Goal: Task Accomplishment & Management: Manage account settings

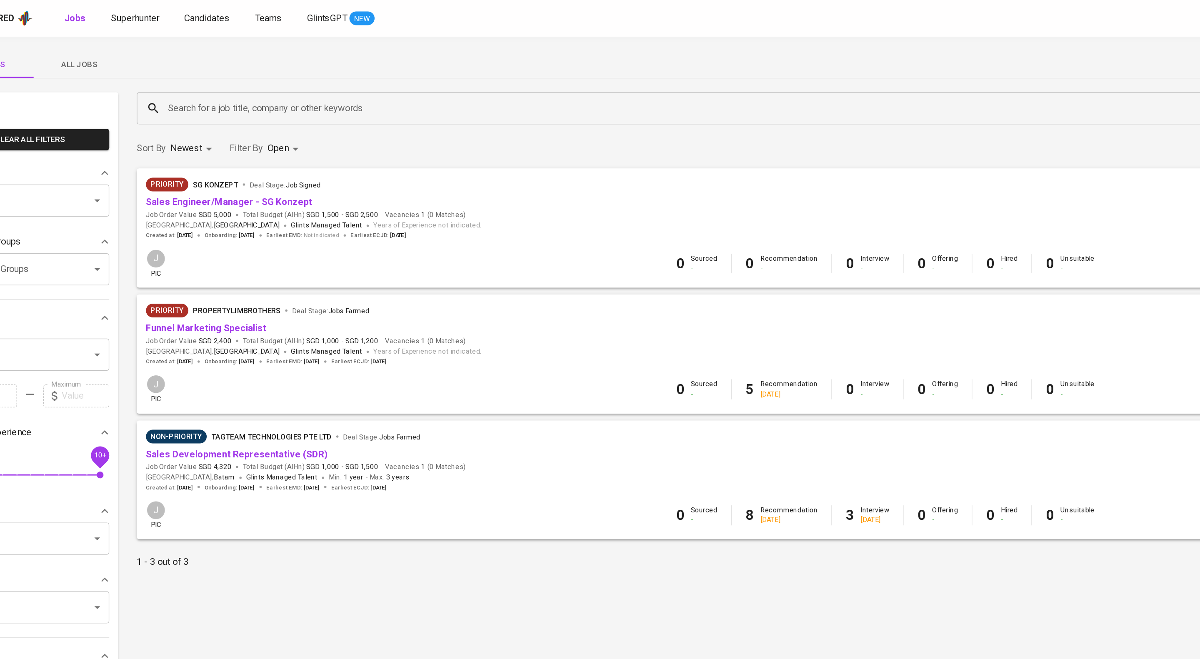
click at [114, 46] on span "All Jobs" at bounding box center [110, 47] width 57 height 10
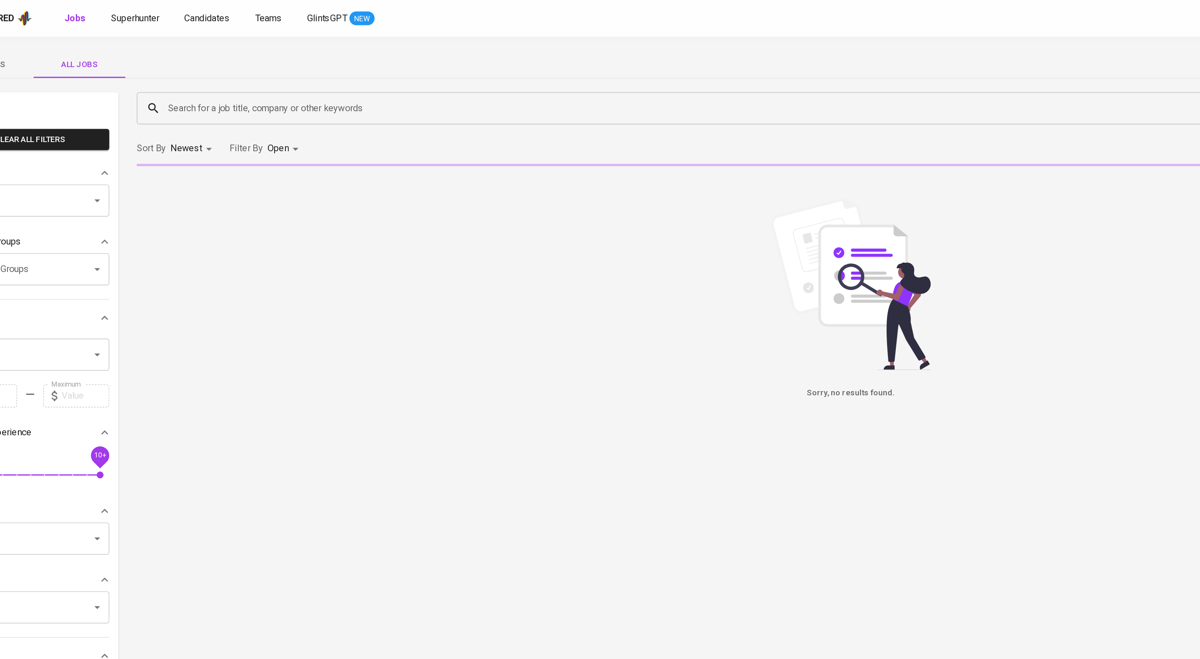
click at [85, 154] on input "Teams" at bounding box center [62, 146] width 84 height 16
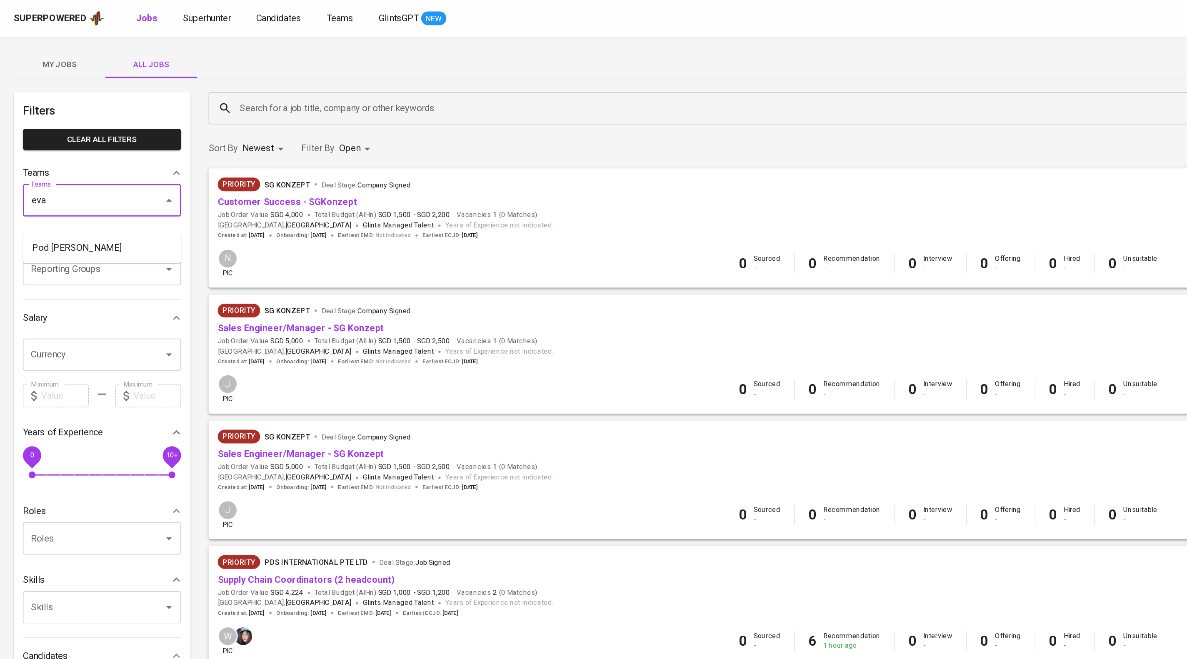
click at [77, 175] on li "Pod Eva" at bounding box center [74, 180] width 115 height 15
type input "eva"
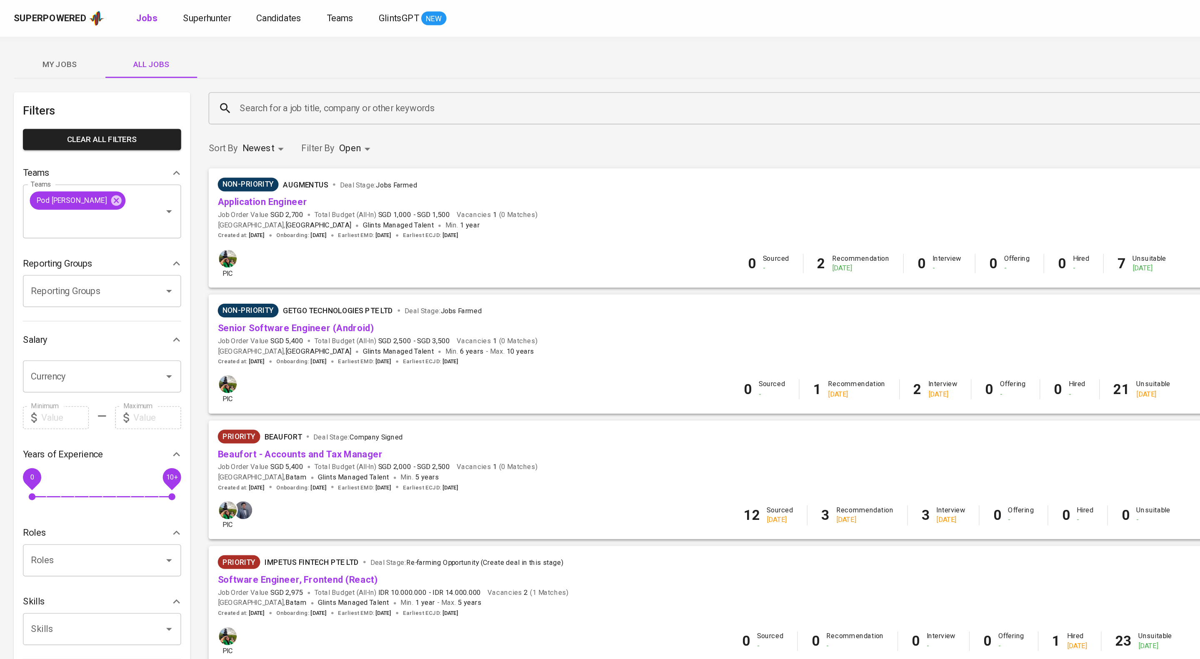
click at [272, 117] on body "Superpowered Jobs Superhunter Candidates Teams GlintsGPT NEW J My Jobs All Jobs…" at bounding box center [600, 292] width 1200 height 584
drag, startPoint x: 270, startPoint y: 234, endPoint x: 262, endPoint y: 227, distance: 10.9
click at [270, 233] on li "Closed" at bounding box center [272, 236] width 59 height 21
type input "OPEN,CLOSE"
checkbox input "true"
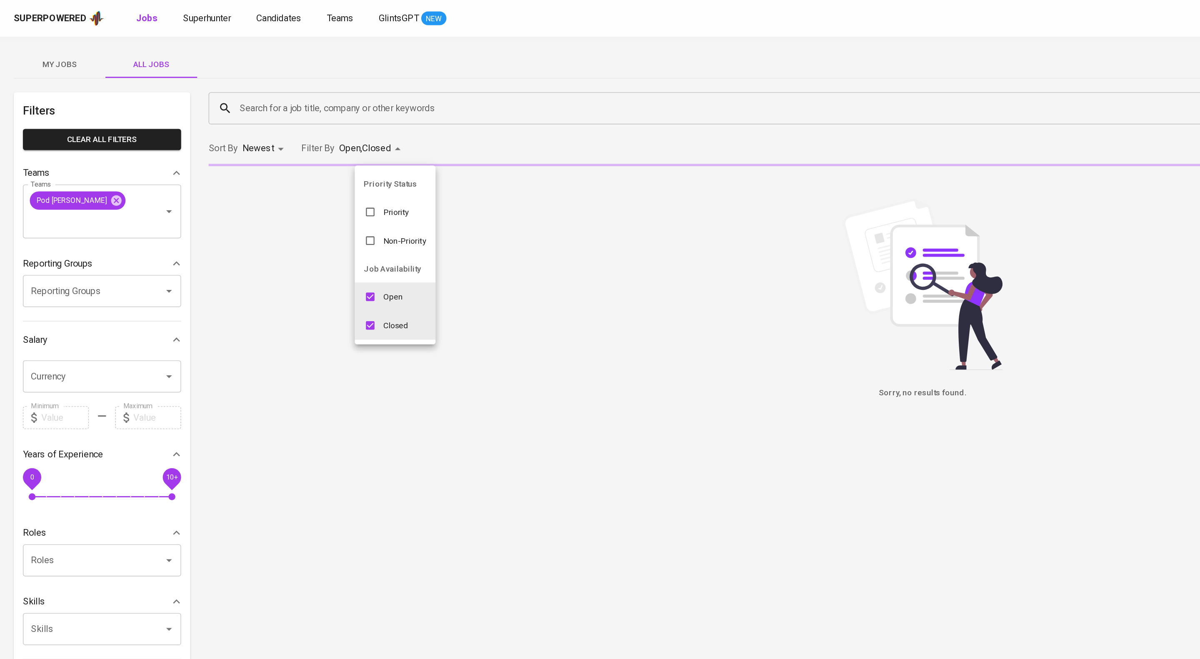
click at [272, 217] on input "checkbox" at bounding box center [269, 216] width 16 height 16
checkbox input "false"
type input "CLOSE"
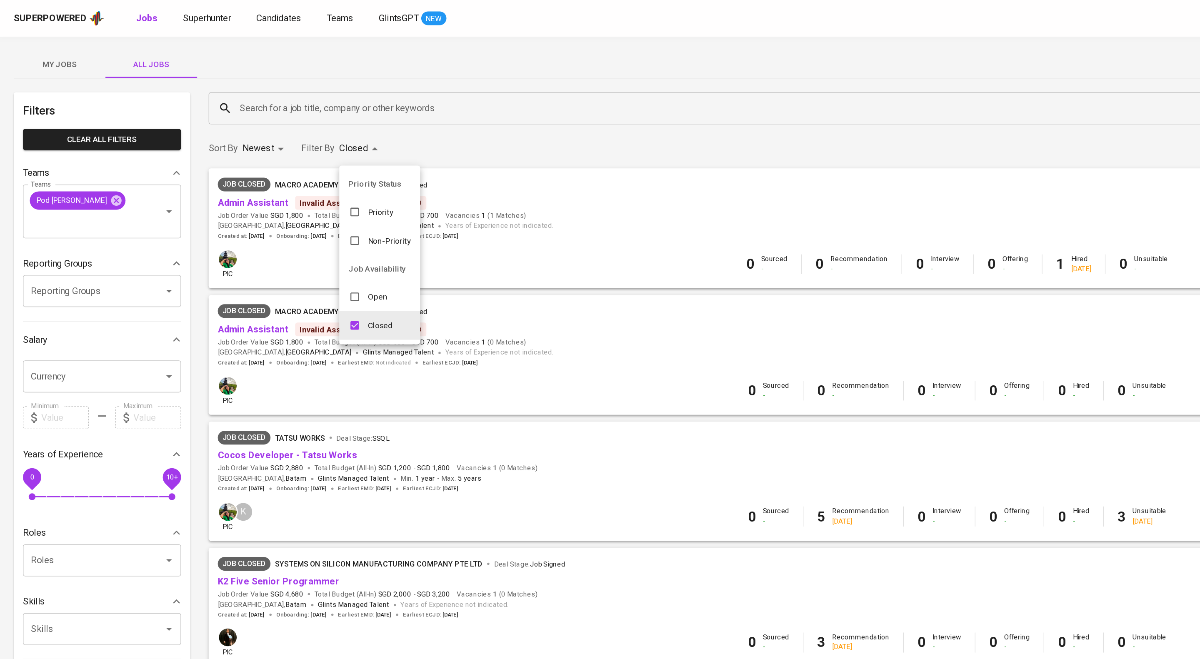
click at [509, 99] on div at bounding box center [600, 329] width 1200 height 659
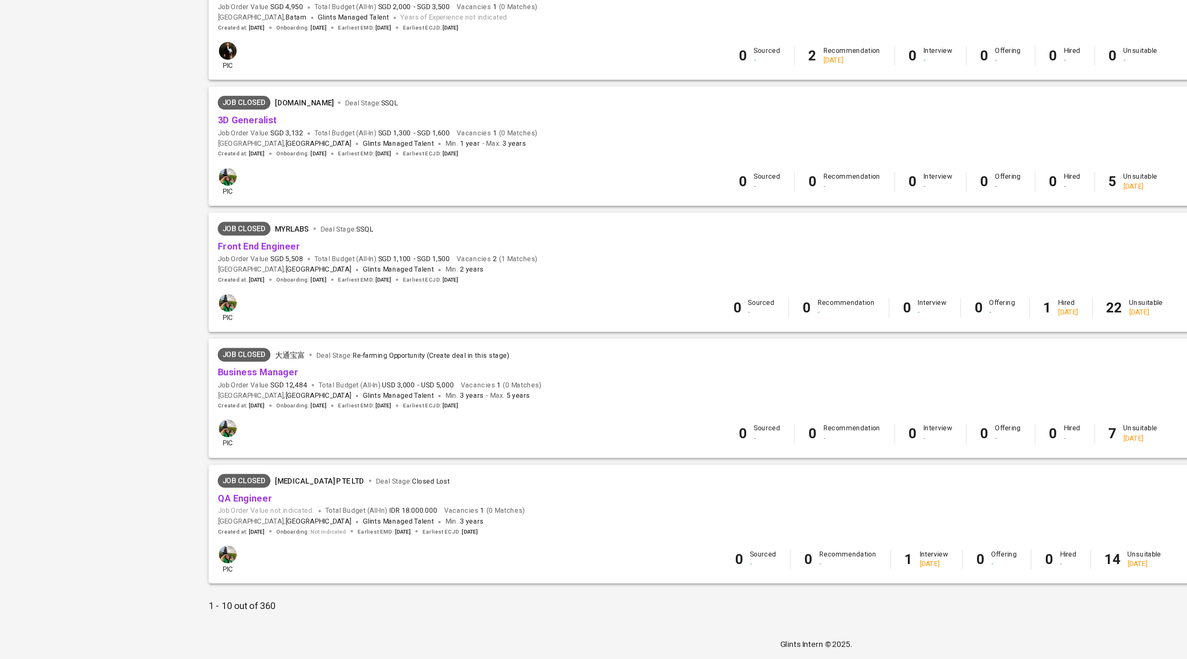
scroll to position [565, 0]
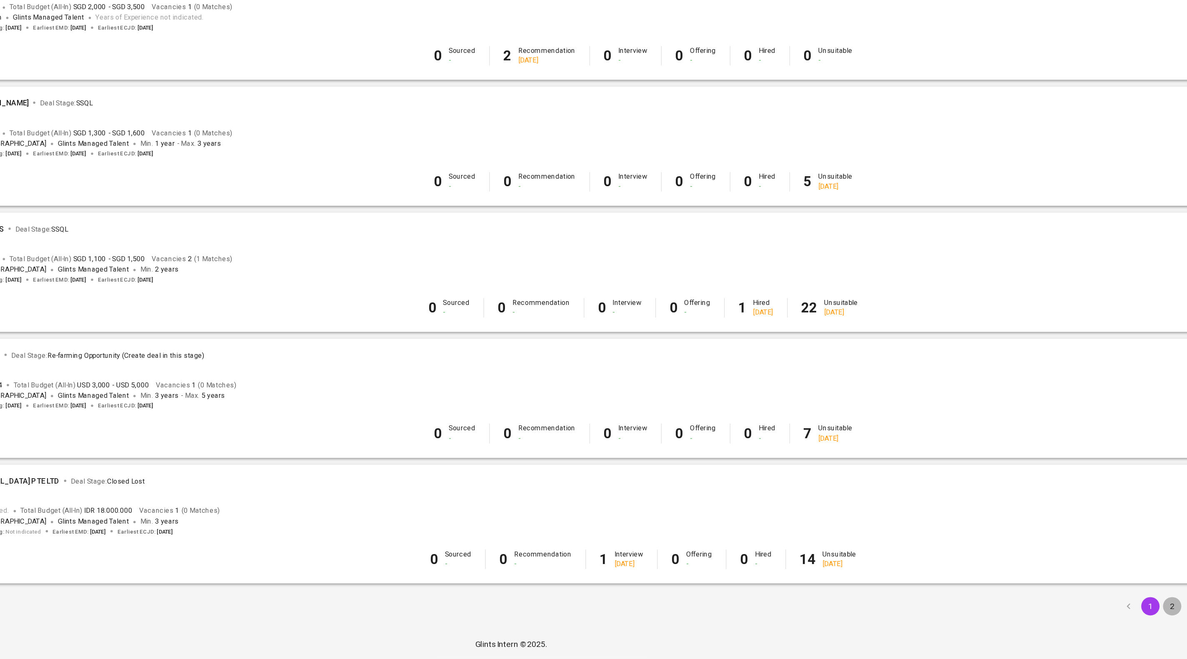
click at [1070, 617] on button "2" at bounding box center [1073, 620] width 13 height 13
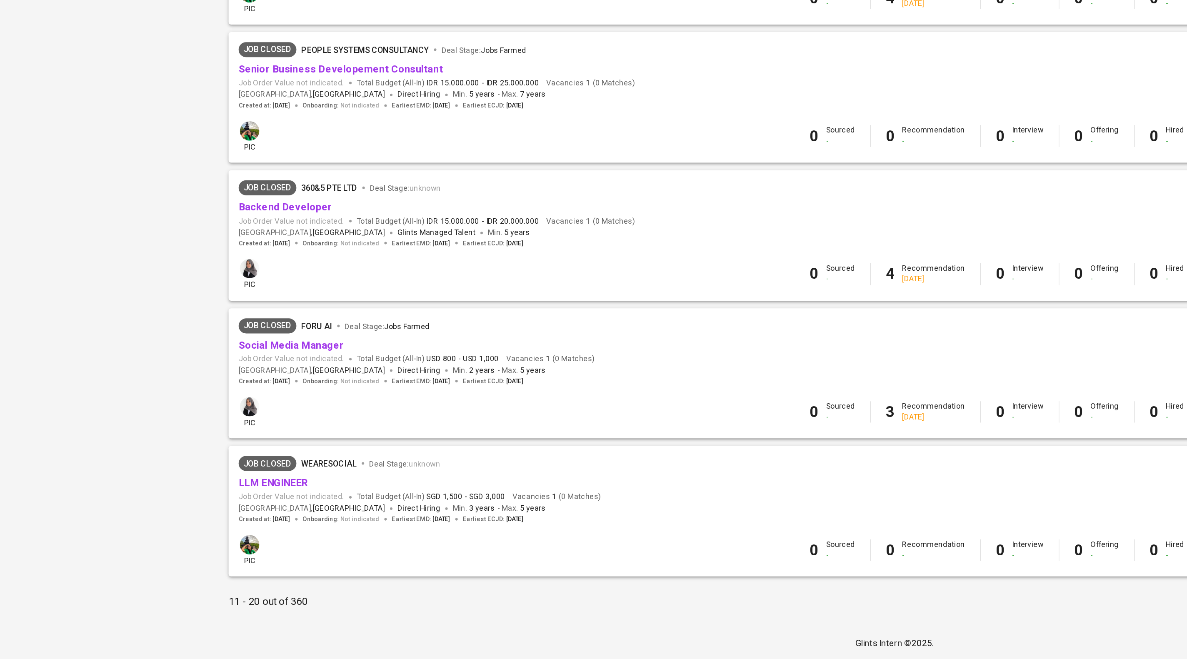
scroll to position [564, 0]
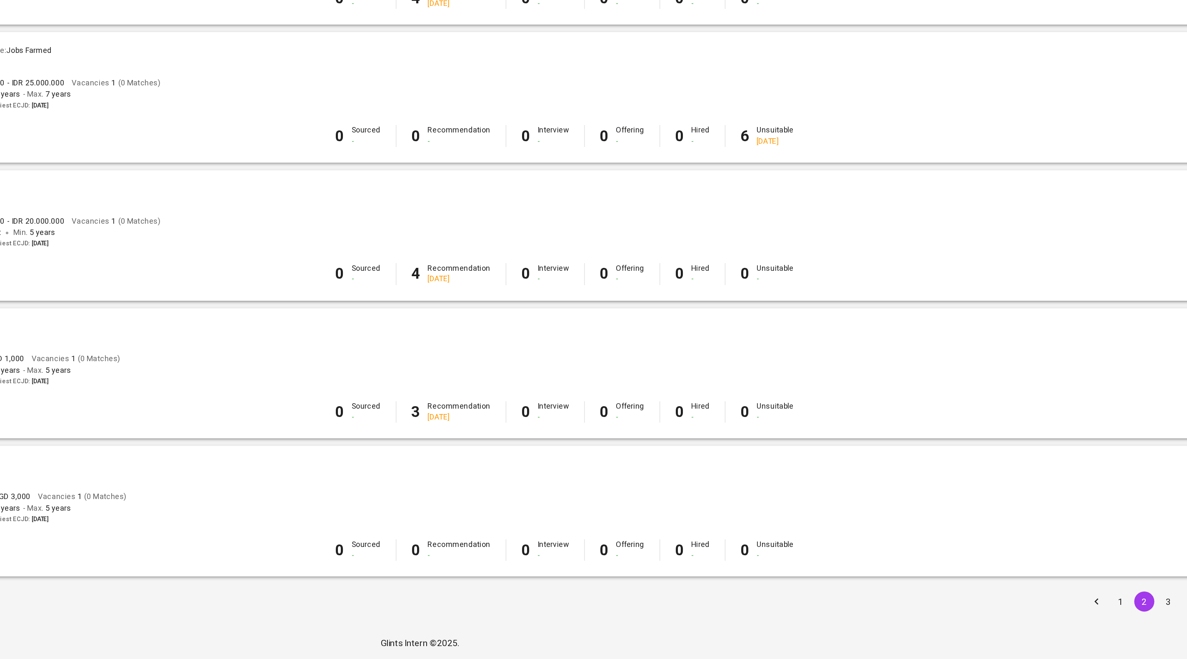
click at [1093, 617] on button "3" at bounding box center [1089, 620] width 13 height 13
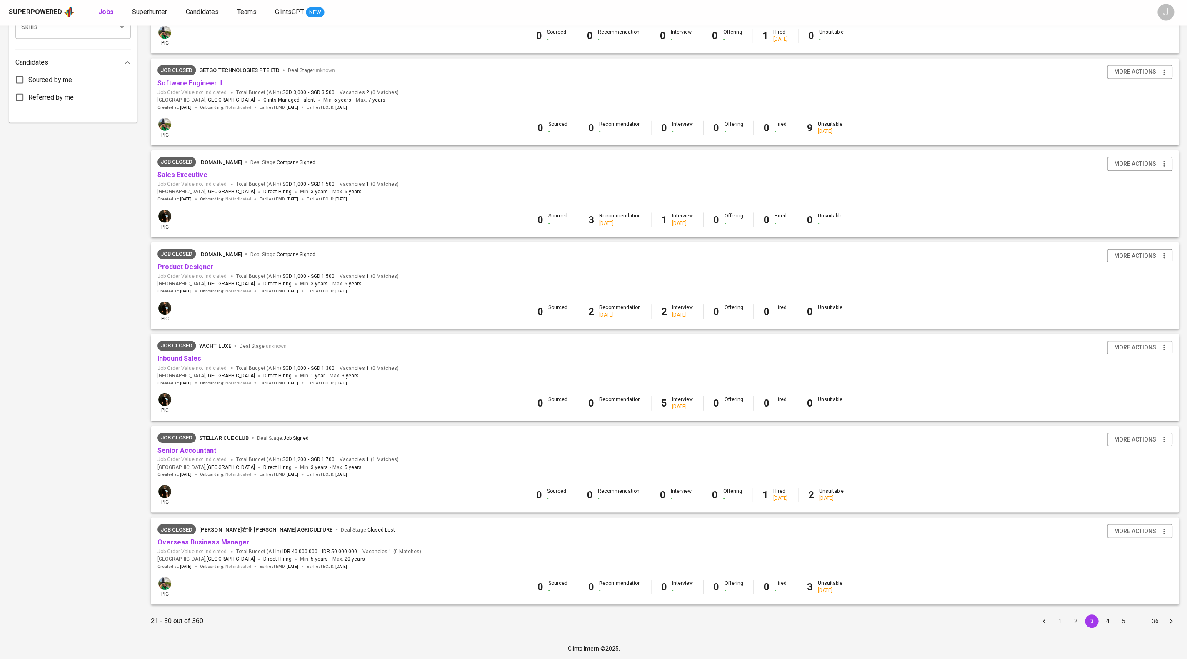
scroll to position [564, 0]
click at [1101, 618] on button "4" at bounding box center [1105, 620] width 13 height 13
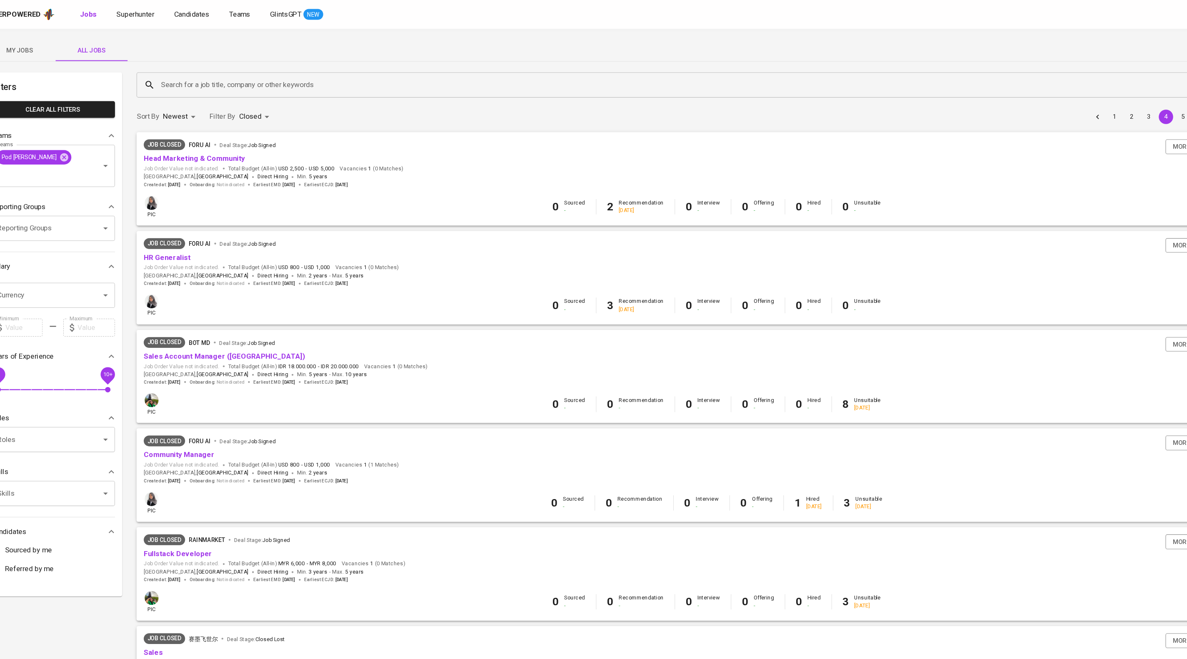
click at [206, 80] on input "Search for a job title, company or other keywords" at bounding box center [666, 79] width 989 height 16
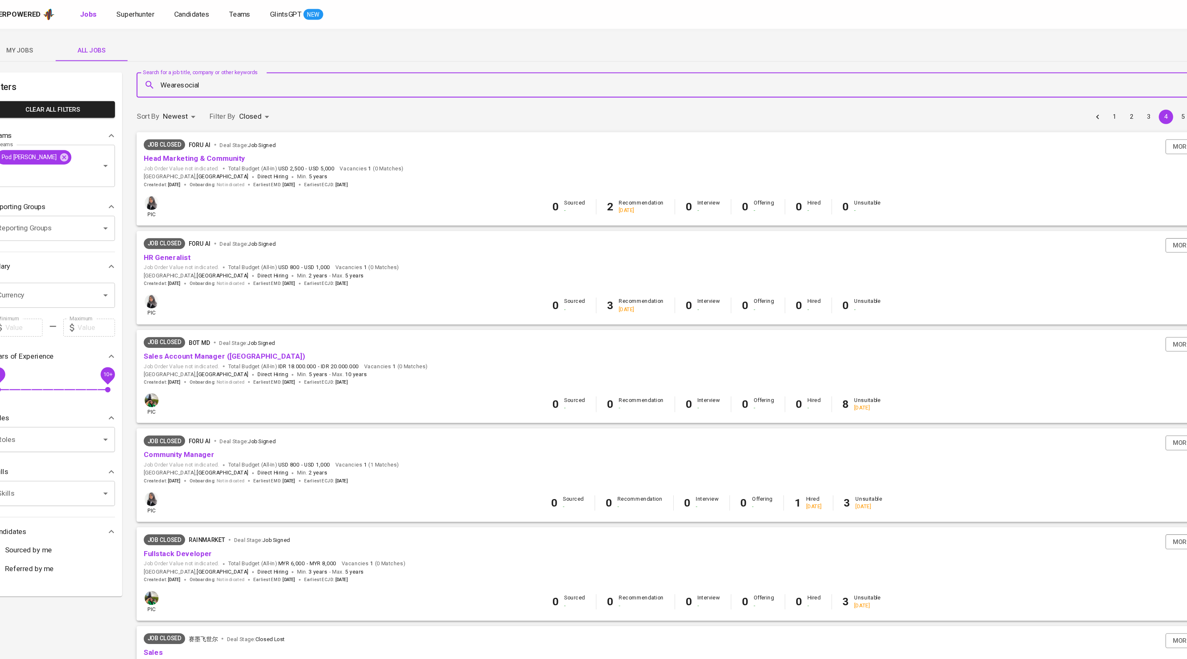
type input "Wearesocial"
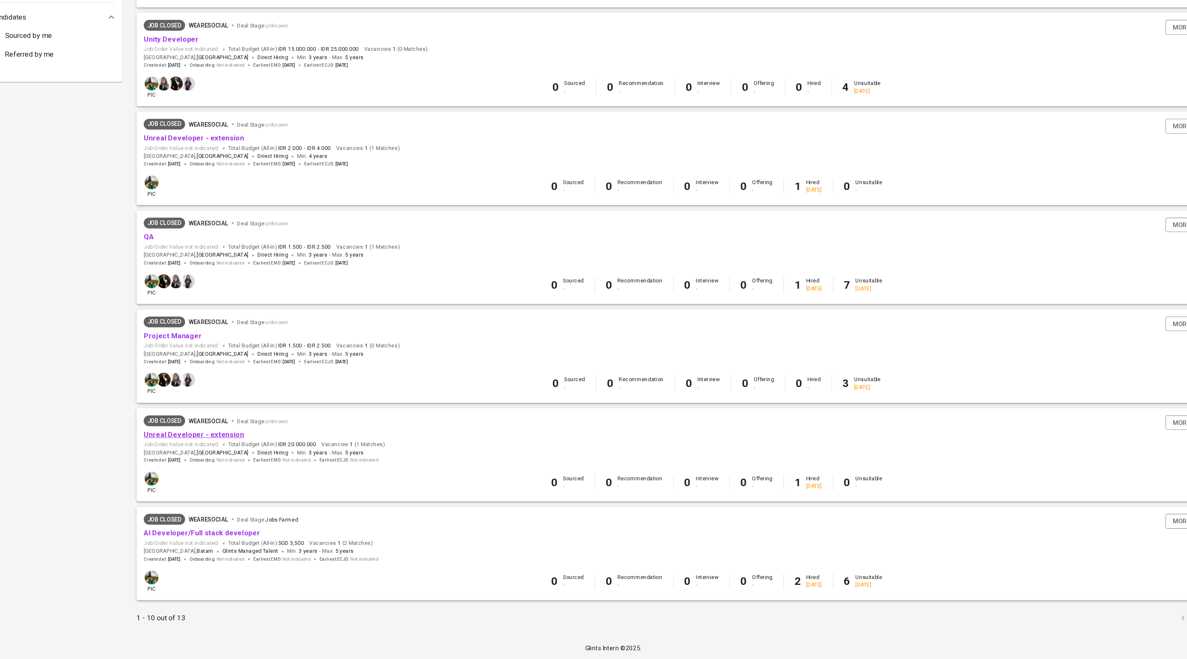
scroll to position [564, 0]
click at [241, 538] on link "AI Developer/Full stack developer" at bounding box center [212, 542] width 108 height 8
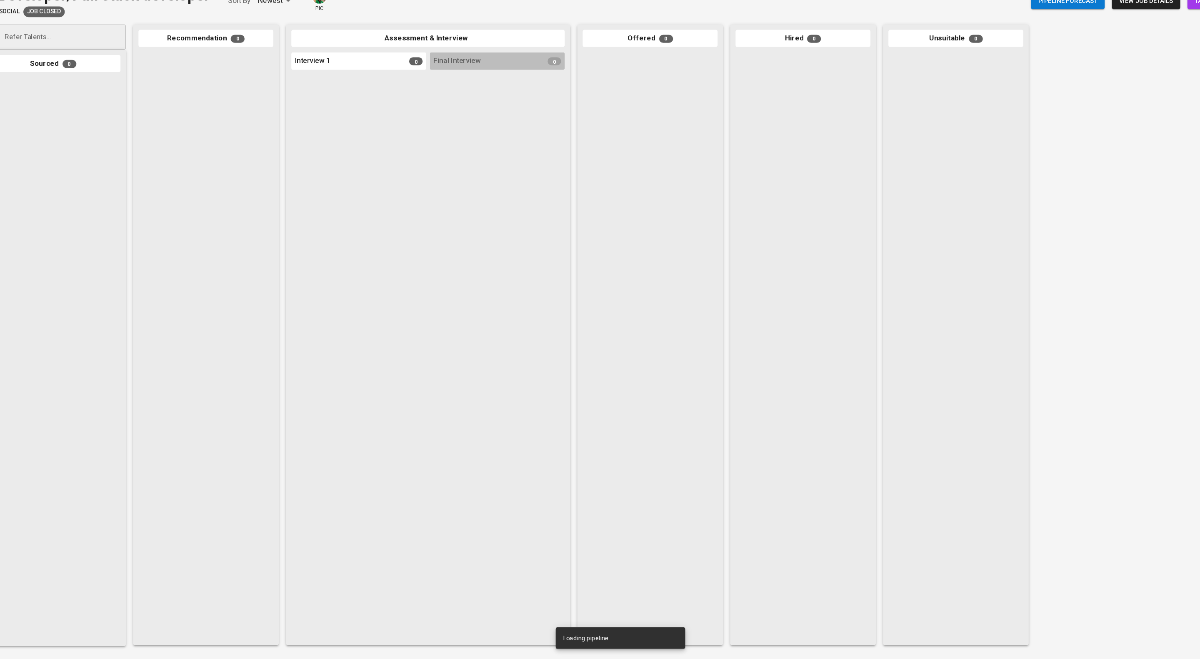
click at [1072, 52] on span "view job details" at bounding box center [1087, 48] width 50 height 10
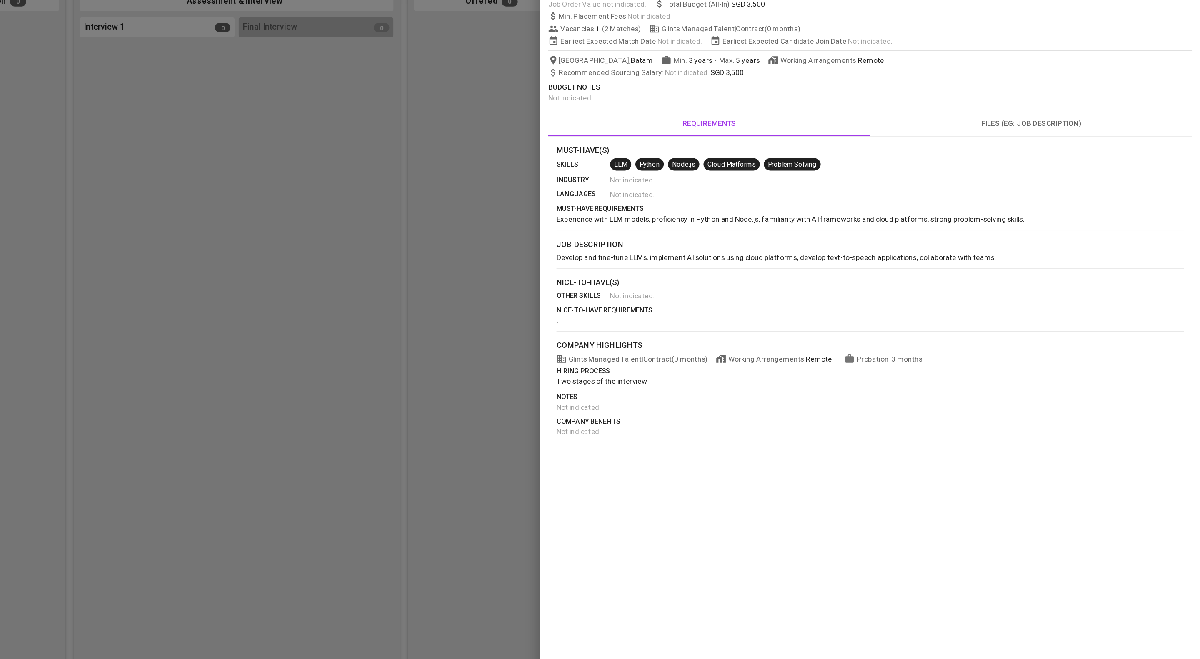
click at [490, 372] on div at bounding box center [600, 329] width 1200 height 659
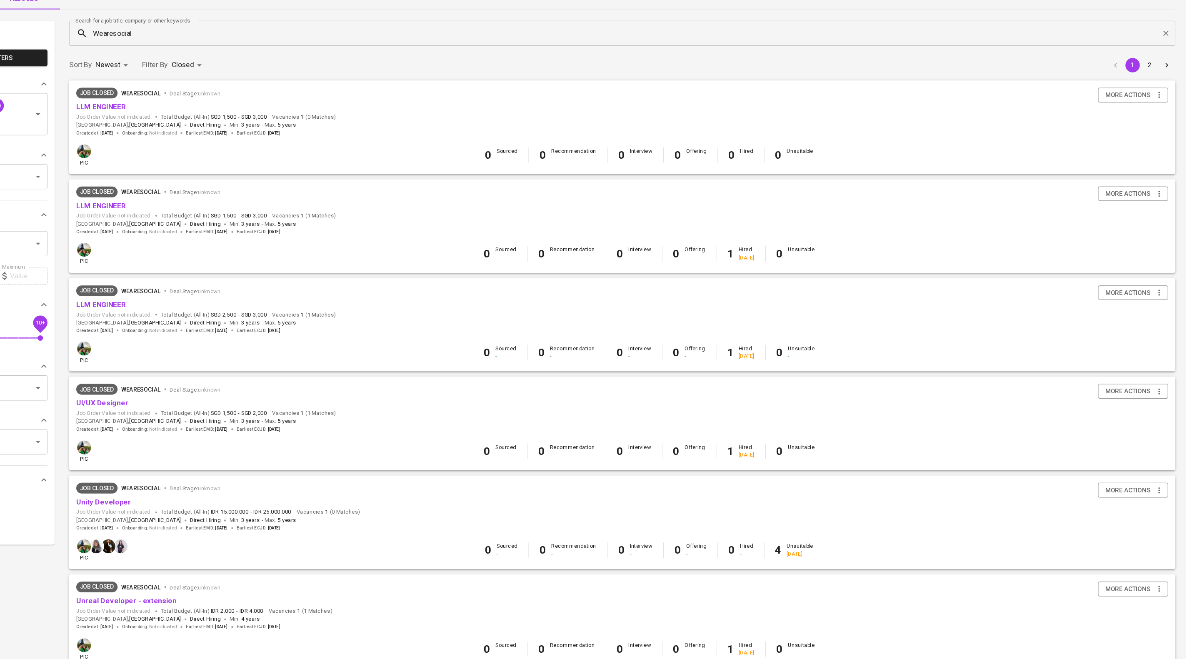
click at [1154, 102] on div "Sort By Newest NEWEST Filter By Closed CLOSE 1 2" at bounding box center [664, 107] width 1035 height 25
click at [1149, 111] on button "2" at bounding box center [1152, 108] width 13 height 13
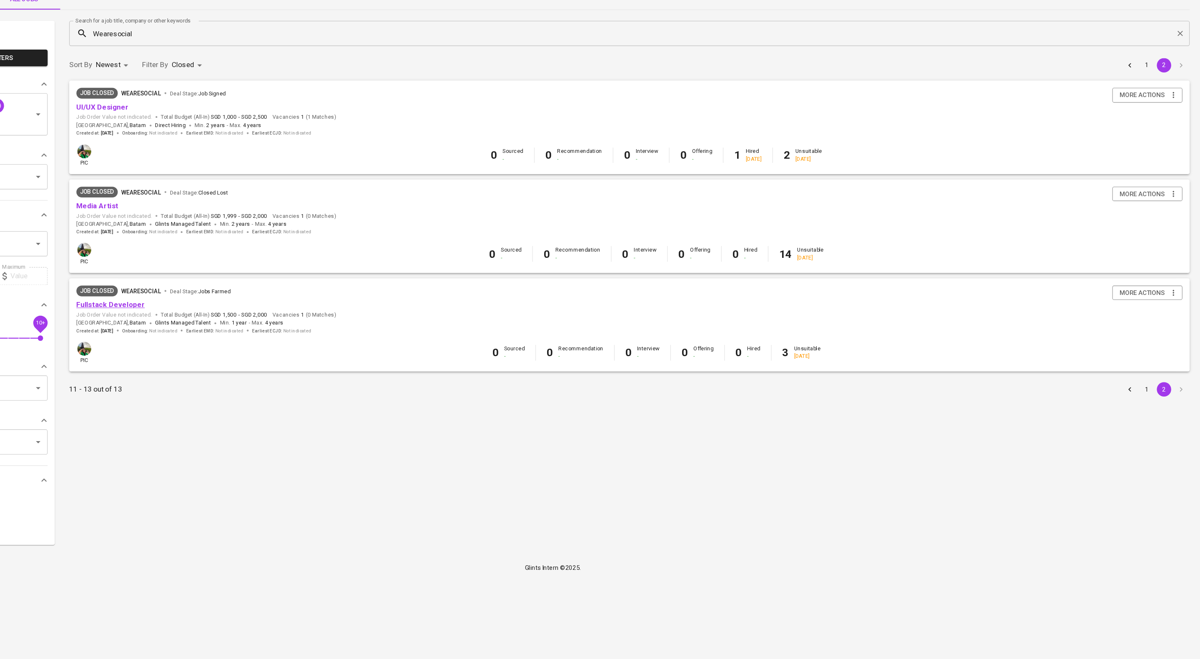
click at [184, 334] on link "Fullstack Developer" at bounding box center [189, 330] width 63 height 8
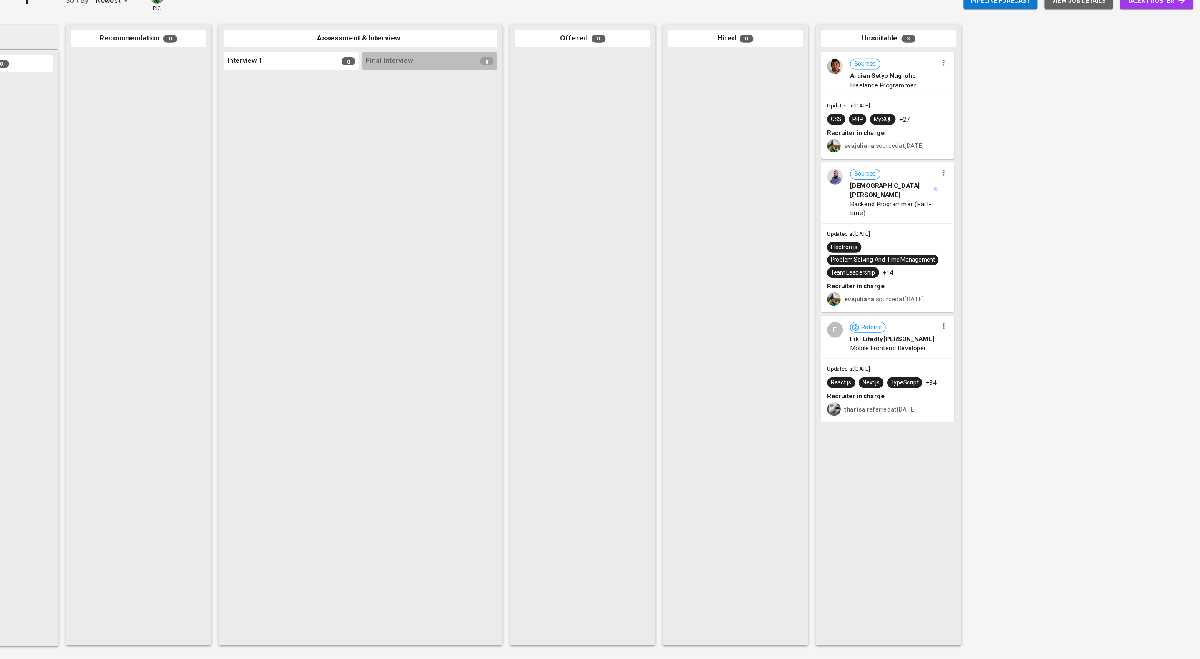
click at [1081, 50] on span "view job details" at bounding box center [1087, 48] width 50 height 10
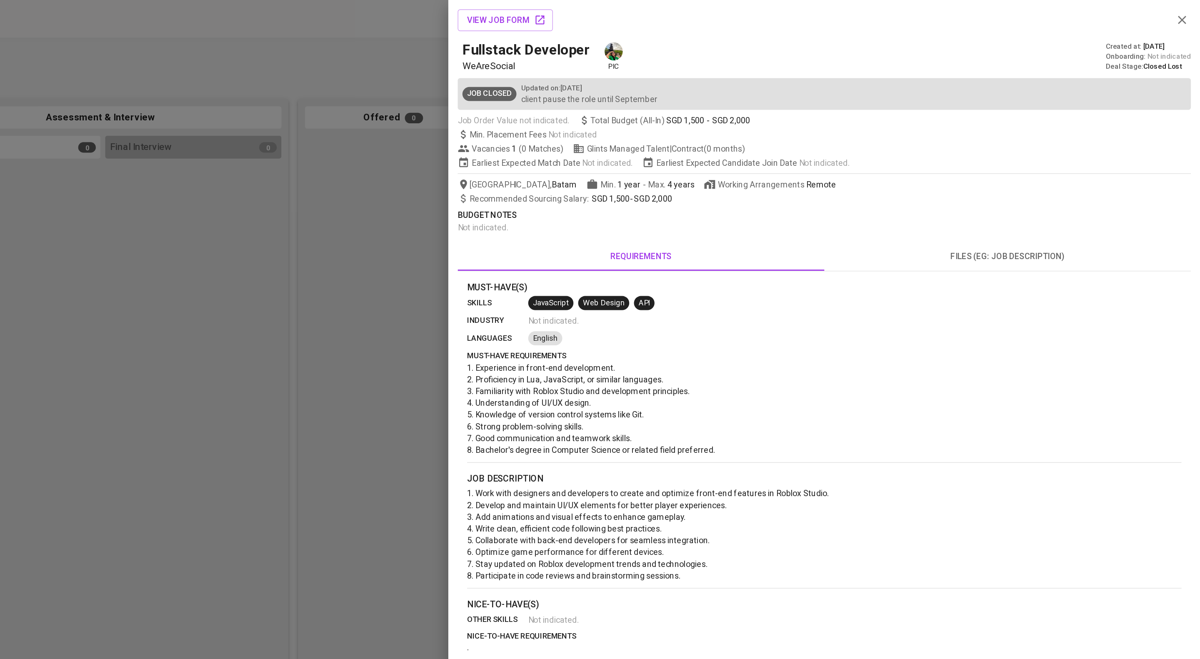
drag, startPoint x: 515, startPoint y: 120, endPoint x: 364, endPoint y: 48, distance: 167.3
click at [516, 120] on div at bounding box center [600, 329] width 1200 height 659
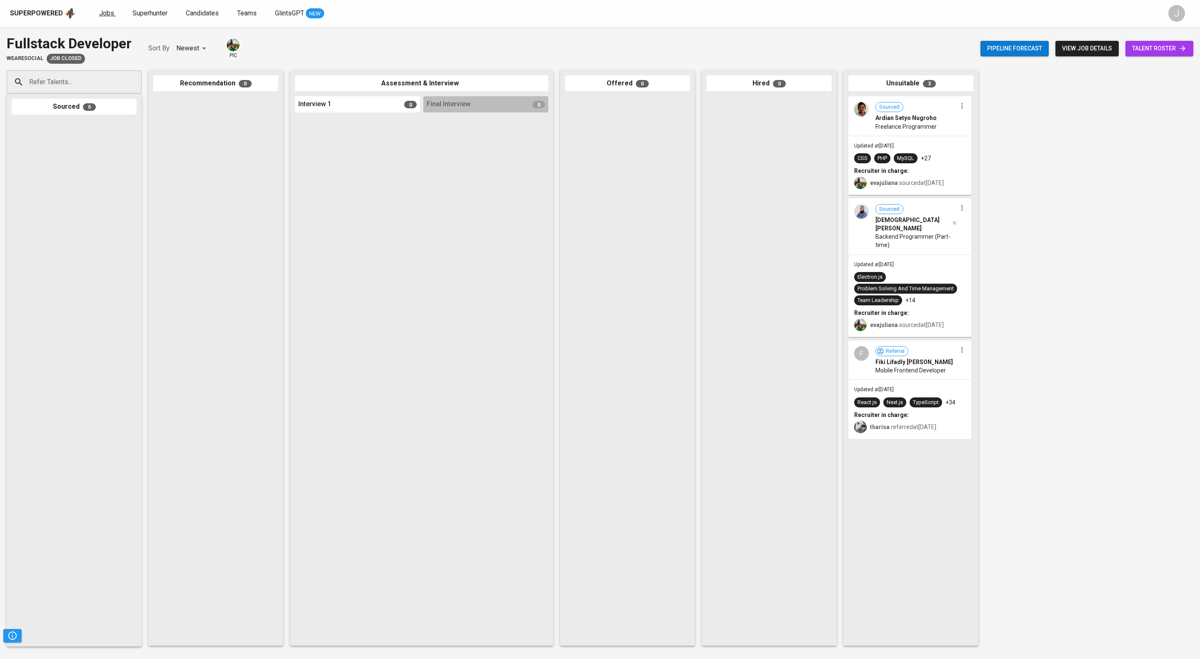
click at [114, 17] on span "Jobs" at bounding box center [106, 13] width 15 height 8
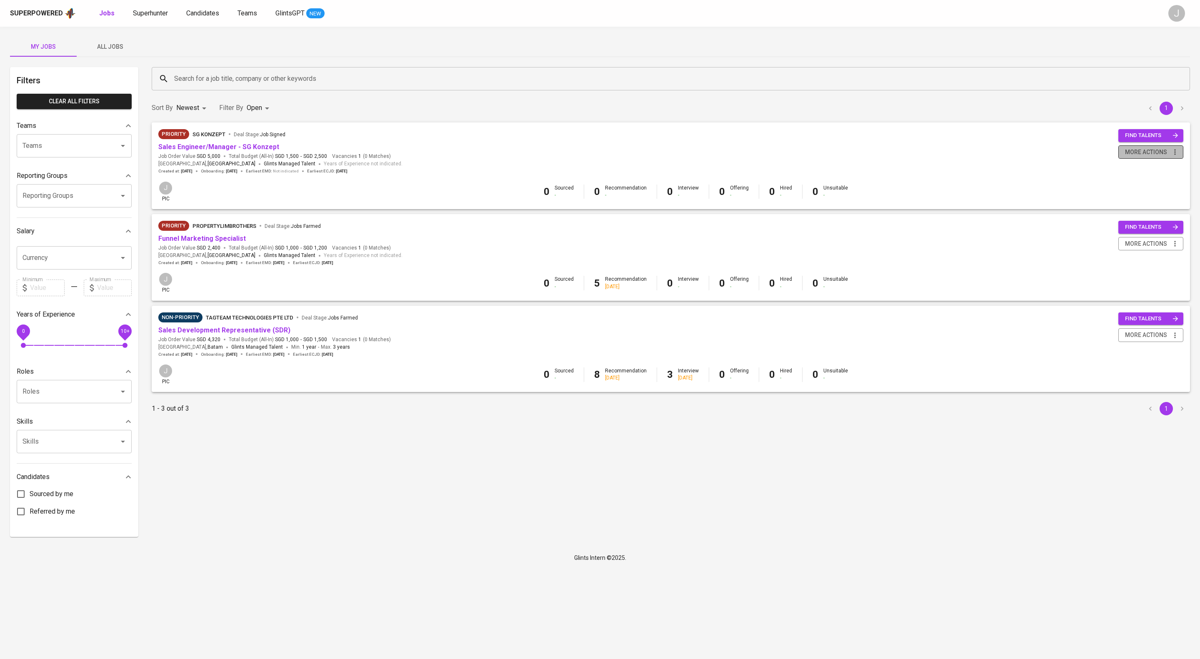
click at [1135, 157] on span "more actions" at bounding box center [1146, 152] width 42 height 10
click at [236, 145] on div at bounding box center [600, 329] width 1200 height 659
click at [234, 151] on link "Sales Engineer/Manager - SG Konzept" at bounding box center [218, 147] width 121 height 8
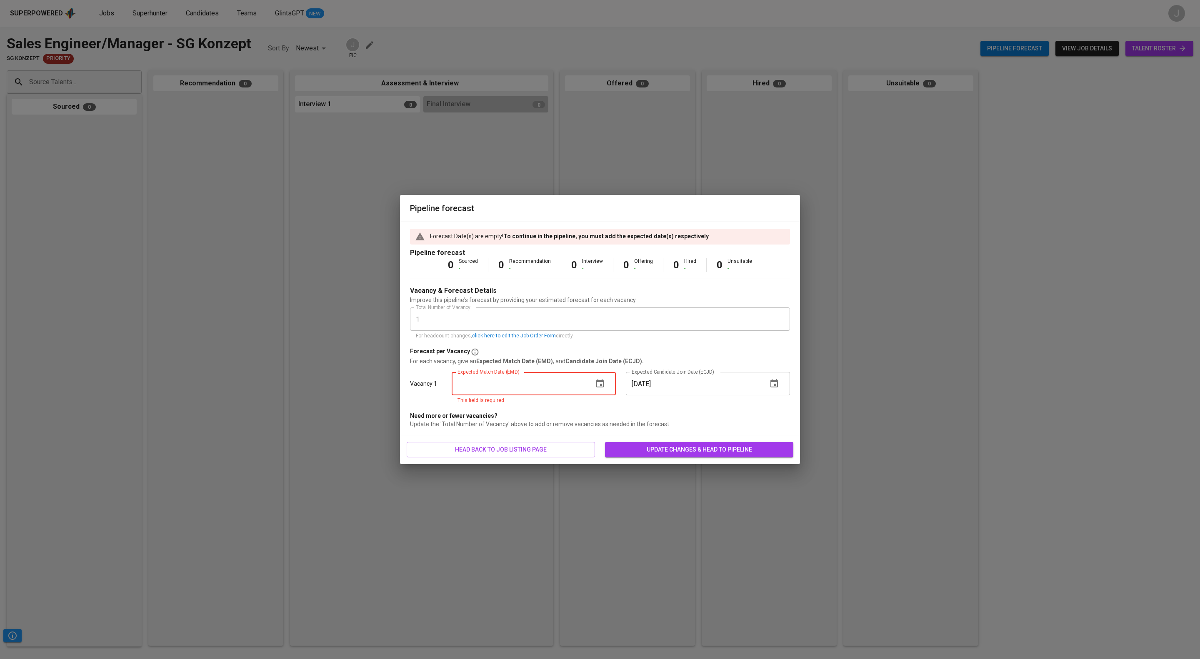
click at [513, 385] on input "text" at bounding box center [519, 383] width 135 height 23
click at [596, 386] on icon "button" at bounding box center [599, 383] width 7 height 8
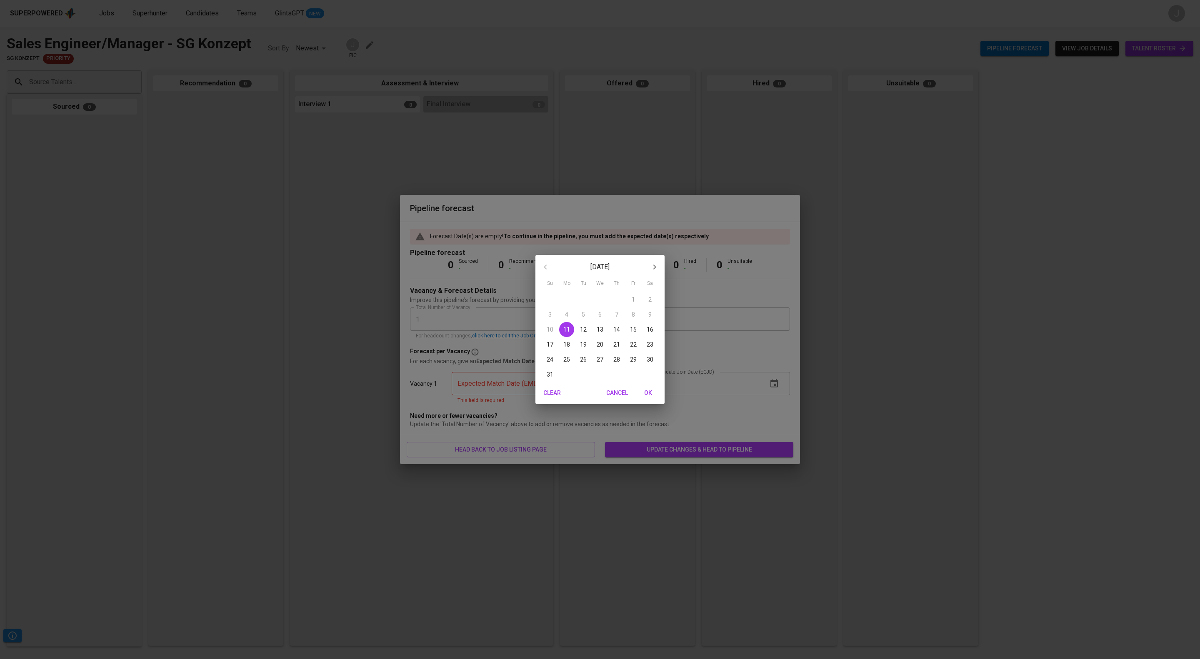
click at [658, 266] on icon "button" at bounding box center [654, 267] width 10 height 10
click at [587, 361] on p "30" at bounding box center [583, 359] width 7 height 8
type input "09/30/2025"
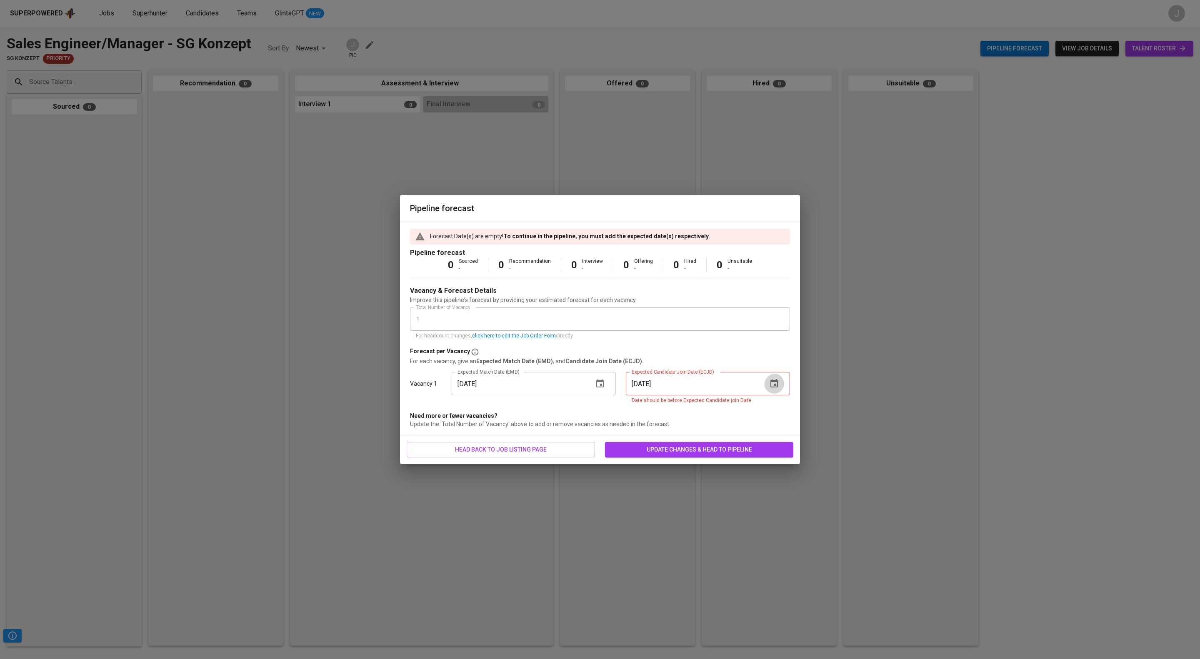
click at [769, 386] on icon "button" at bounding box center [774, 384] width 10 height 10
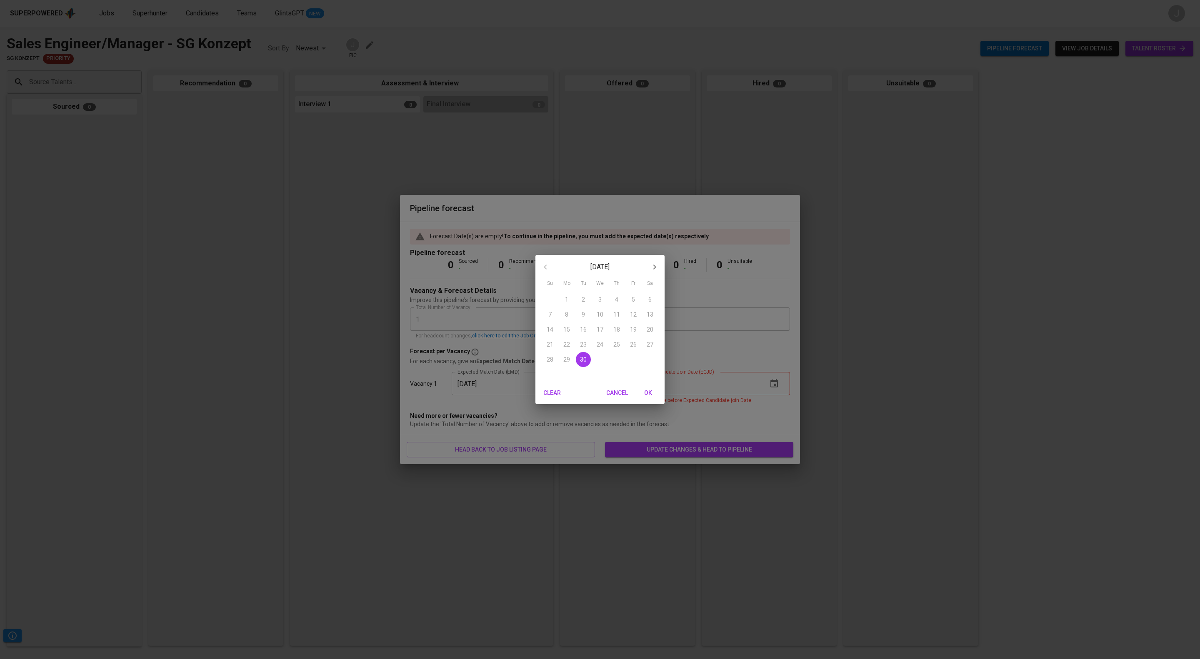
click at [653, 267] on icon "button" at bounding box center [654, 267] width 3 height 5
click at [630, 355] on p "31" at bounding box center [633, 359] width 7 height 8
type input "10/31/2025"
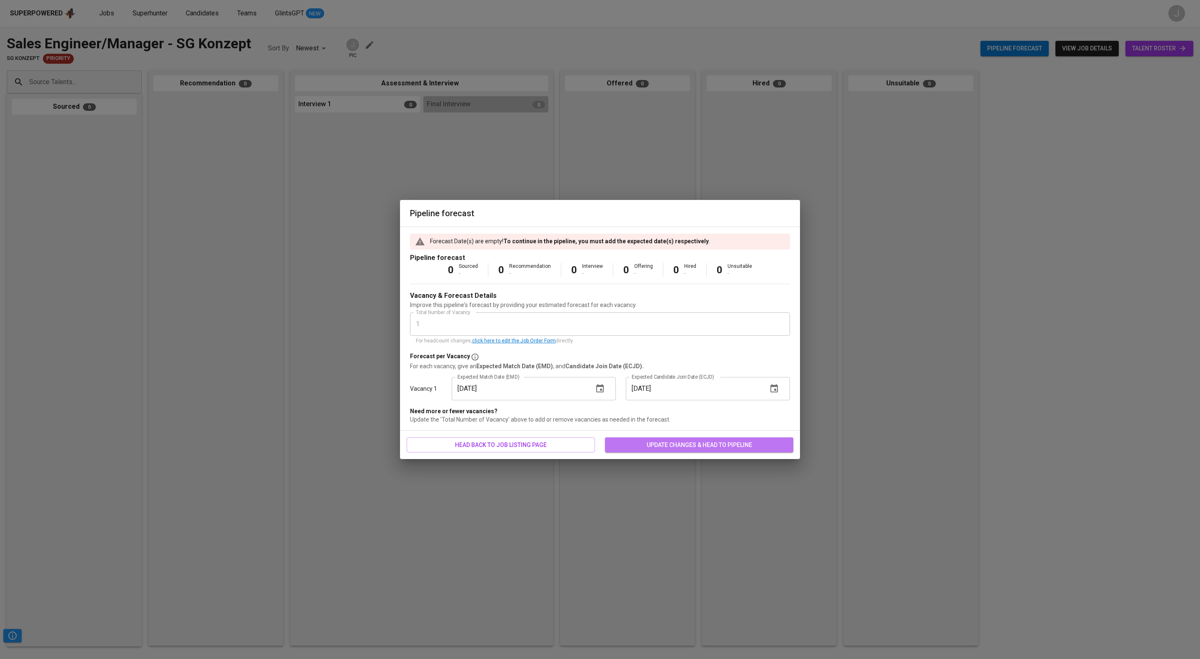
click at [695, 450] on span "update changes & head to pipeline" at bounding box center [699, 445] width 175 height 10
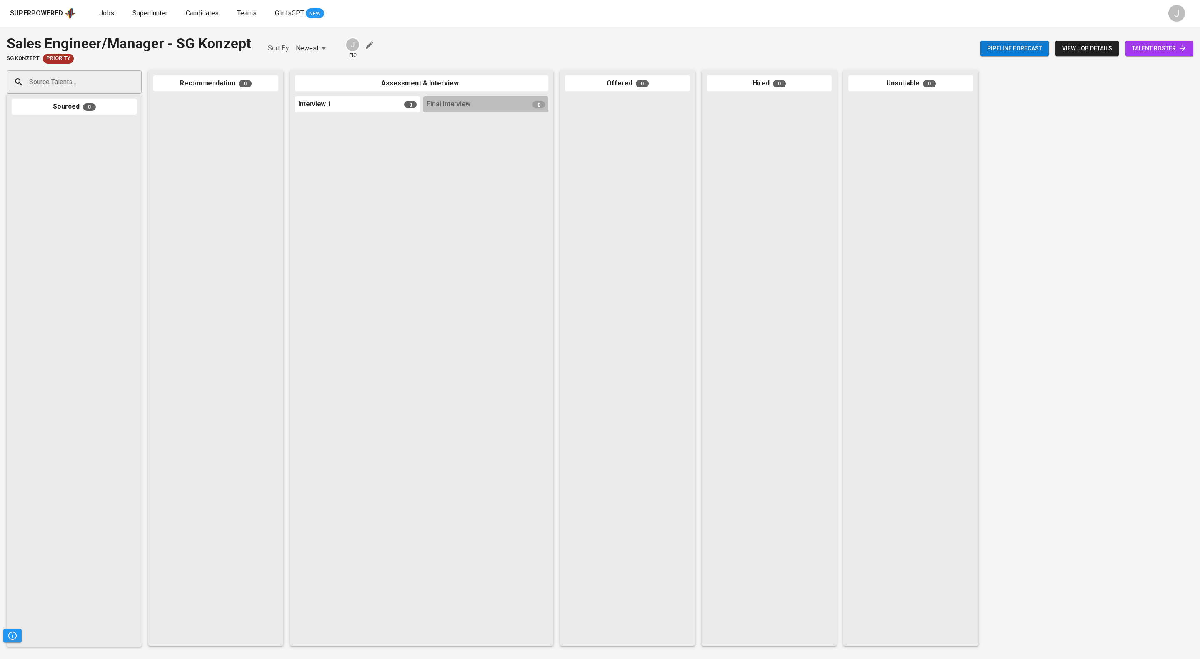
click at [1076, 51] on span "view job details" at bounding box center [1087, 48] width 50 height 10
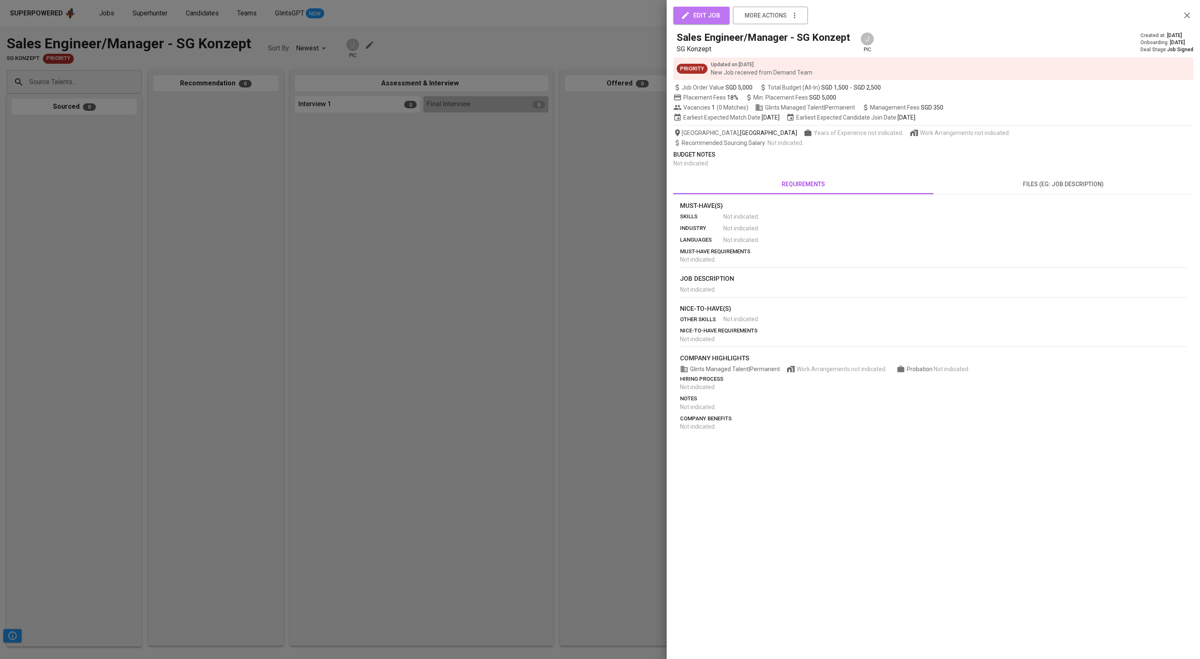
click at [695, 10] on span "edit job" at bounding box center [701, 15] width 38 height 11
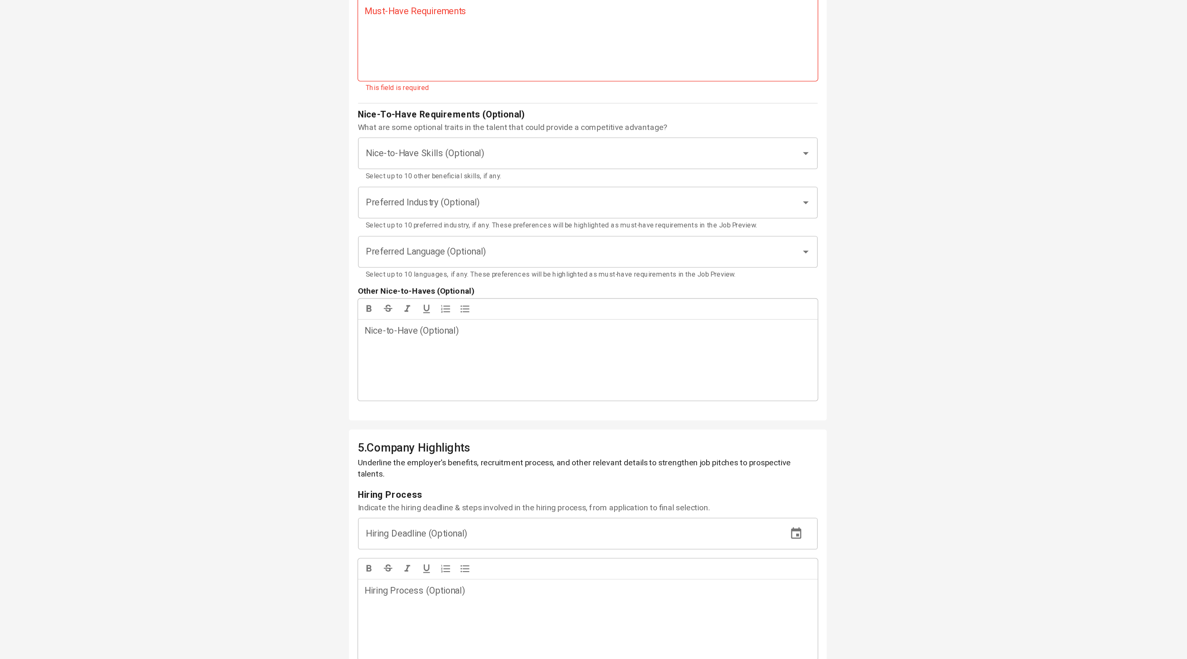
scroll to position [1280, 0]
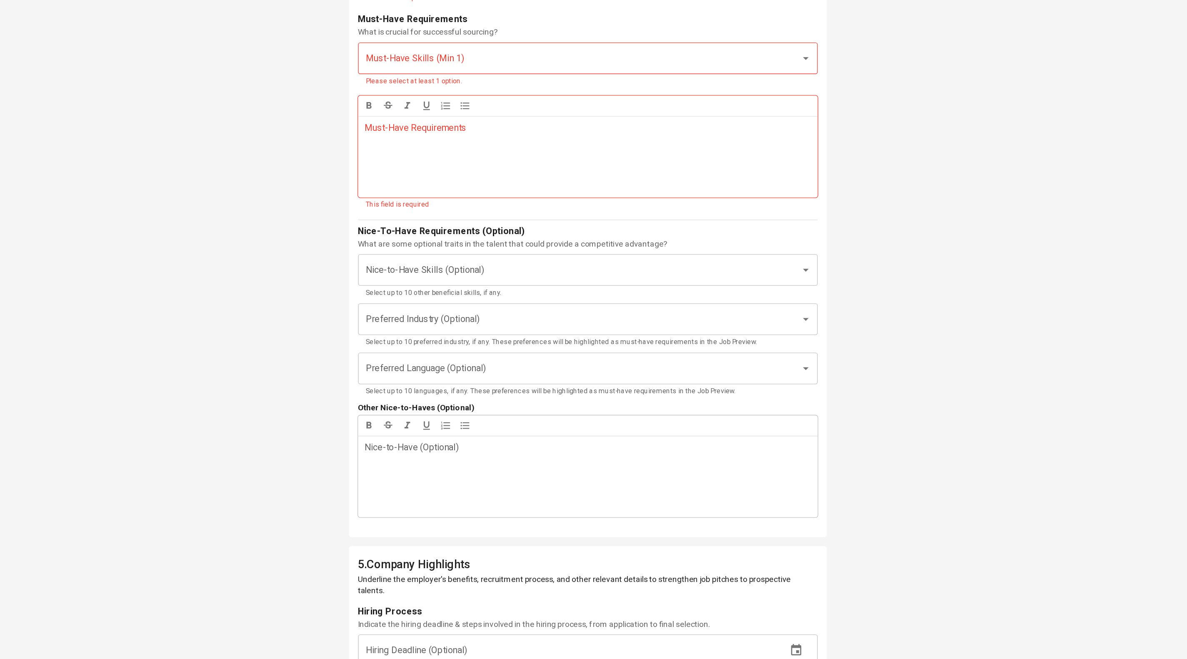
click at [489, 35] on p "Job Description ﻿" at bounding box center [594, 30] width 328 height 10
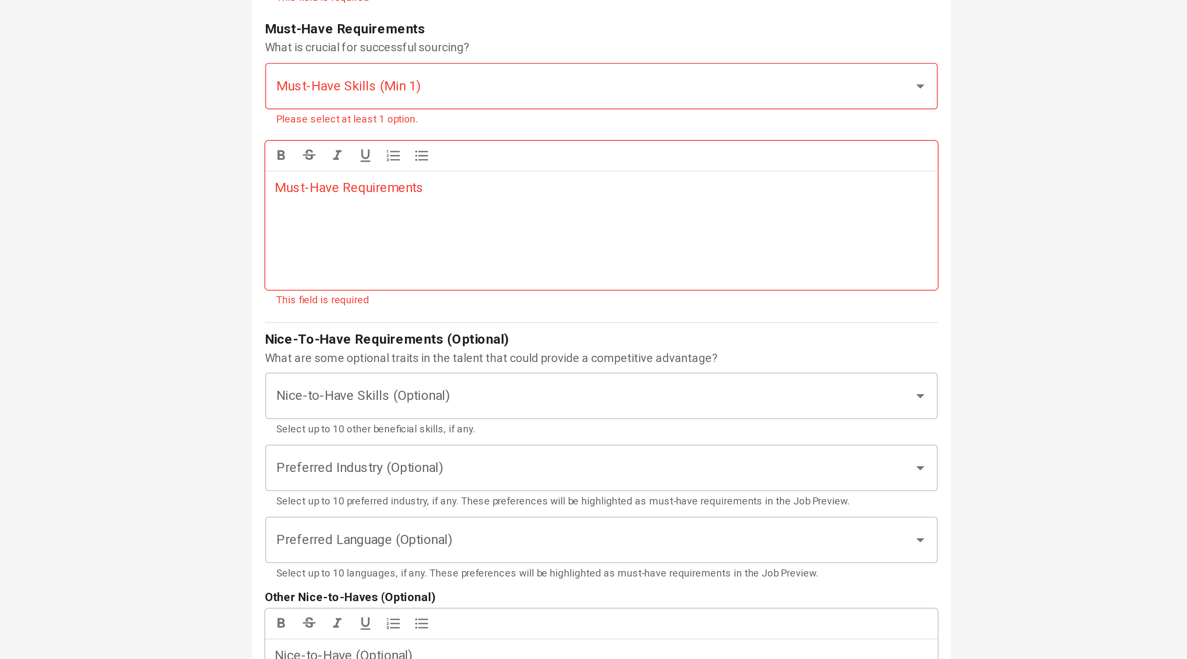
click at [656, 144] on span "<!--td {border: 1px solid #cccccc;}br {mso-data-placement:same-cell;}-->Develop…" at bounding box center [584, 85] width 308 height 118
drag, startPoint x: 691, startPoint y: 266, endPoint x: 412, endPoint y: 267, distance: 279.1
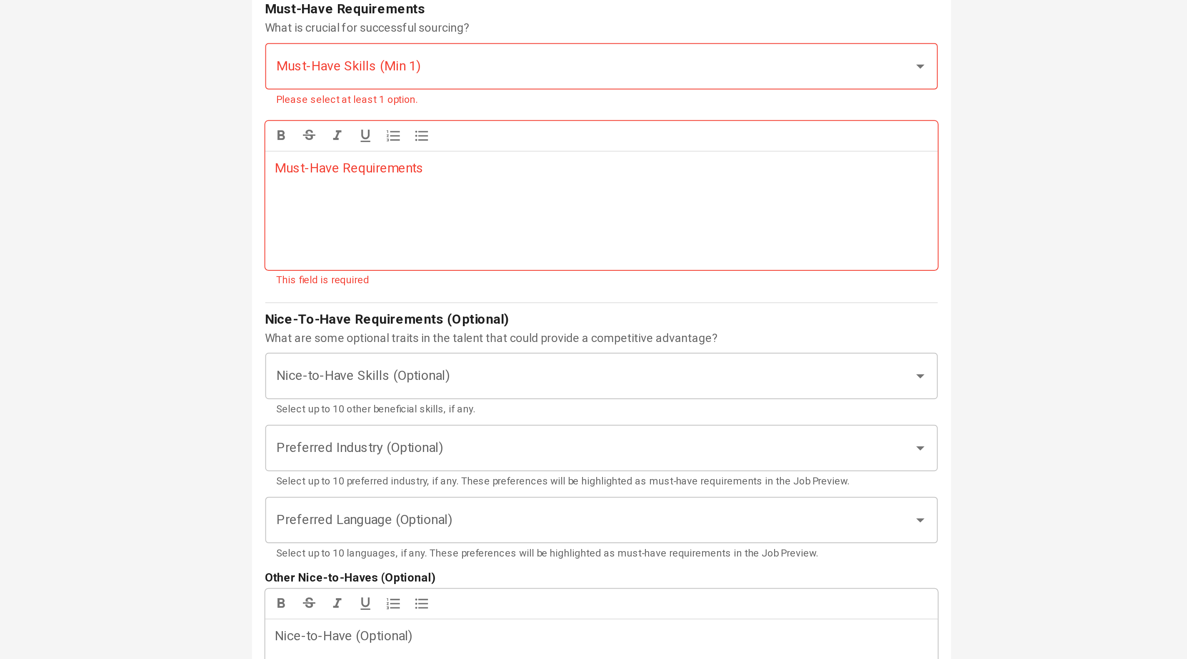
drag, startPoint x: 659, startPoint y: 419, endPoint x: 425, endPoint y: 255, distance: 286.4
click at [421, 258] on div "4 . What are the Job's Requirements Provide the following details to support ef…" at bounding box center [594, 241] width 352 height 599
click at [507, 18] on icon "button" at bounding box center [503, 14] width 8 height 8
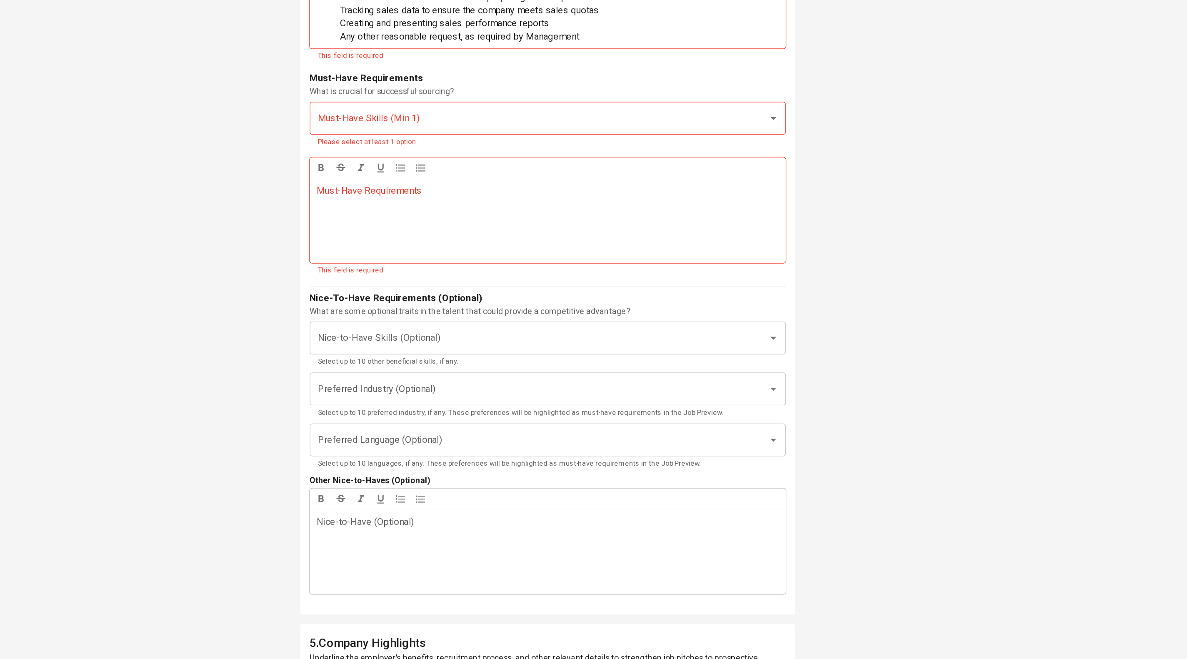
click at [492, 130] on li "Develop collateral business relationship with potential partners Manage key acc…" at bounding box center [602, 77] width 312 height 105
click at [447, 129] on span "Develop collateral business relationship with potential partners Manage key acc…" at bounding box center [600, 77] width 308 height 103
click at [643, 129] on span "Develop collateral business relationship with potential partners Manage key acc…" at bounding box center [600, 77] width 308 height 103
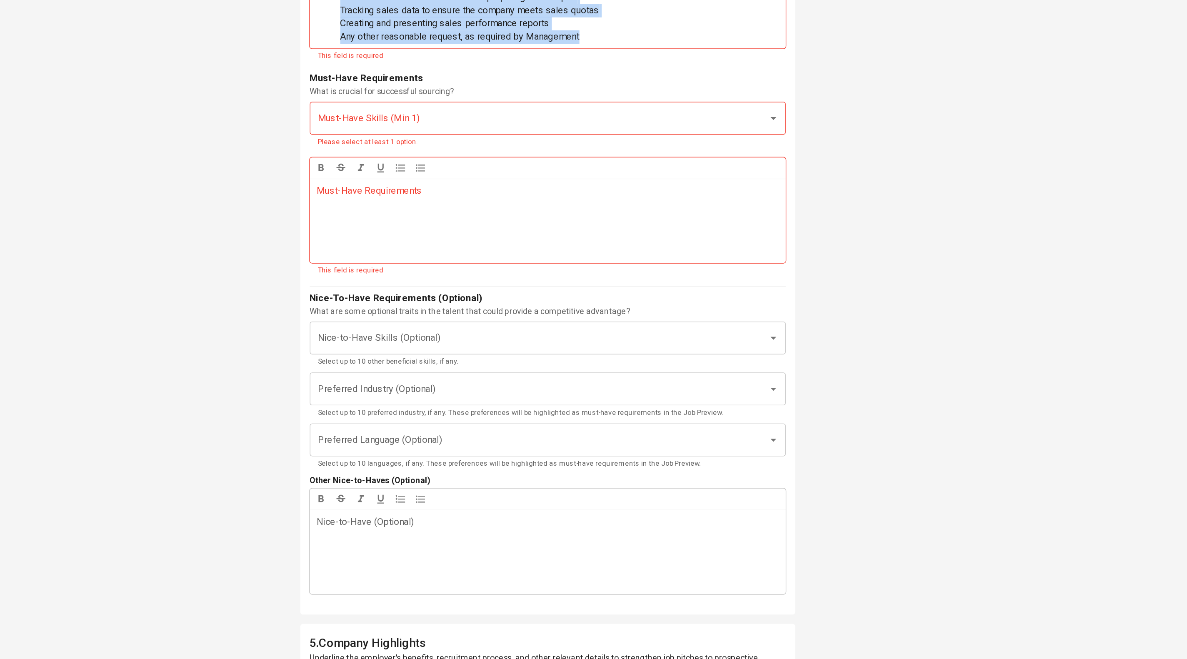
drag, startPoint x: 663, startPoint y: 398, endPoint x: 481, endPoint y: 241, distance: 240.4
click at [440, 130] on ul "Develop collateral business relationship with potential partners Manage key acc…" at bounding box center [594, 77] width 328 height 105
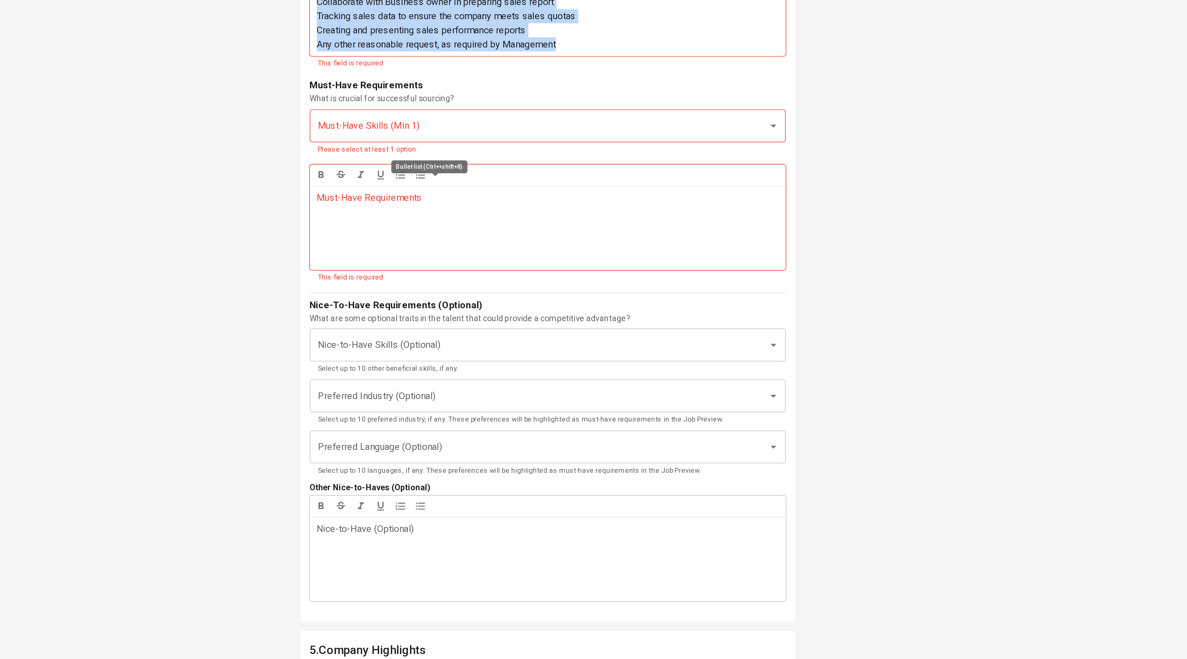
click at [506, 17] on icon "button" at bounding box center [503, 13] width 6 height 5
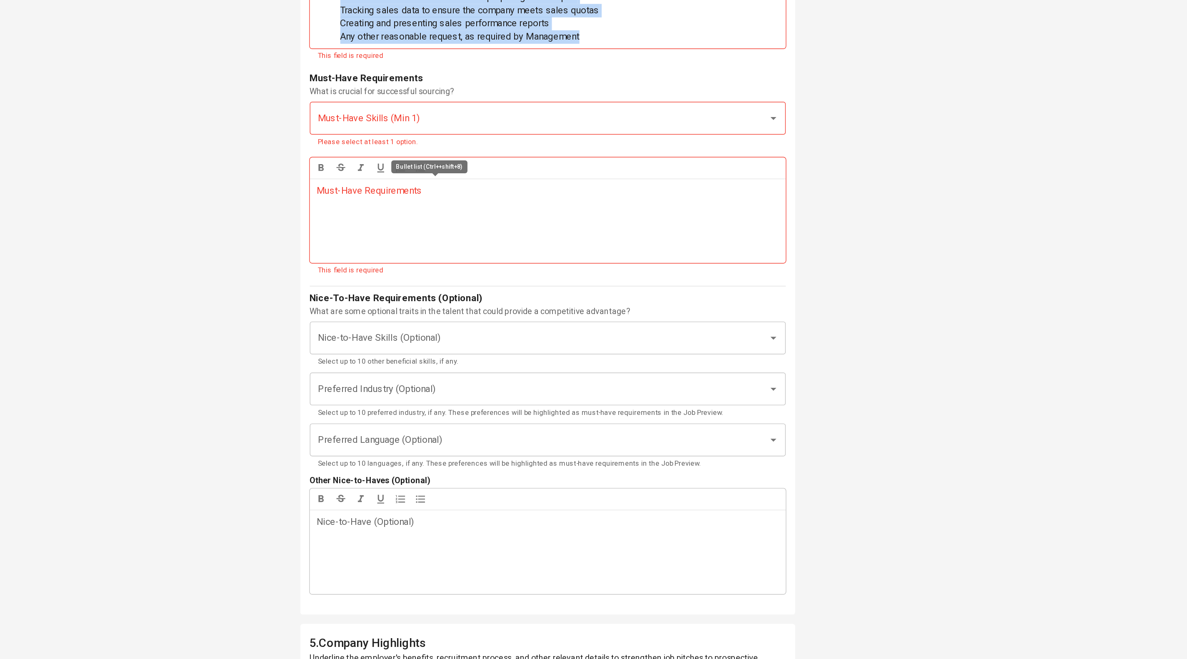
click at [506, 17] on icon "button" at bounding box center [503, 13] width 6 height 5
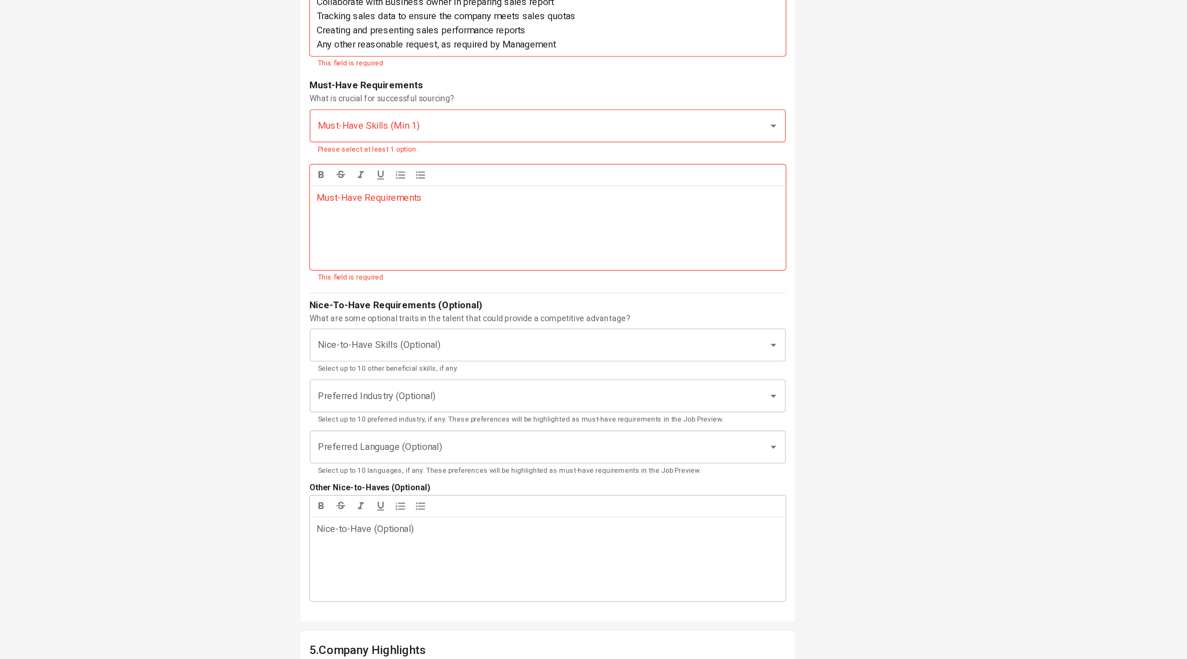
click at [534, 134] on span "Develop collateral business relationship with potential partners Manage key acc…" at bounding box center [584, 80] width 308 height 108
drag, startPoint x: 725, startPoint y: 373, endPoint x: 828, endPoint y: 375, distance: 103.3
click at [725, 135] on p "Develop collateral business relationship with potential partners Manage key acc…" at bounding box center [594, 80] width 328 height 110
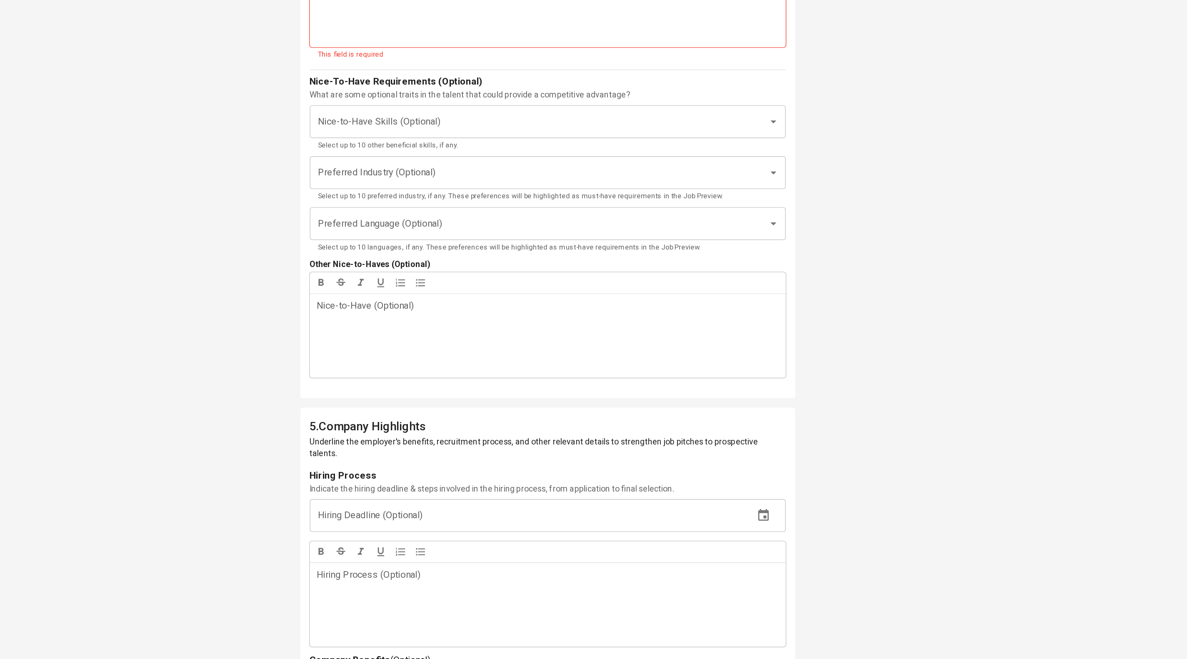
scroll to position [1339, 0]
click at [540, 460] on form "Job Description Outline the key responsibilities, daily duties, and expectation…" at bounding box center [594, 188] width 338 height 543
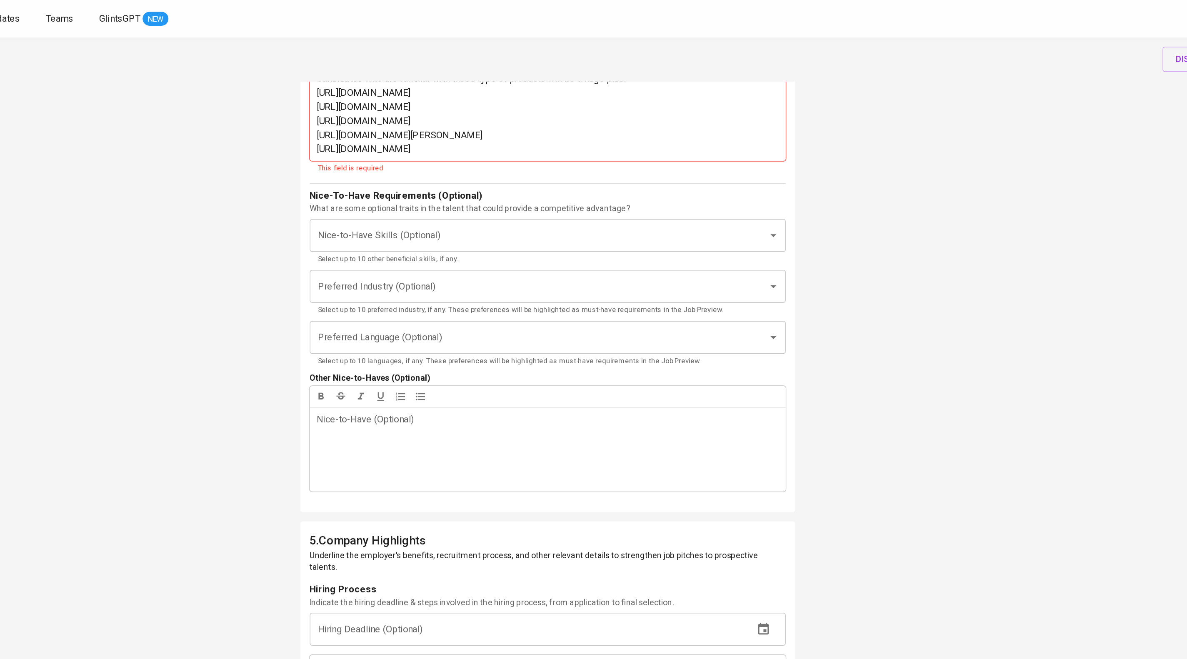
scroll to position [1574, 0]
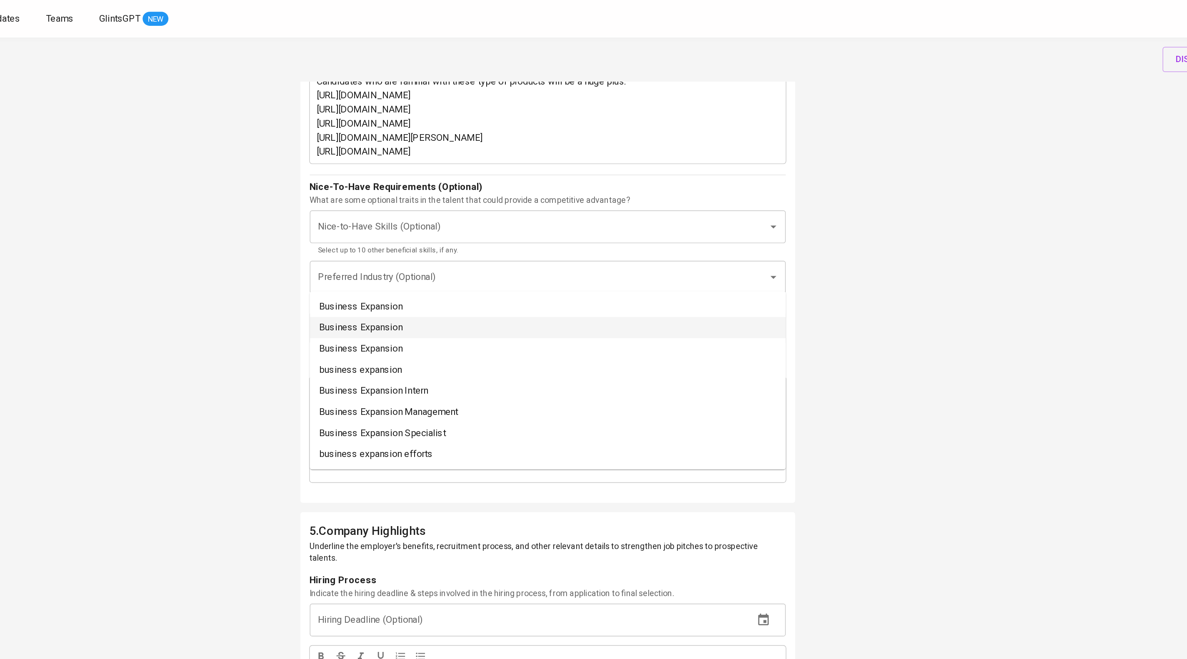
click at [514, 221] on li "Business Expansion" at bounding box center [594, 217] width 338 height 15
type input "Business expan"
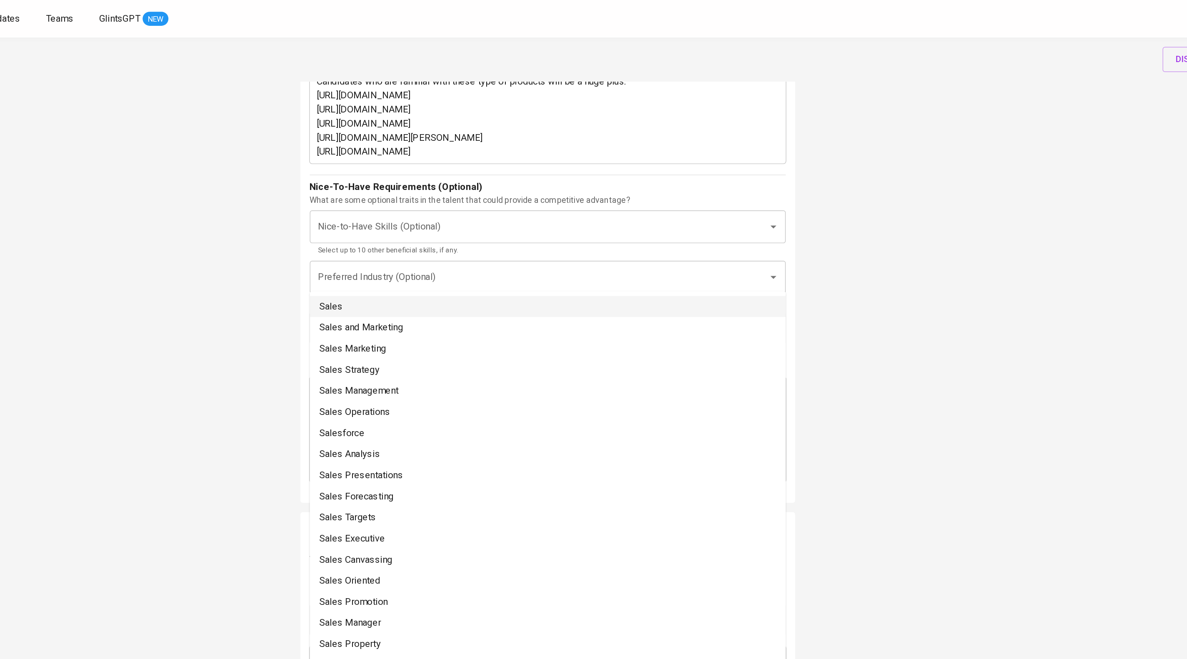
click at [561, 217] on li "Sales" at bounding box center [594, 217] width 338 height 15
type input "Sales"
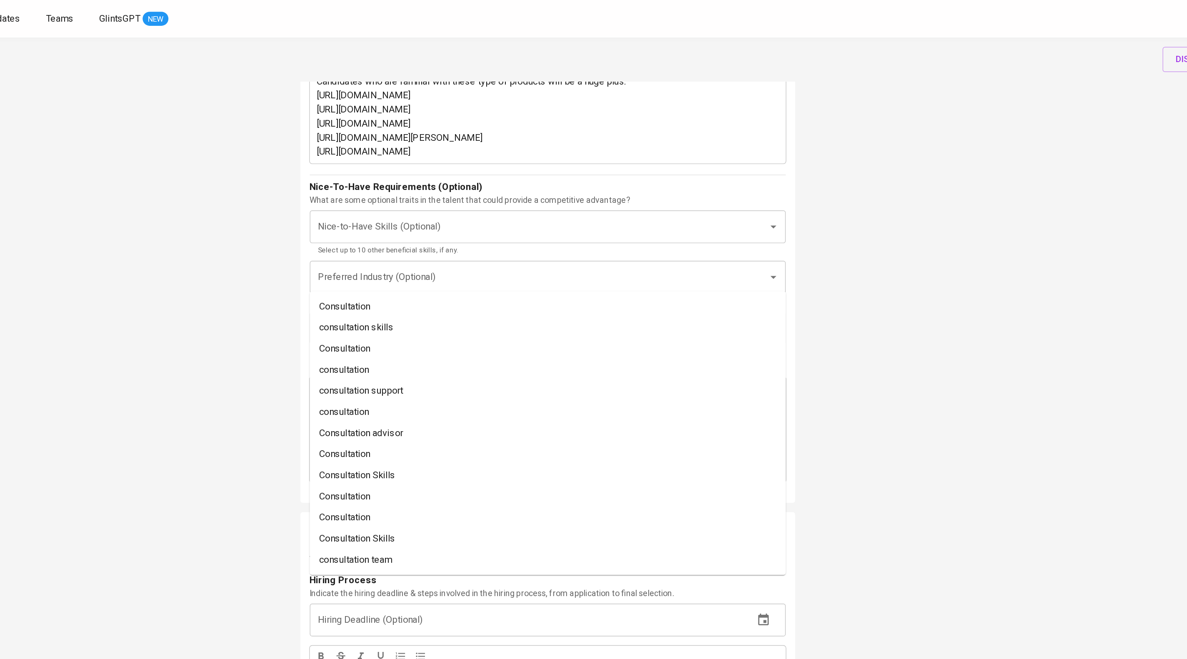
click at [561, 214] on li "Consultation" at bounding box center [594, 217] width 338 height 15
type input "Consultation"
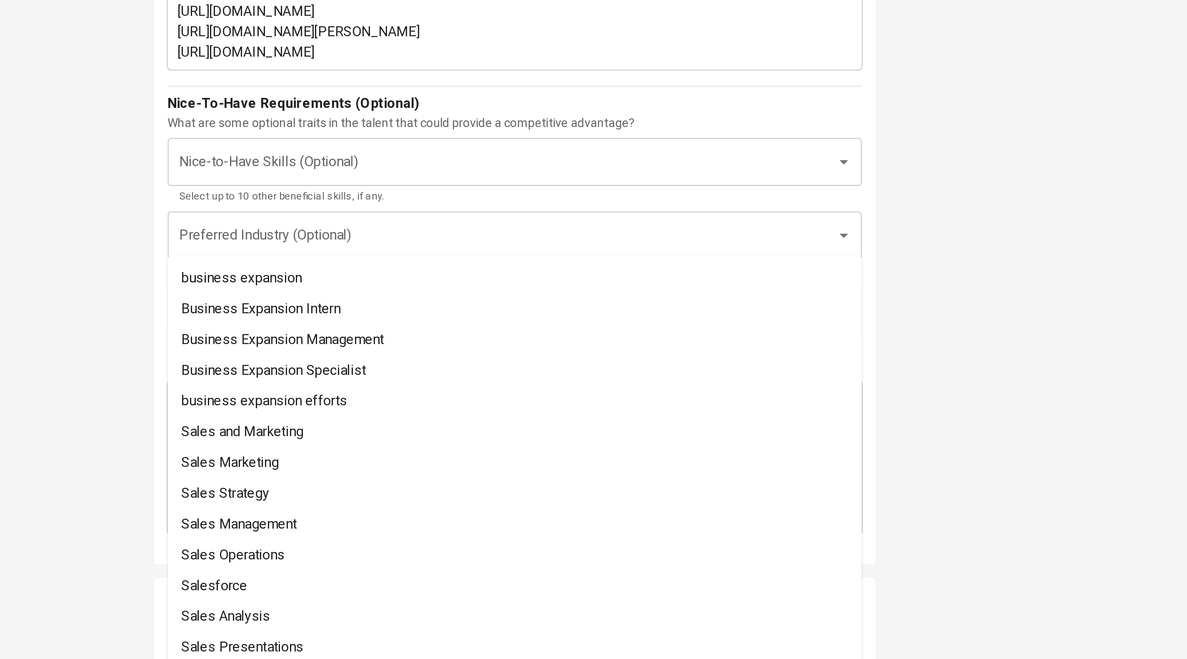
type input "a"
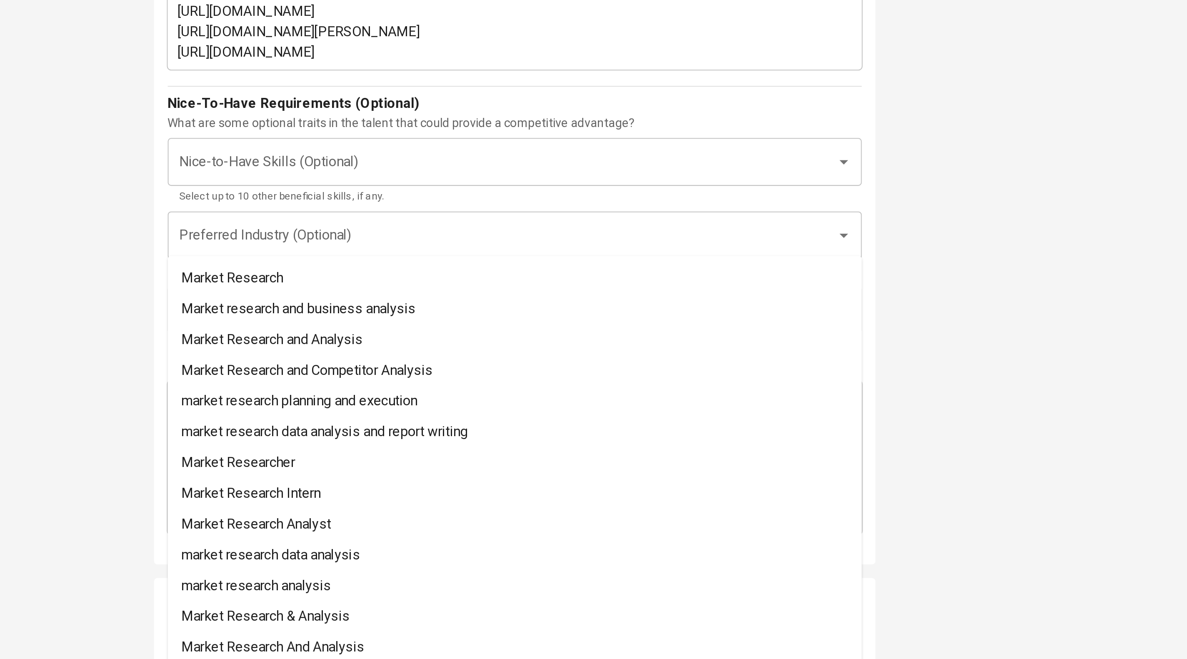
click at [646, 223] on li "Market Research" at bounding box center [594, 217] width 338 height 15
type input "Market researc"
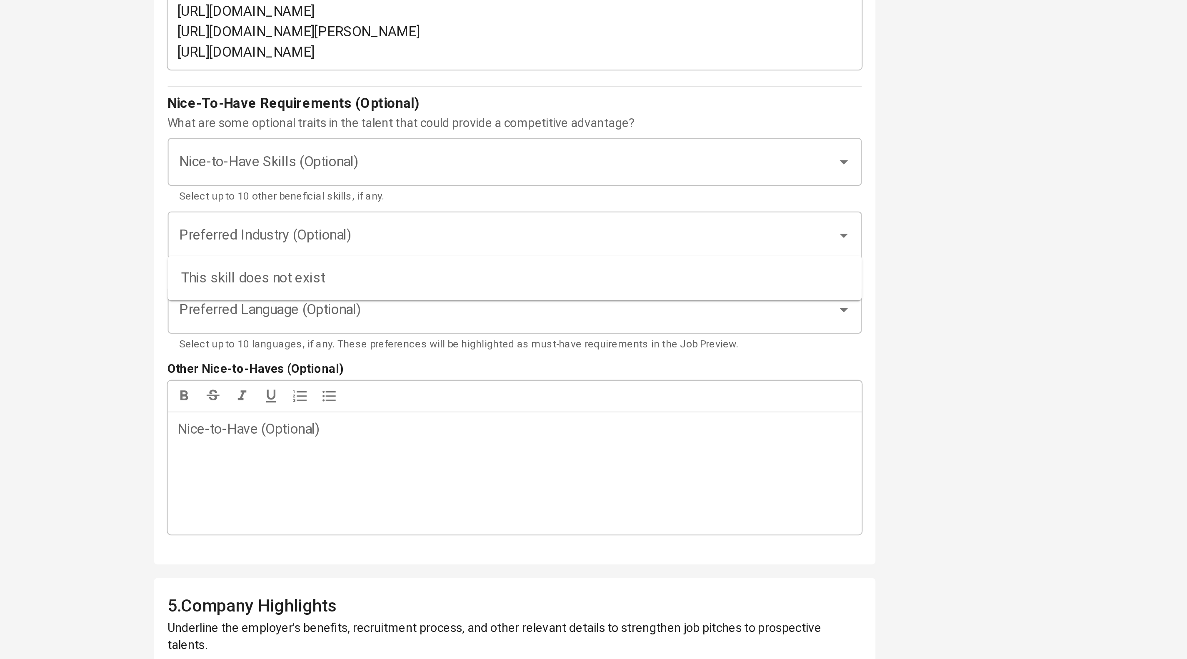
type input "Product"
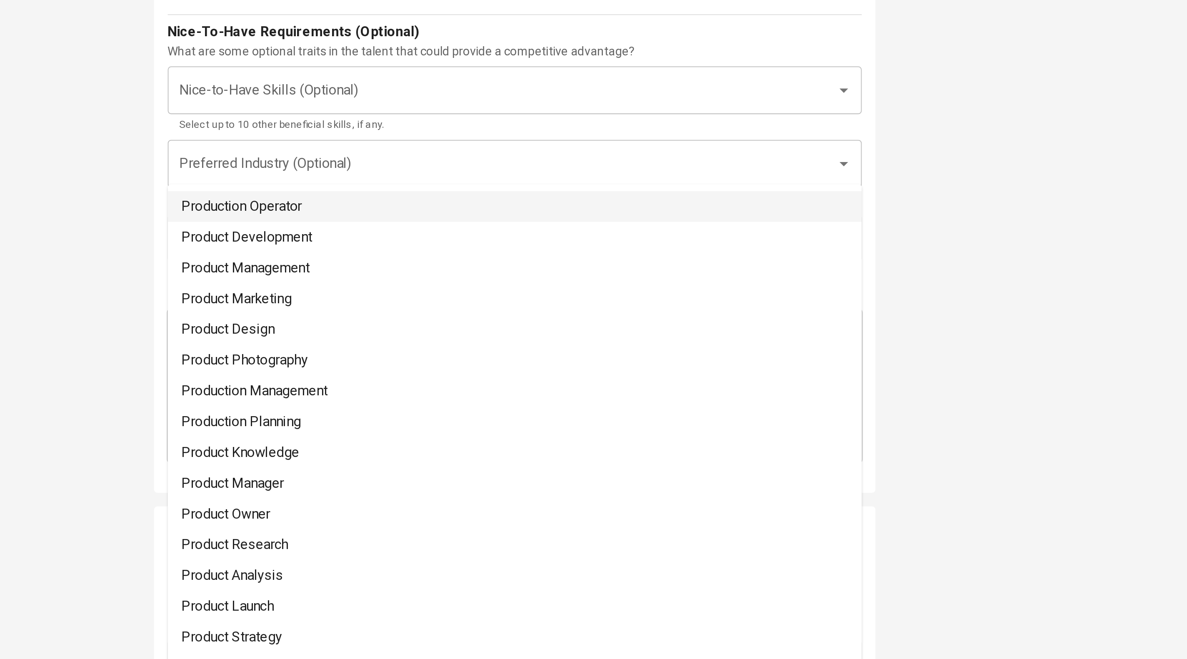
drag, startPoint x: 721, startPoint y: 192, endPoint x: 677, endPoint y: 192, distance: 44.2
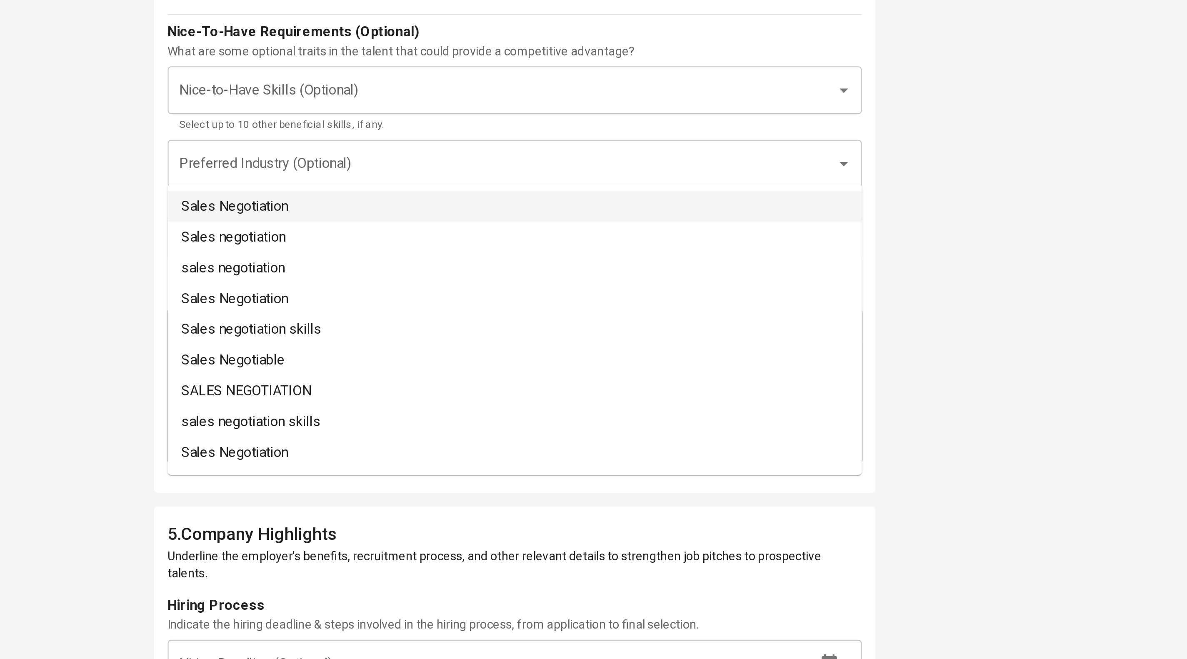
click at [594, 224] on li "Sales Negotiation" at bounding box center [594, 217] width 338 height 15
type input "Sales nego"
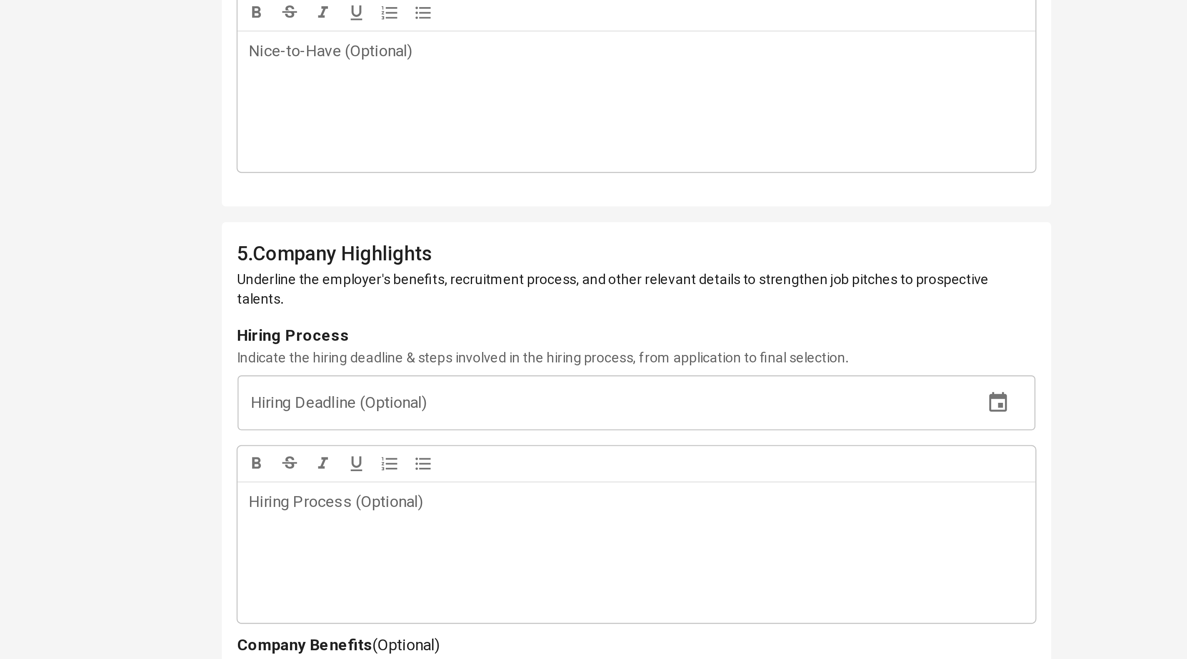
scroll to position [1899, 0]
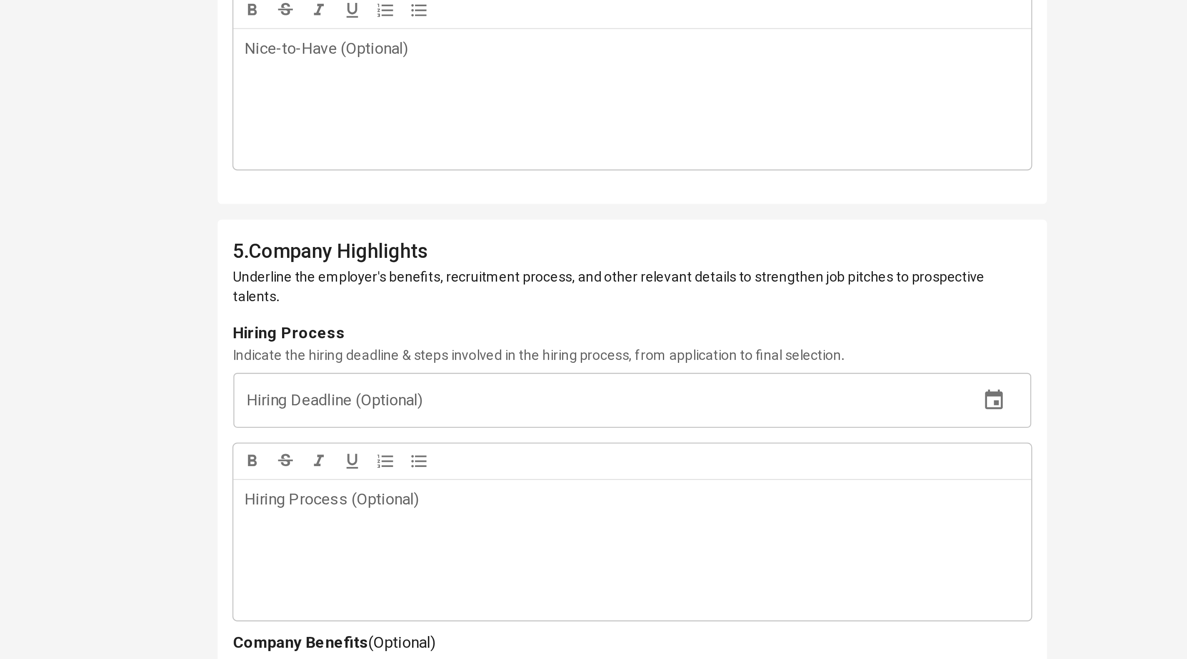
click at [531, 87] on input "Preferred Industry (Optional)" at bounding box center [581, 79] width 307 height 16
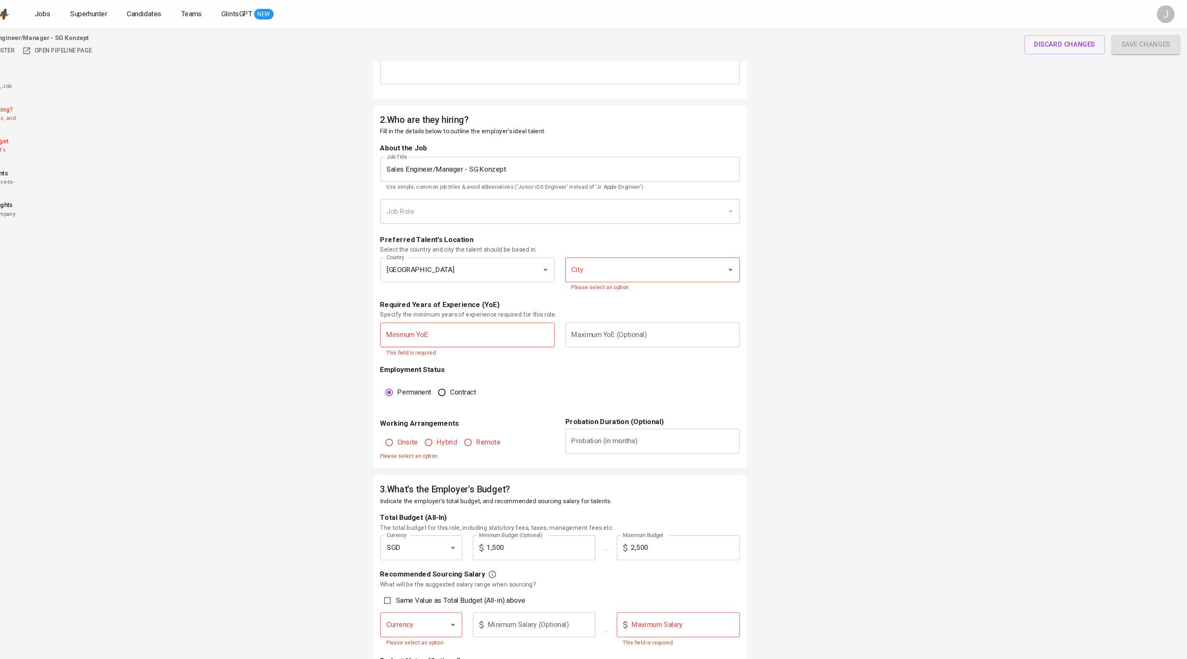
scroll to position [256, 0]
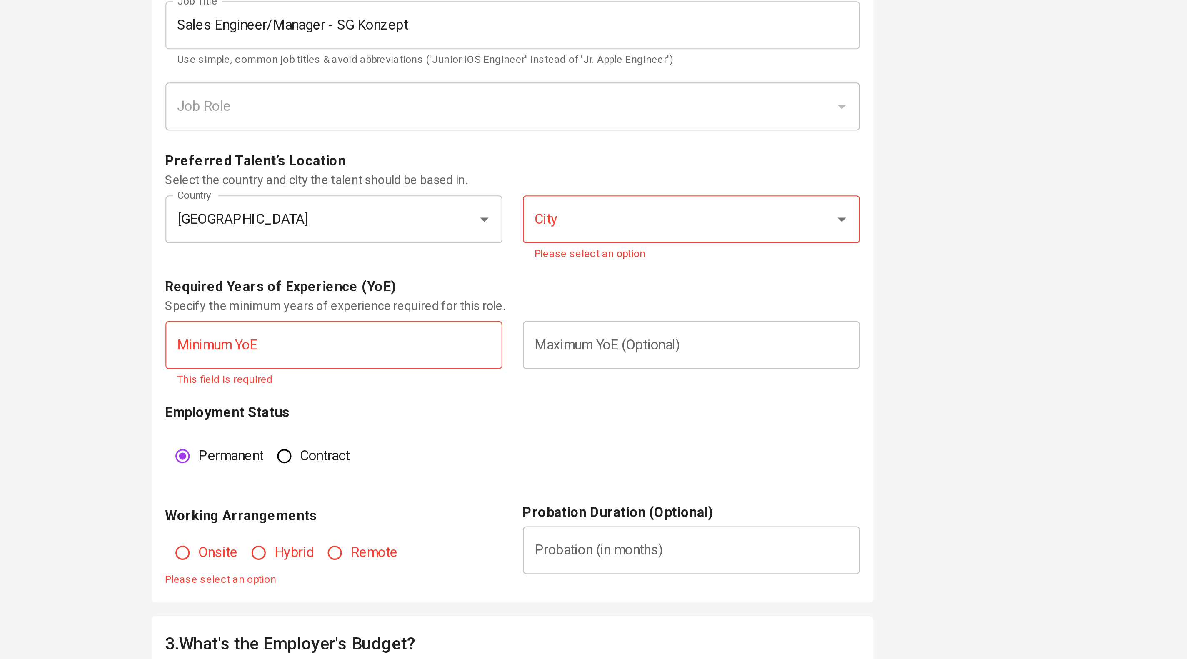
click at [639, 355] on input "City" at bounding box center [668, 348] width 133 height 16
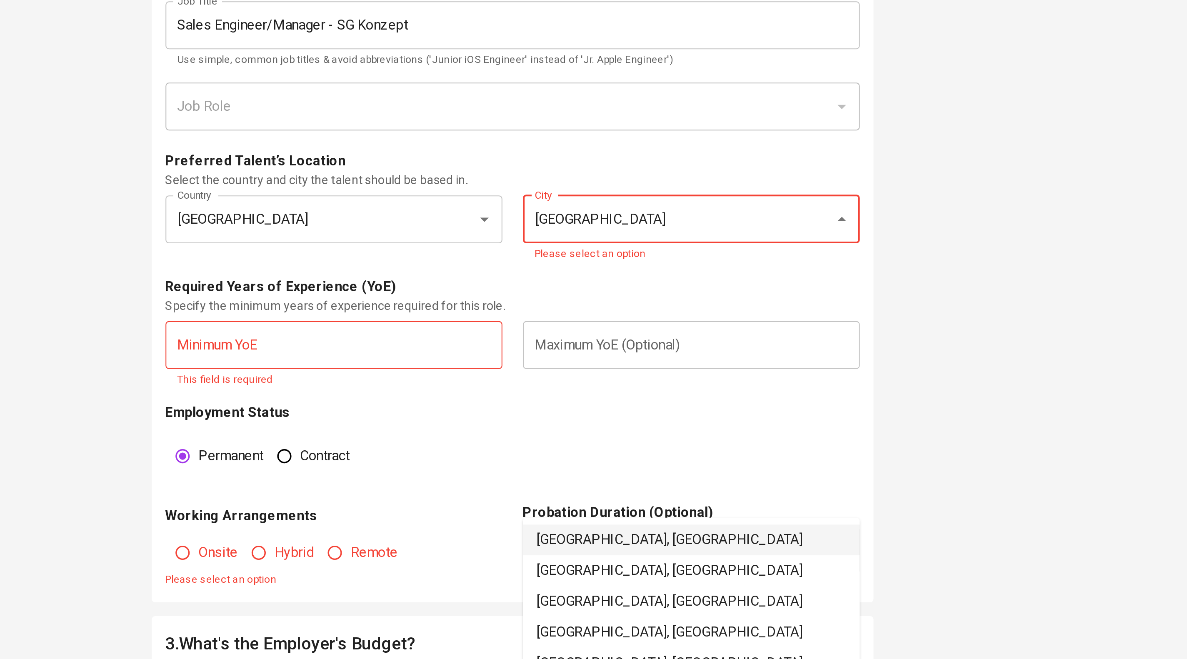
click at [649, 507] on li "Jakarta Selatan, DKI Jakarta" at bounding box center [681, 503] width 164 height 15
type input "Jakarta Selatan, DKI Jakarta"
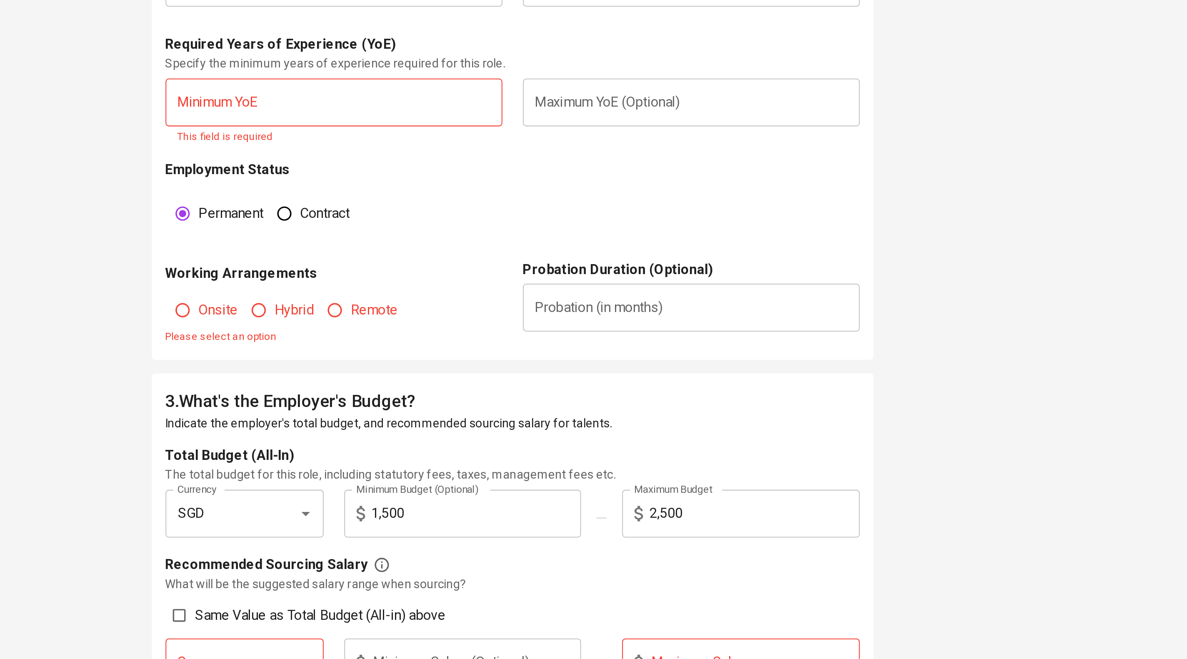
scroll to position [275, 0]
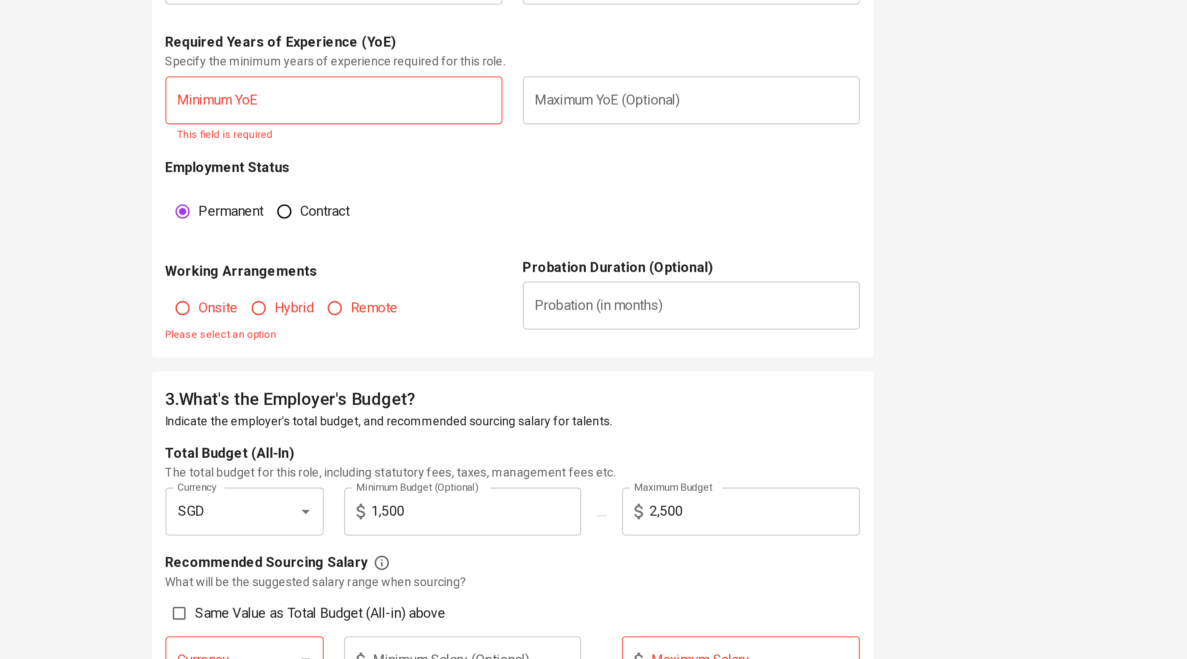
click at [478, 399] on input "text" at bounding box center [507, 386] width 164 height 23
type input "5"
click at [648, 399] on input "text" at bounding box center [681, 386] width 164 height 23
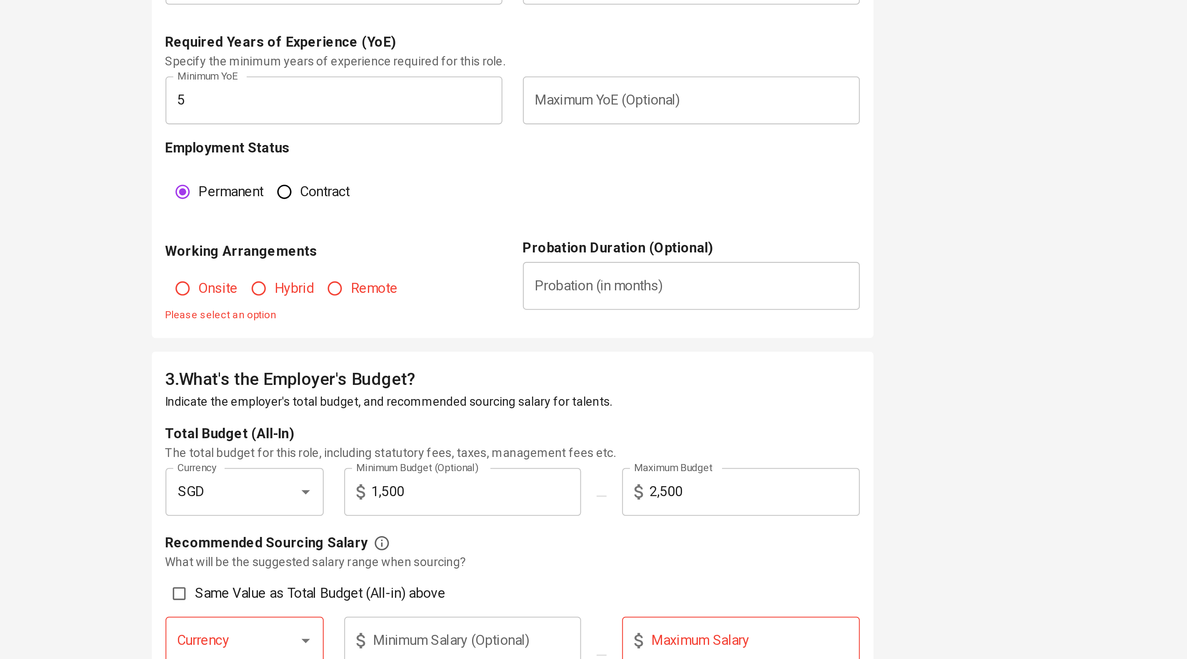
click at [596, 454] on div "Employment Status Permanent Contract" at bounding box center [594, 429] width 338 height 49
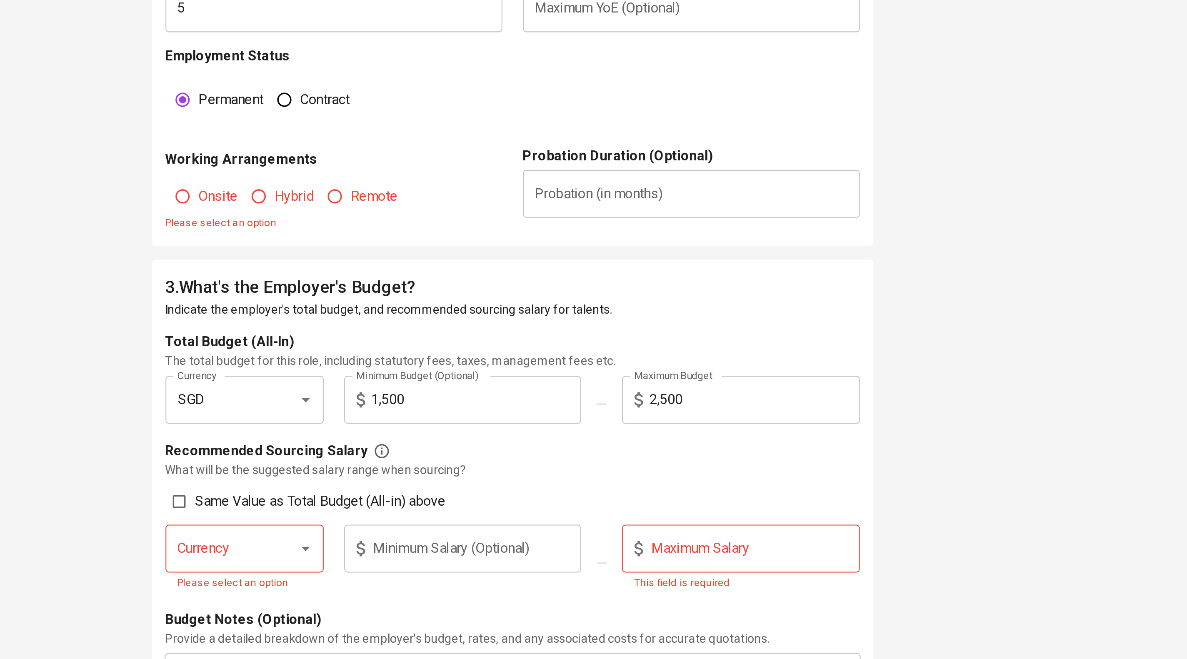
scroll to position [320, 0]
click at [434, 441] on input "Onsite" at bounding box center [433, 433] width 16 height 16
radio input "true"
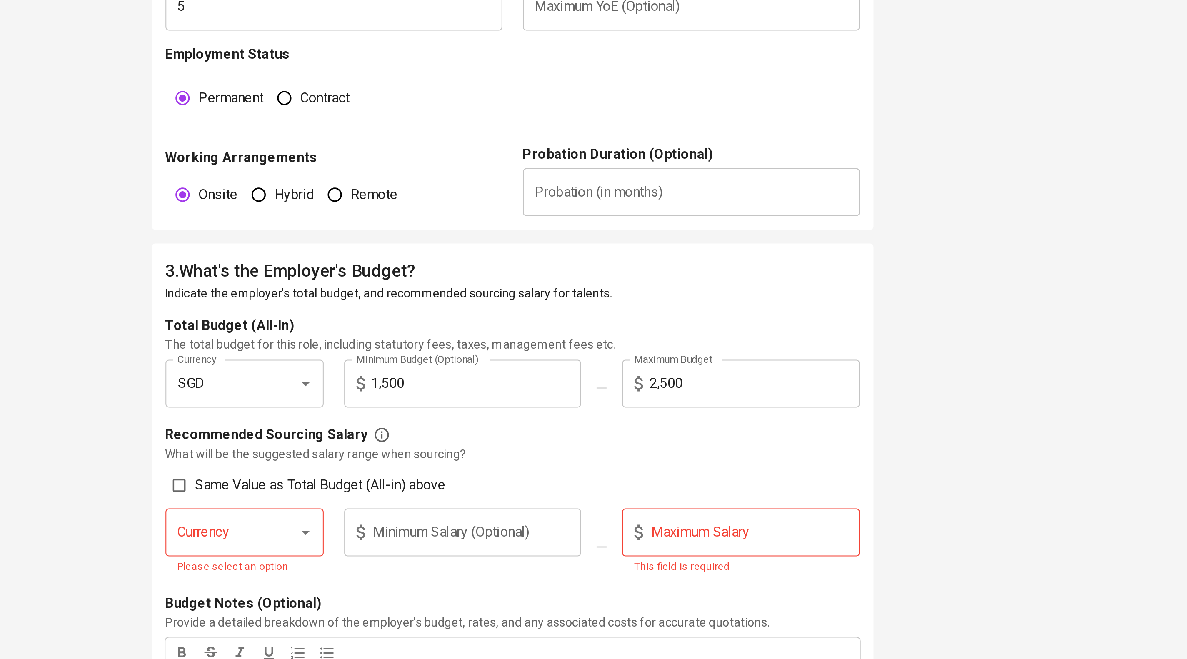
click at [647, 443] on input "text" at bounding box center [681, 431] width 164 height 23
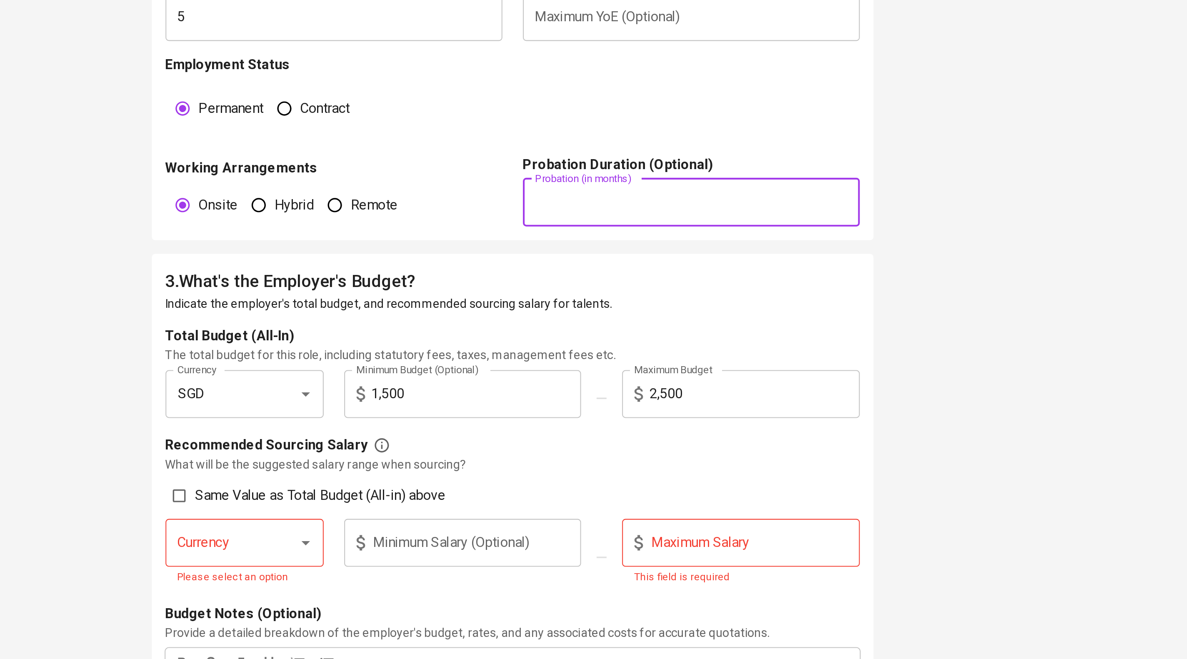
scroll to position [320, 0]
click at [672, 409] on div "Employment Status Permanent Contract" at bounding box center [594, 384] width 338 height 49
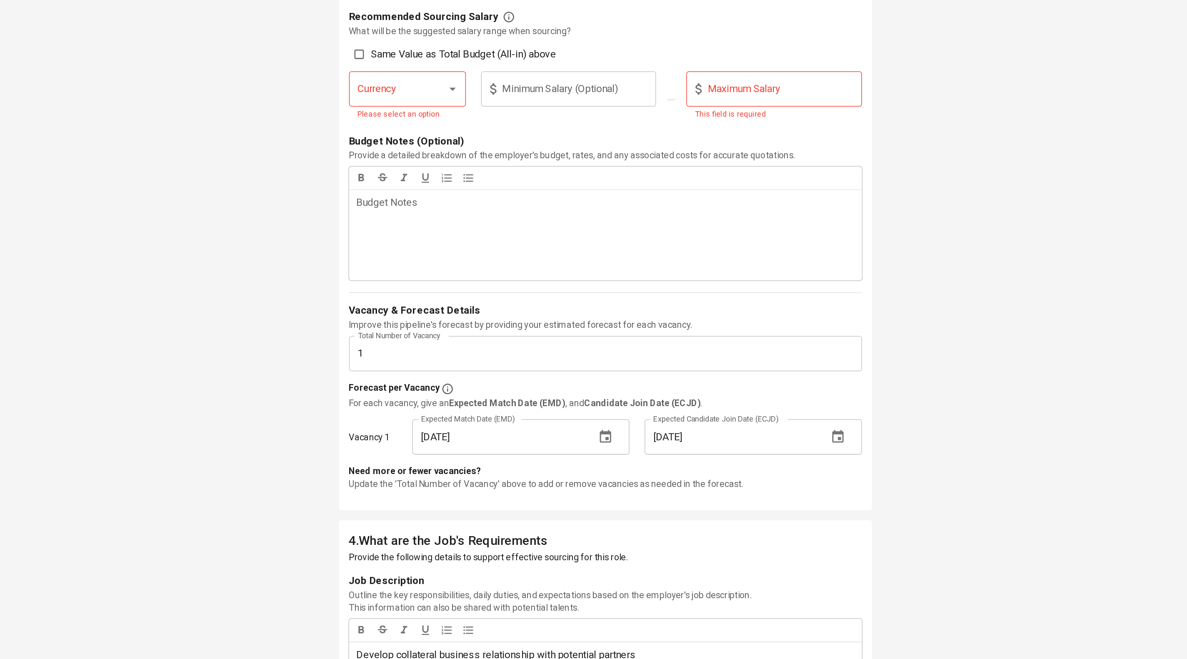
scroll to position [645, 0]
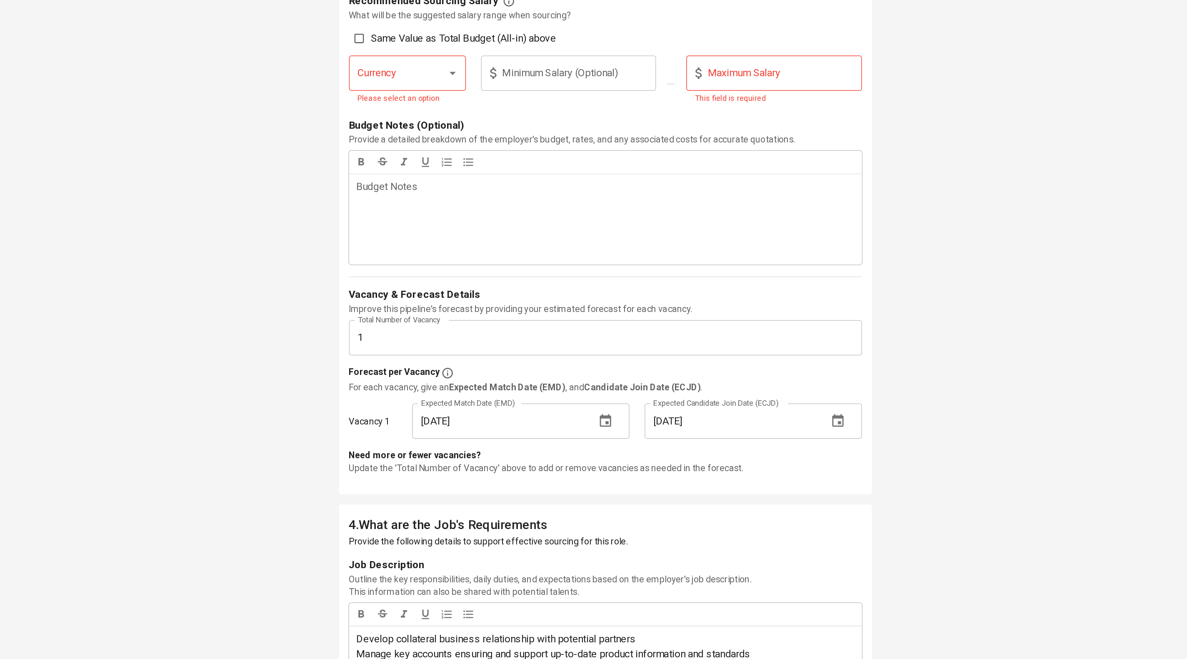
click at [479, 278] on div at bounding box center [487, 273] width 22 height 12
click at [467, 475] on ul "SGD" at bounding box center [462, 466] width 77 height 22
click at [467, 468] on li "SGD" at bounding box center [462, 465] width 77 height 15
type input "SGD"
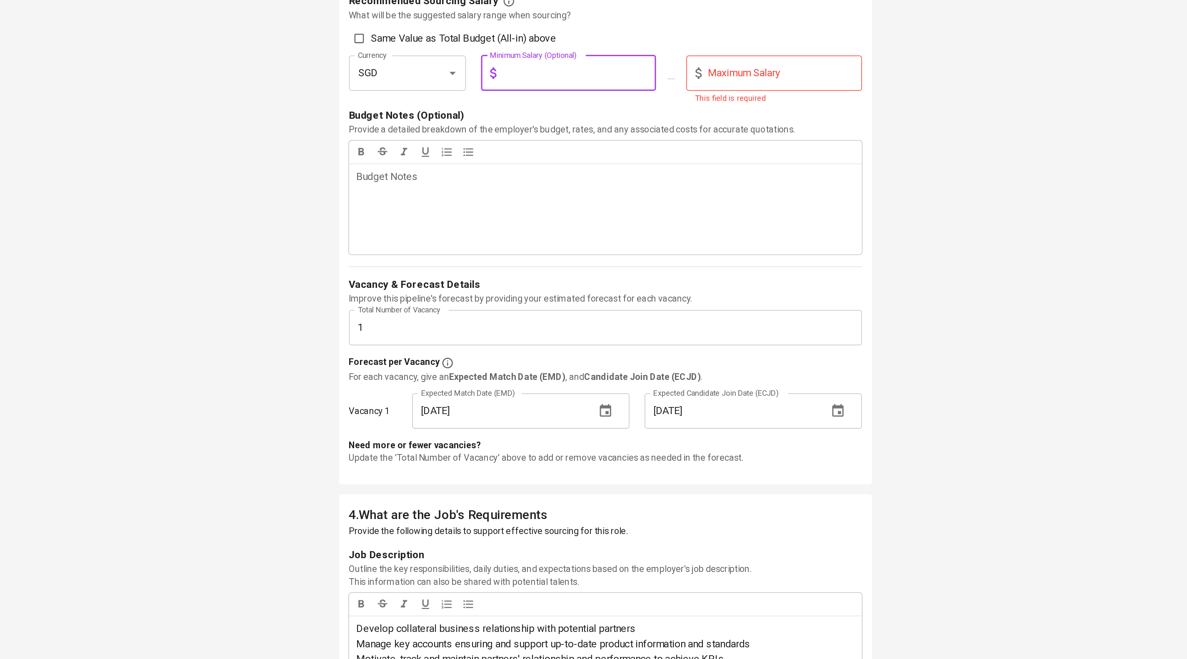
click at [550, 284] on input "text" at bounding box center [576, 272] width 102 height 23
click at [702, 284] on input "text" at bounding box center [711, 272] width 102 height 23
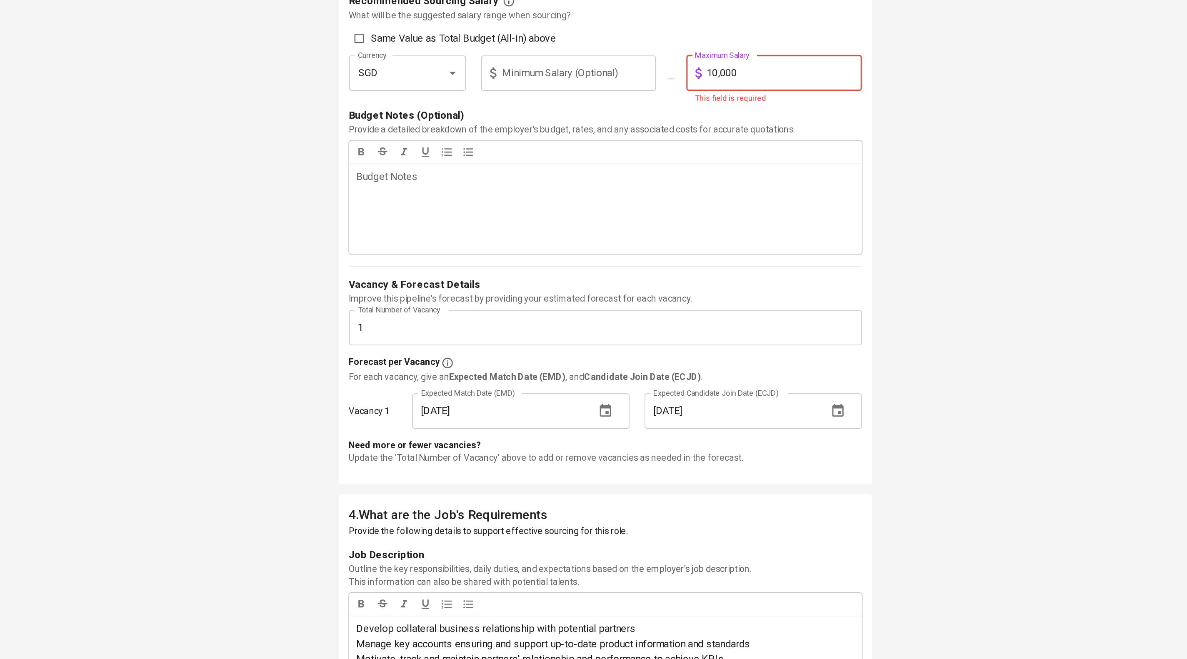
type input "10,000"
click at [730, 238] on p "What will be the suggested salary range when sourcing?" at bounding box center [594, 234] width 338 height 8
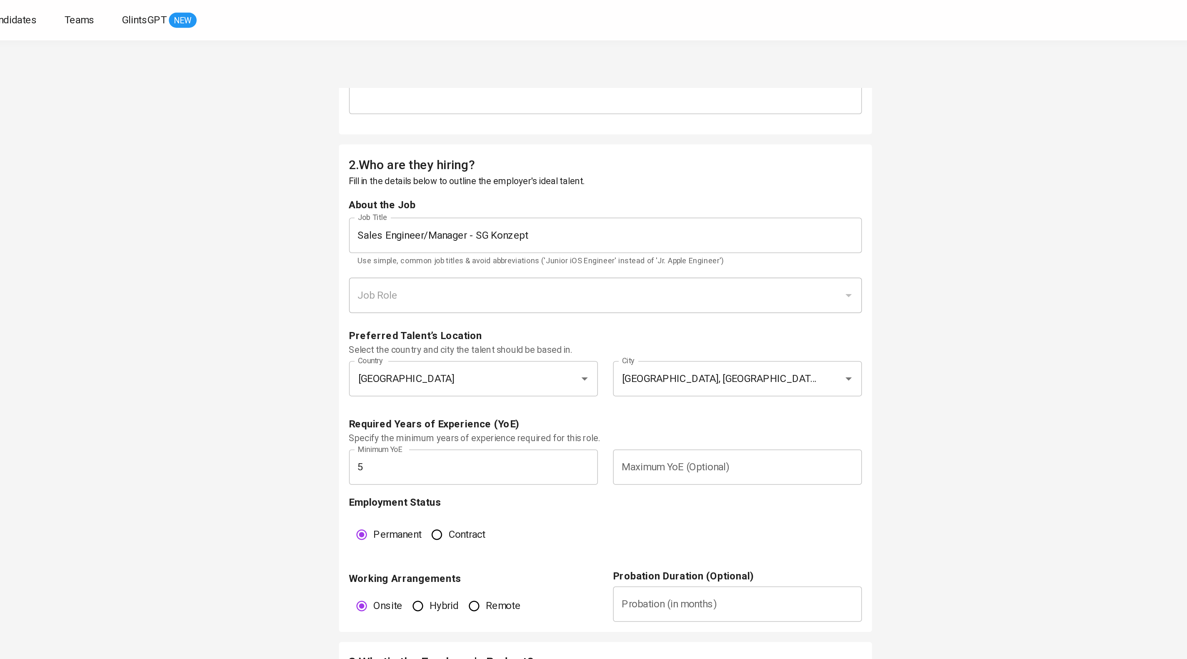
scroll to position [102, 0]
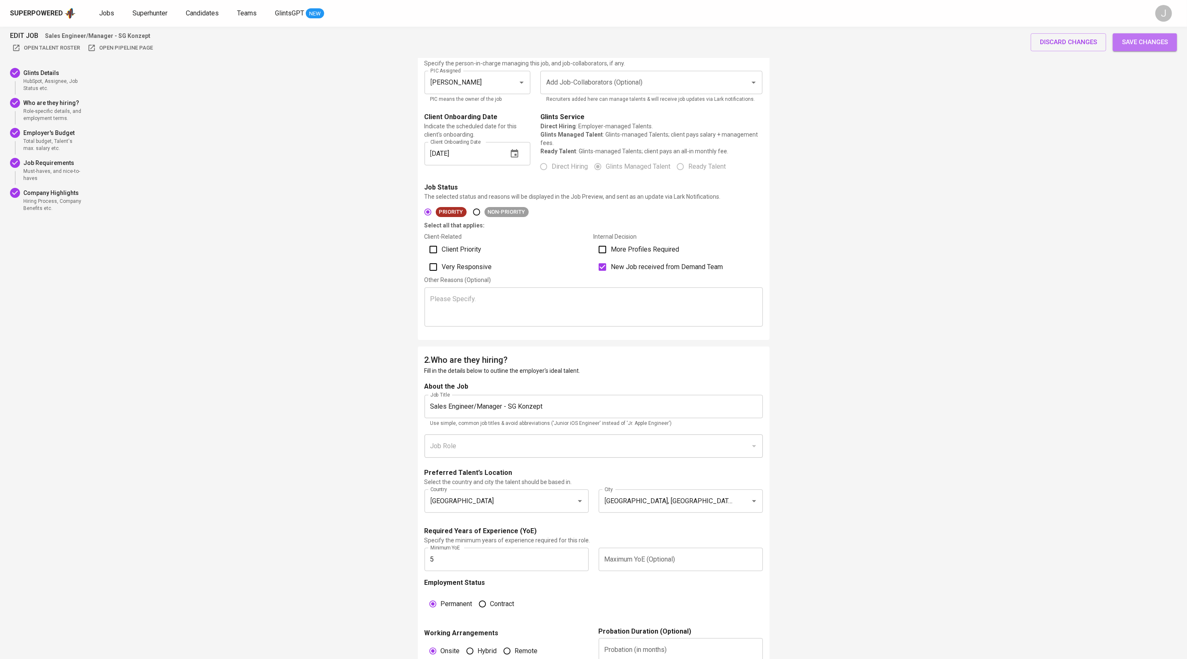
click at [1139, 42] on span "Save changes" at bounding box center [1145, 42] width 46 height 11
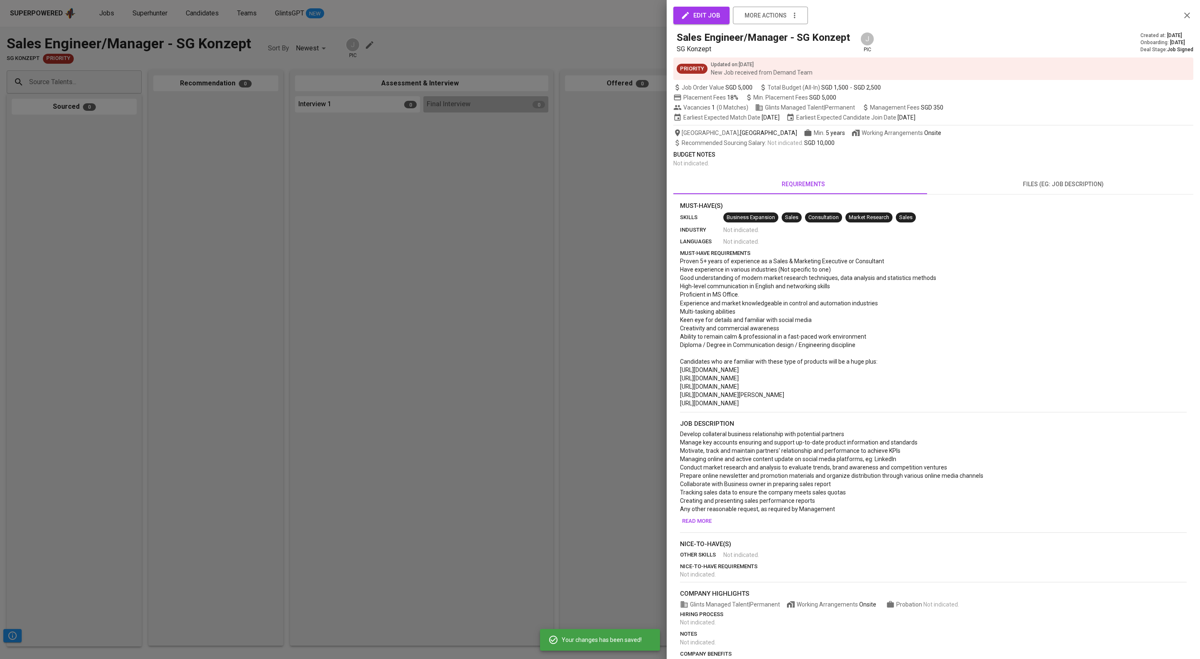
click at [487, 150] on div at bounding box center [600, 329] width 1200 height 659
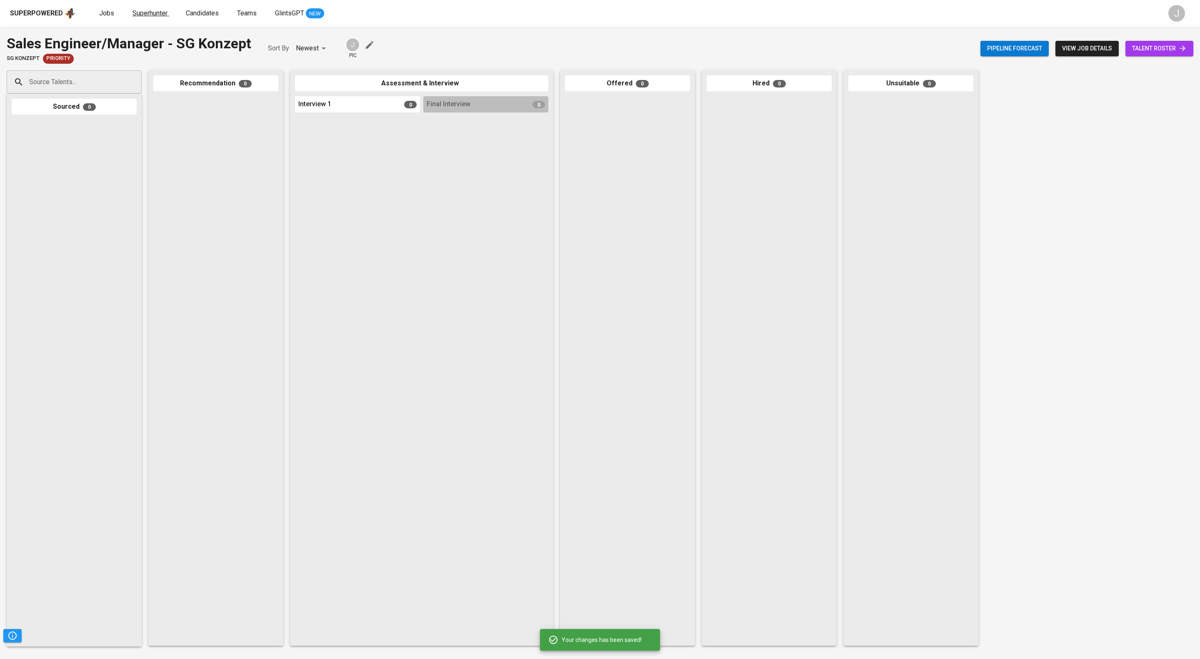
click at [165, 14] on span "Superhunter" at bounding box center [149, 13] width 35 height 8
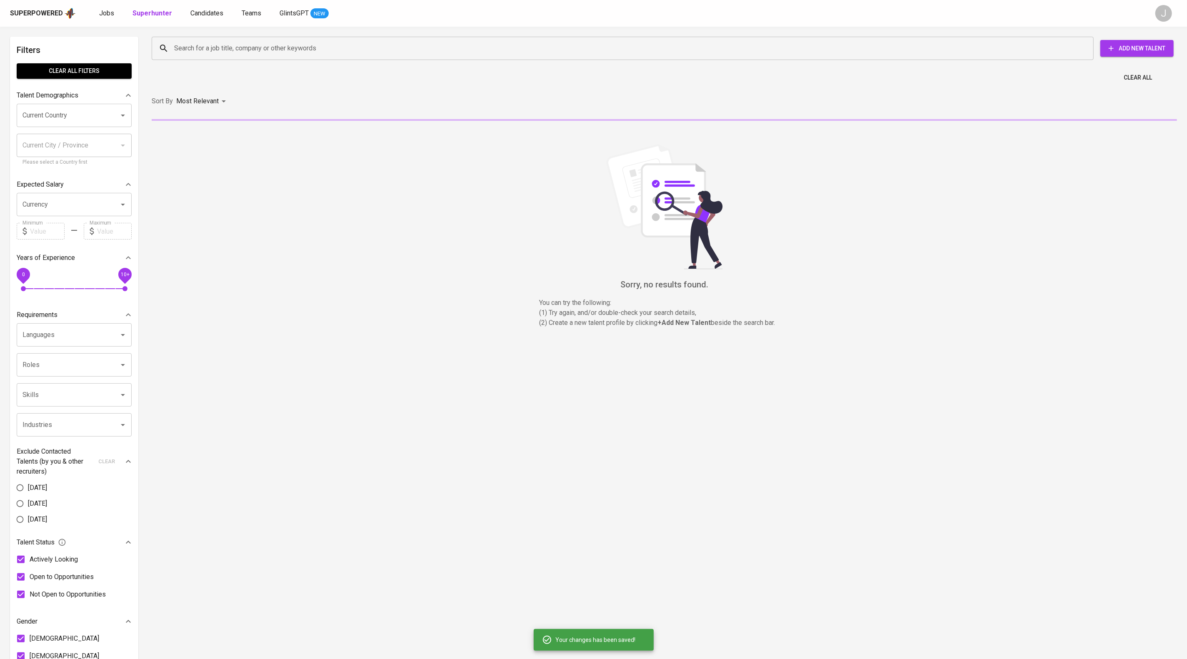
click at [225, 56] on input "Search for a job title, company or other keywords" at bounding box center [624, 48] width 905 height 16
paste input "[EMAIL_ADDRESS][DOMAIN_NAME]"
type input "[EMAIL_ADDRESS][DOMAIN_NAME]"
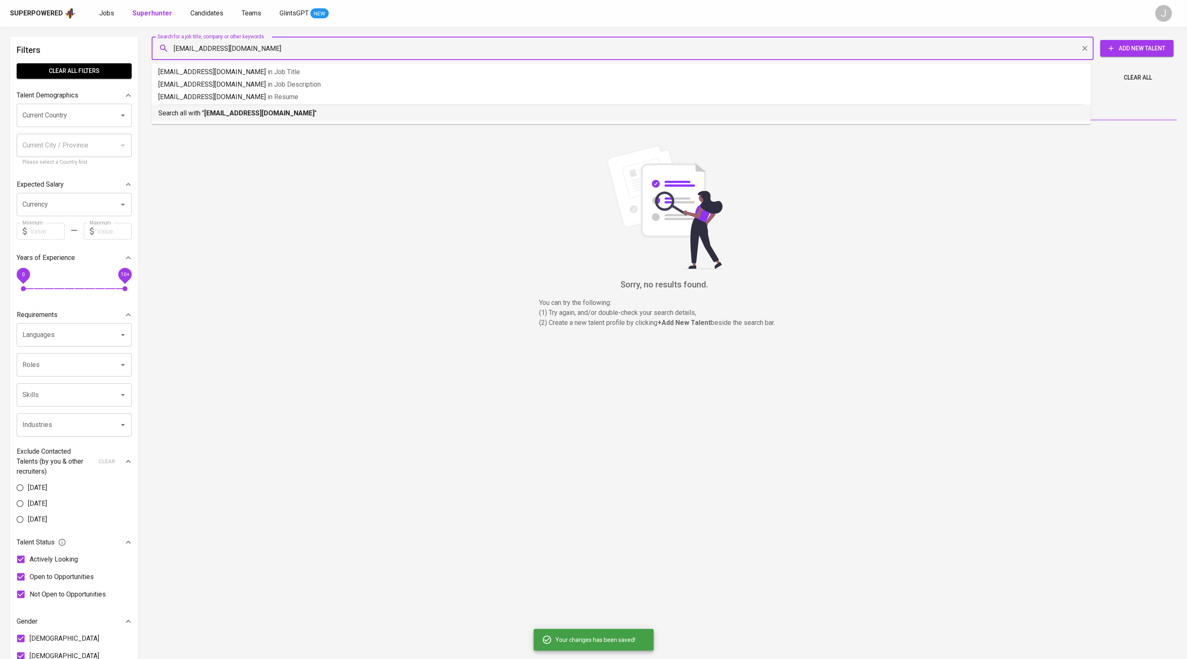
click at [308, 116] on p "Search all with " vincakania@gmail.com "" at bounding box center [621, 113] width 926 height 10
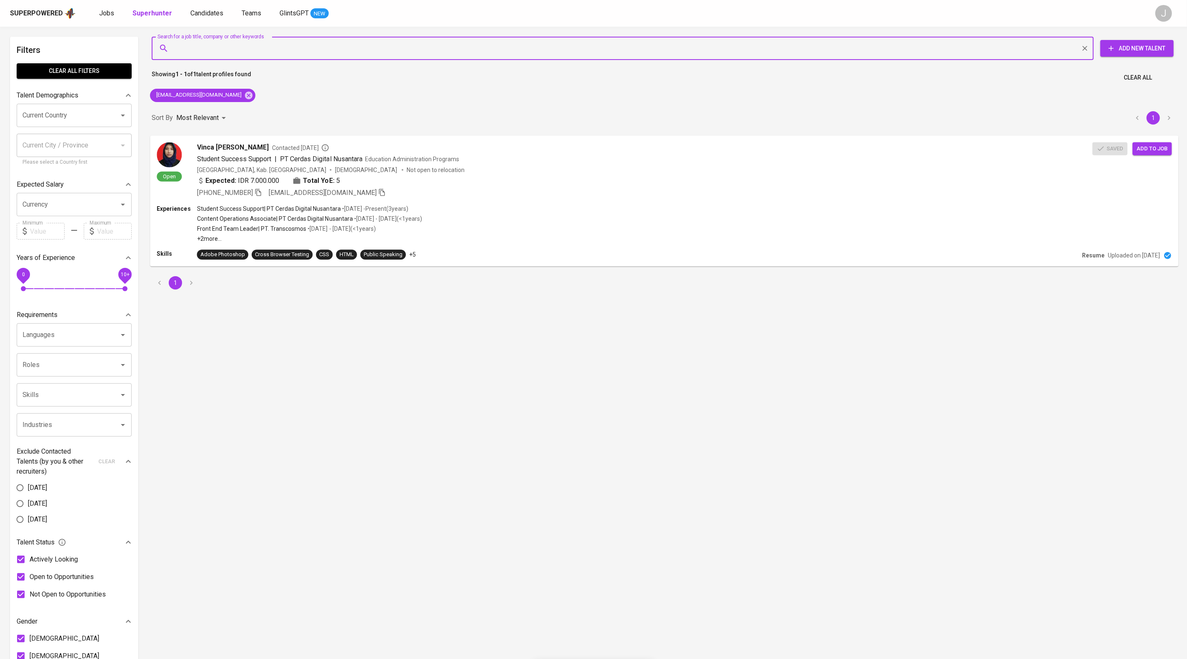
click at [1010, 174] on div "Indonesia, Kab. Bekasi Female Not open to relocation" at bounding box center [644, 169] width 895 height 8
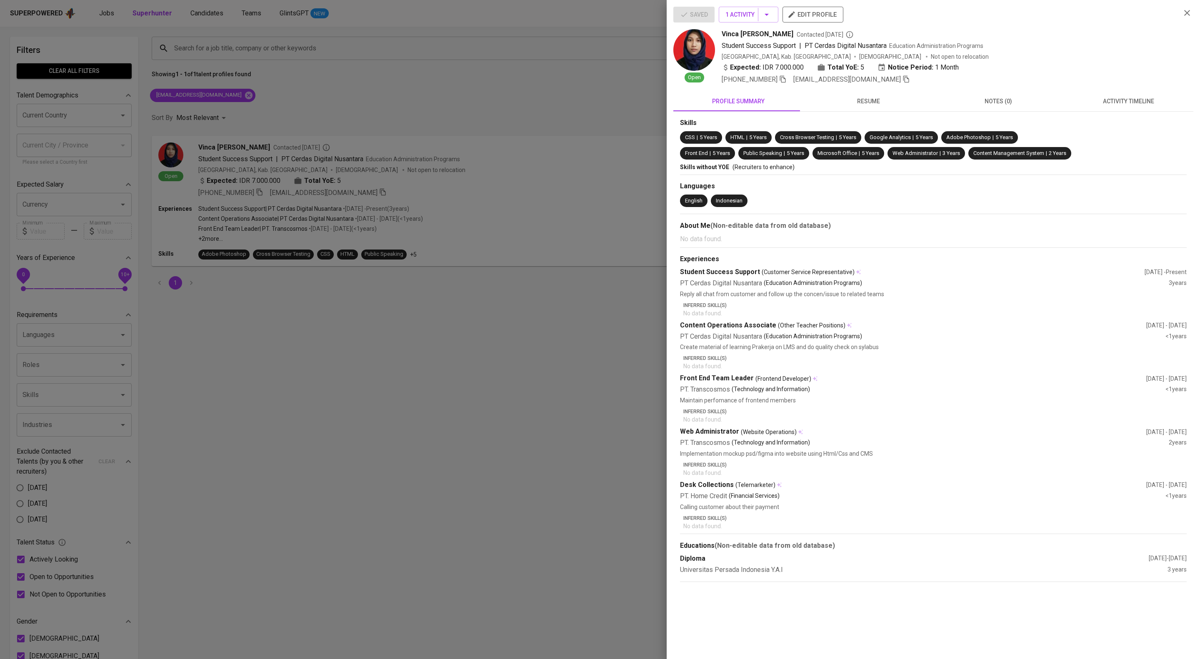
click at [1121, 107] on span "activity timeline" at bounding box center [1128, 101] width 120 height 10
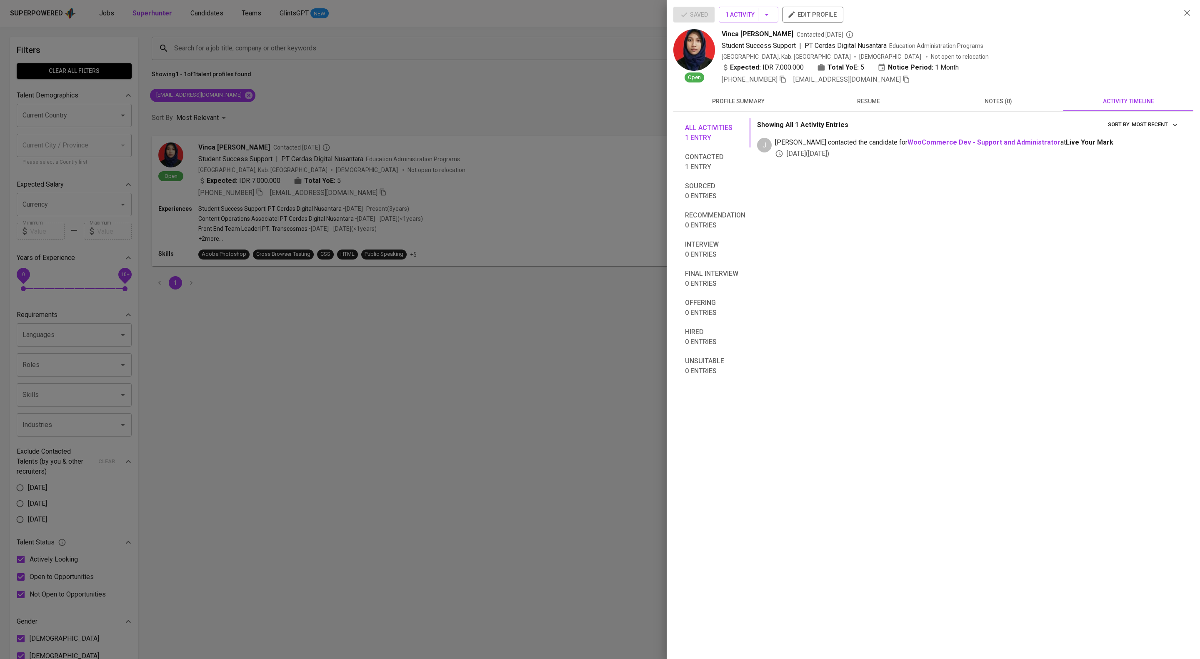
click at [516, 204] on div at bounding box center [600, 329] width 1200 height 659
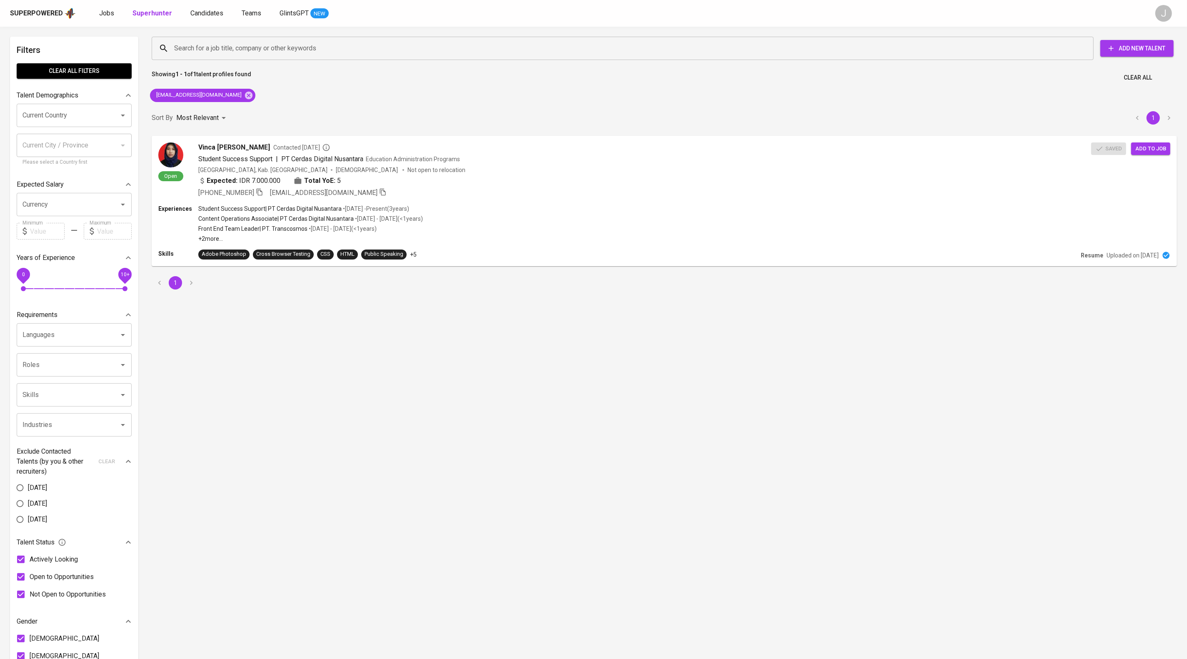
click at [223, 11] on span "Candidates" at bounding box center [206, 13] width 33 height 8
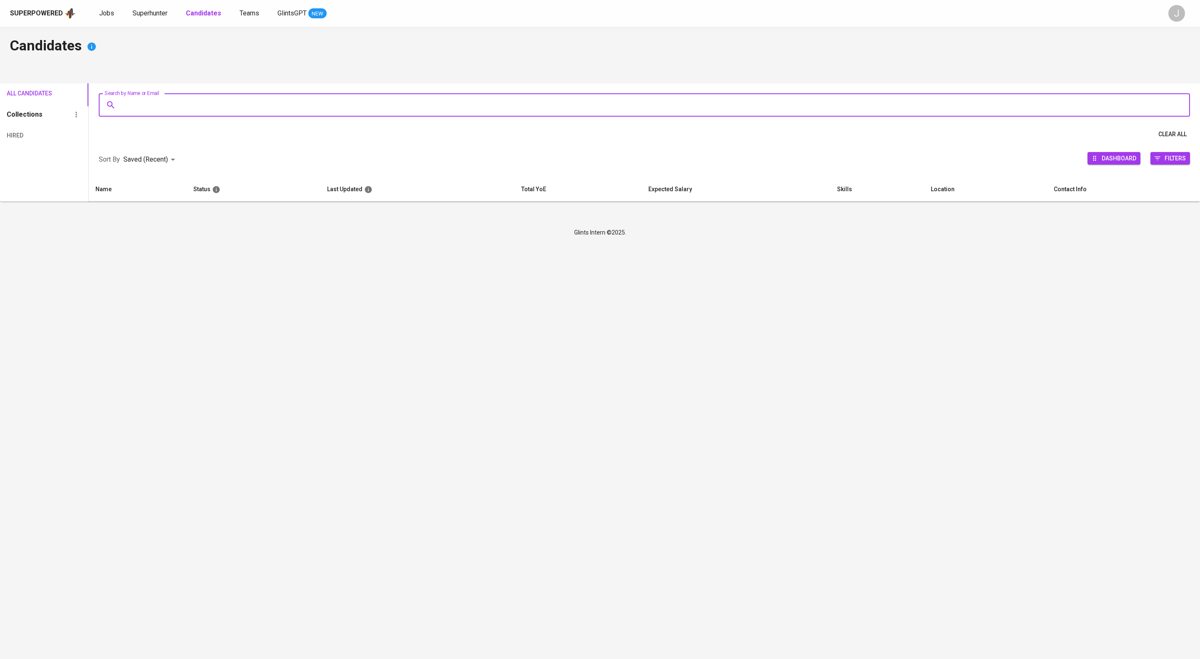
click at [372, 102] on input "Search by Name or Email" at bounding box center [646, 105] width 1054 height 16
paste input "[EMAIL_ADDRESS][DOMAIN_NAME]"
type input "[EMAIL_ADDRESS][DOMAIN_NAME]"
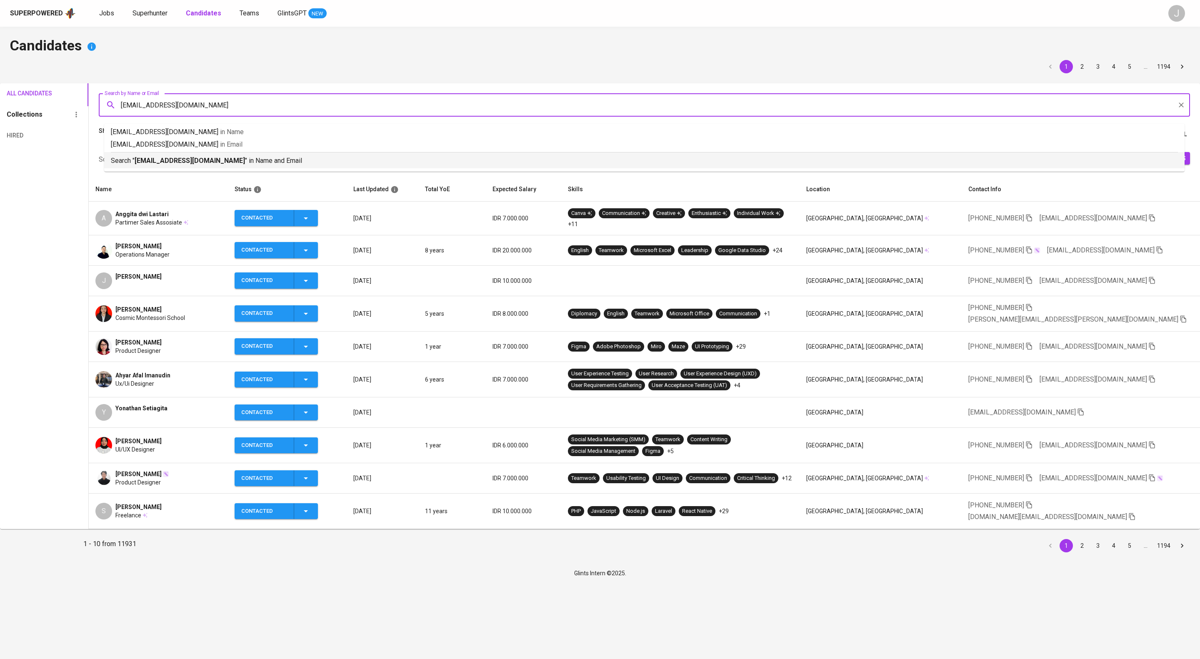
click at [333, 166] on p "Search " [EMAIL_ADDRESS][DOMAIN_NAME] " in Name and Email" at bounding box center [644, 161] width 1067 height 10
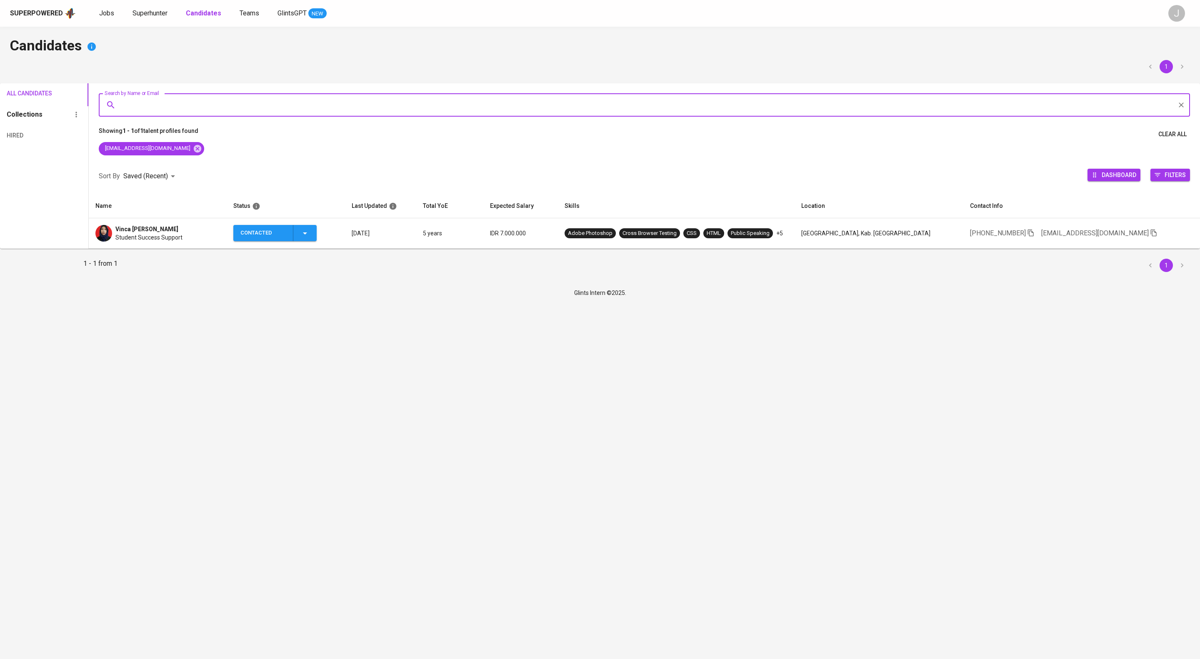
click at [310, 238] on icon "button" at bounding box center [305, 233] width 10 height 10
click at [311, 322] on li "Contacted for another job" at bounding box center [296, 314] width 93 height 15
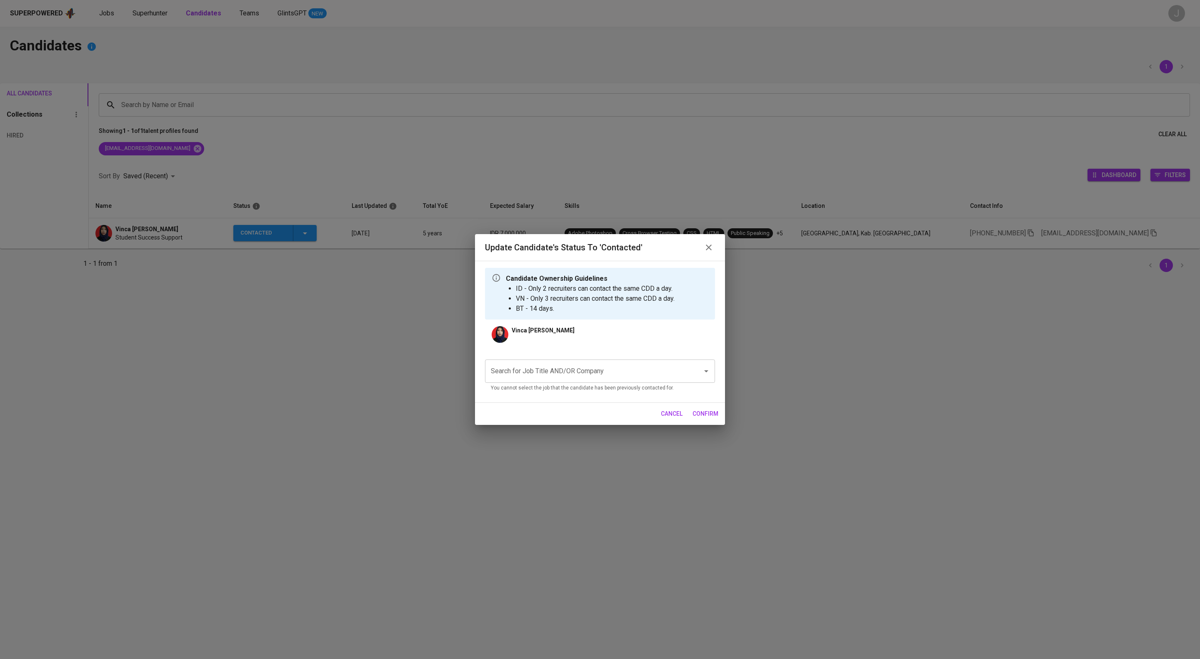
click at [577, 372] on div "Search for Job Title AND/OR Company" at bounding box center [600, 371] width 230 height 23
type input "a"
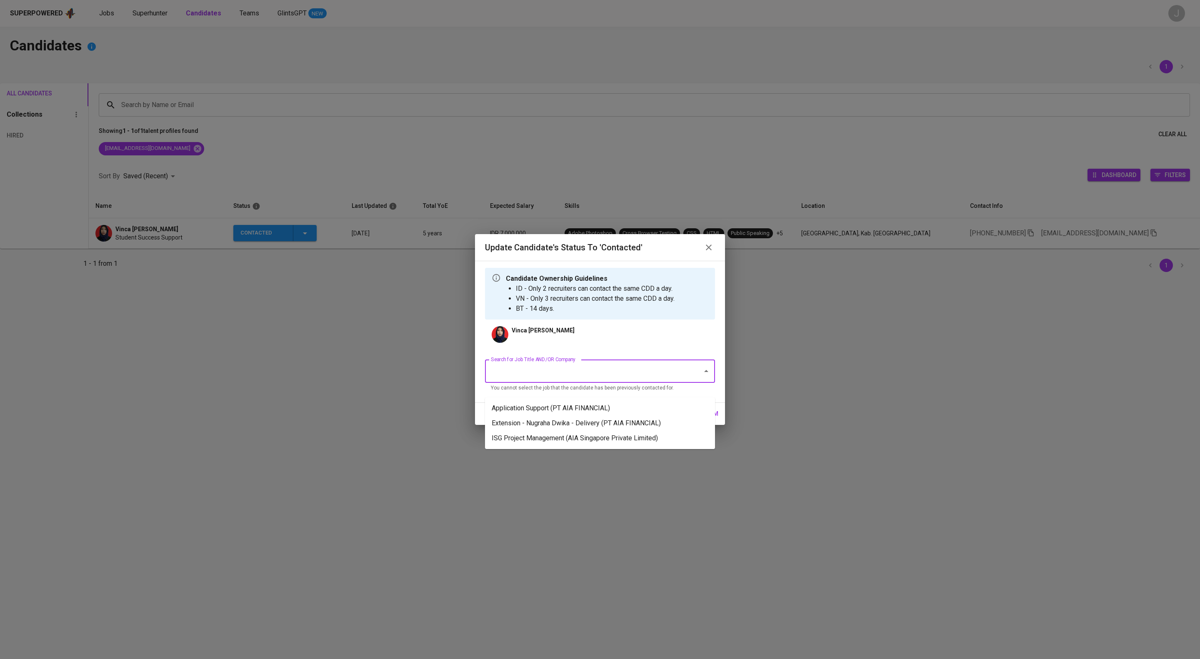
click at [576, 401] on li "Application Support (PT AIA FINANCIAL)" at bounding box center [600, 408] width 230 height 15
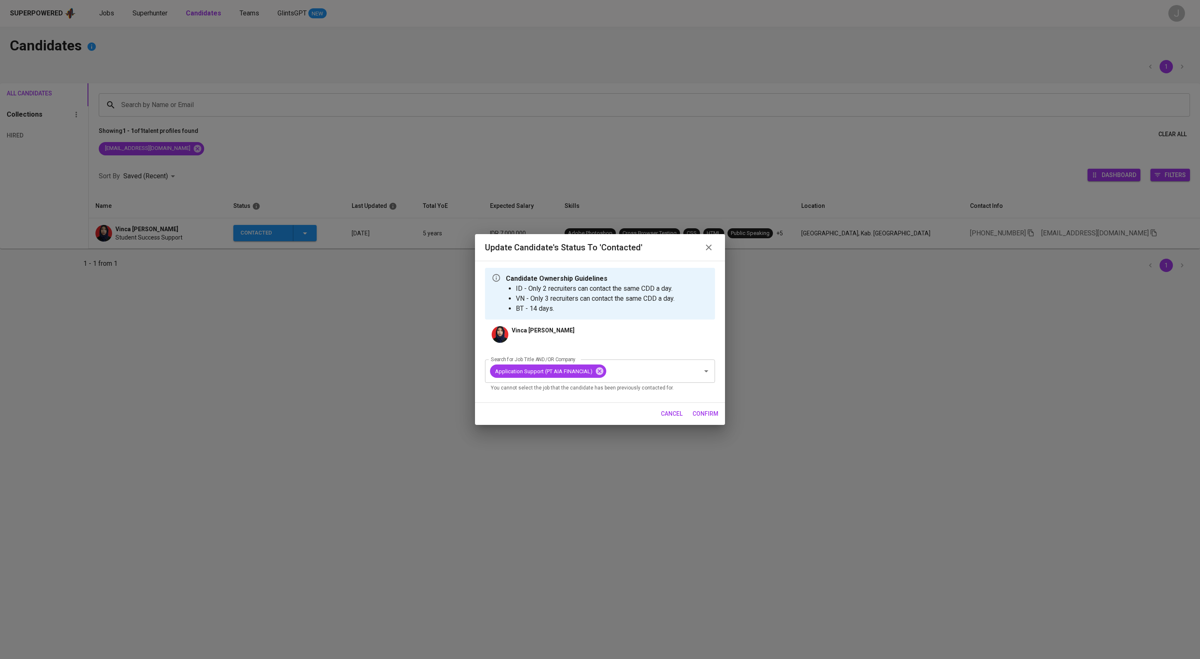
click at [717, 419] on span "confirm" at bounding box center [705, 414] width 26 height 10
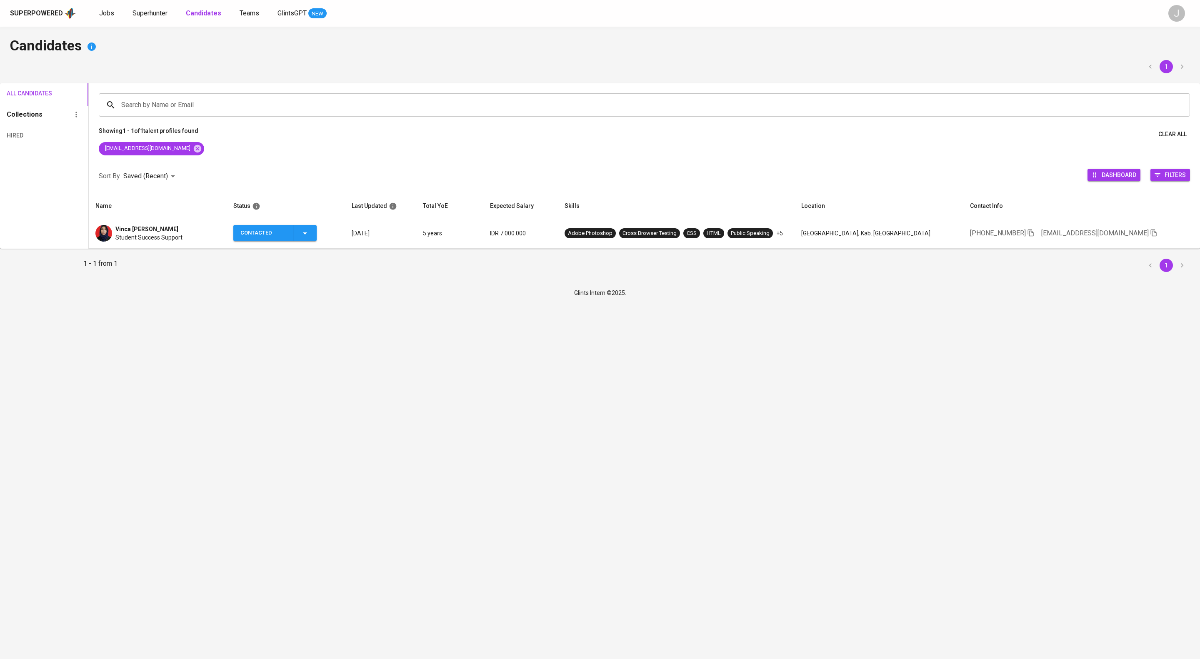
click at [169, 8] on link "Superhunter" at bounding box center [150, 13] width 37 height 10
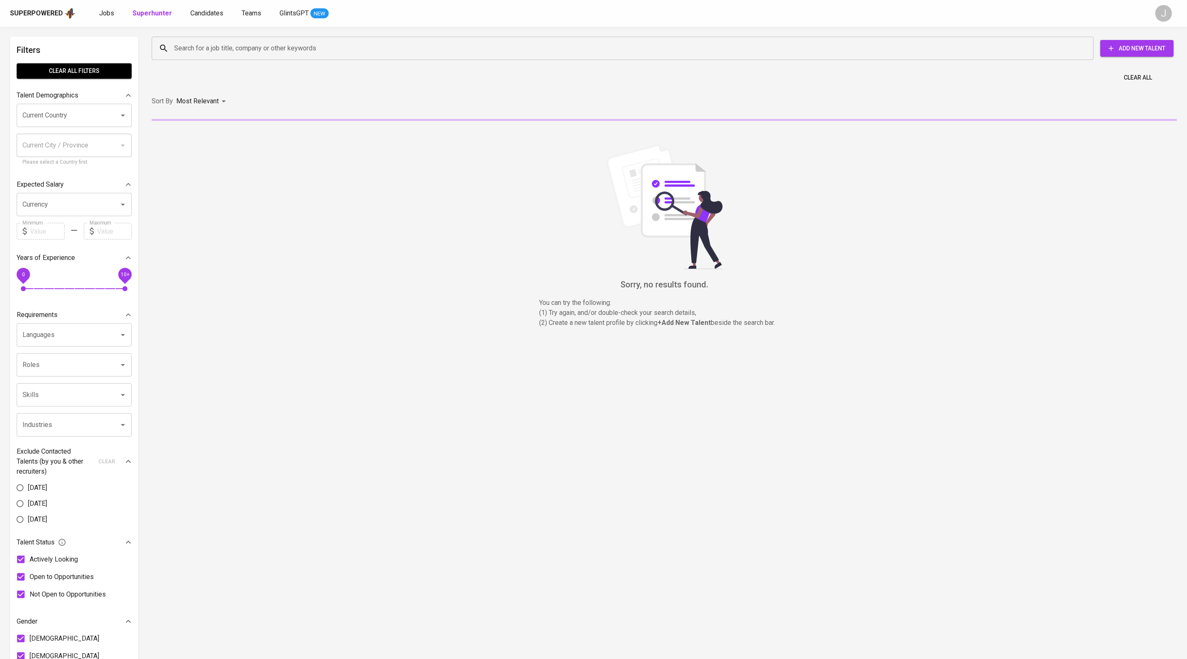
click at [242, 47] on input "Search for a job title, company or other keywords" at bounding box center [624, 48] width 905 height 16
paste input "[PERSON_NAME][EMAIL_ADDRESS][DOMAIN_NAME]"
type input "[PERSON_NAME][EMAIL_ADDRESS][DOMAIN_NAME]"
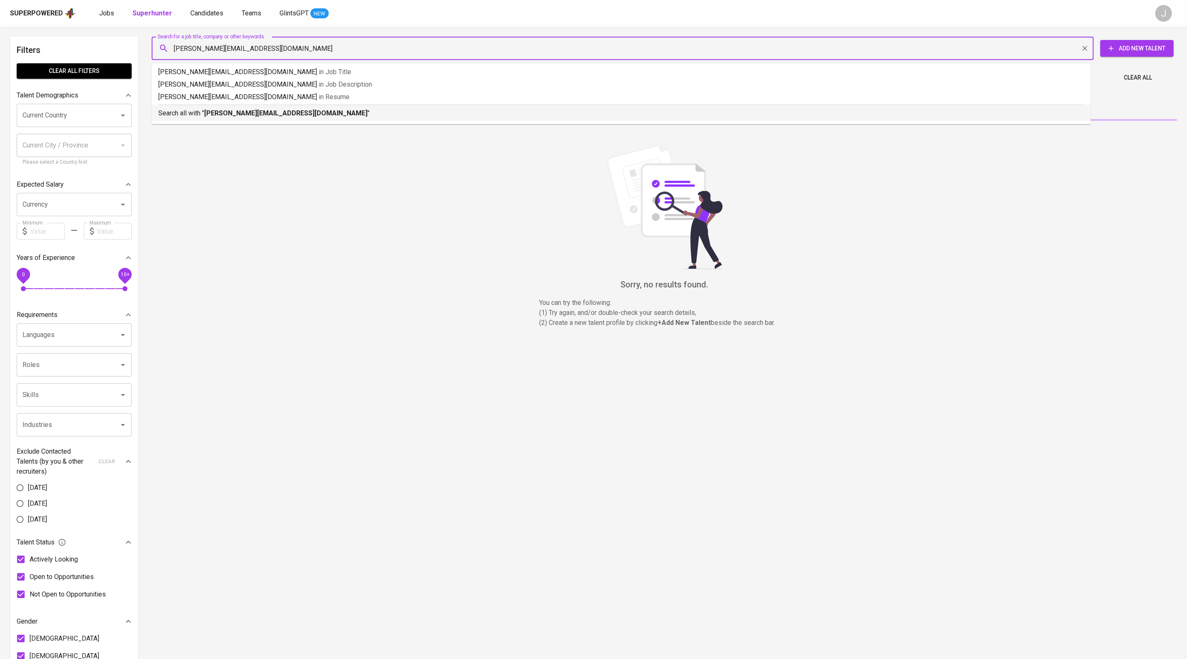
click at [327, 121] on li "Search all with " [PERSON_NAME][EMAIL_ADDRESS][DOMAIN_NAME] "" at bounding box center [621, 113] width 939 height 16
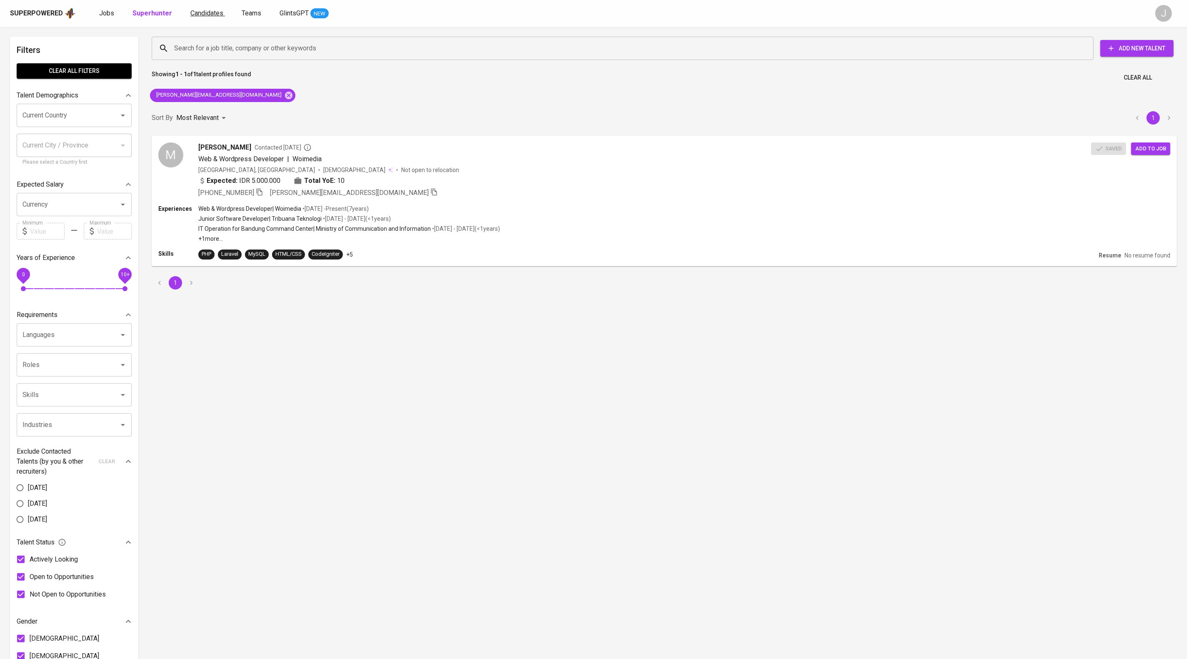
click at [223, 15] on span "Candidates" at bounding box center [206, 13] width 33 height 8
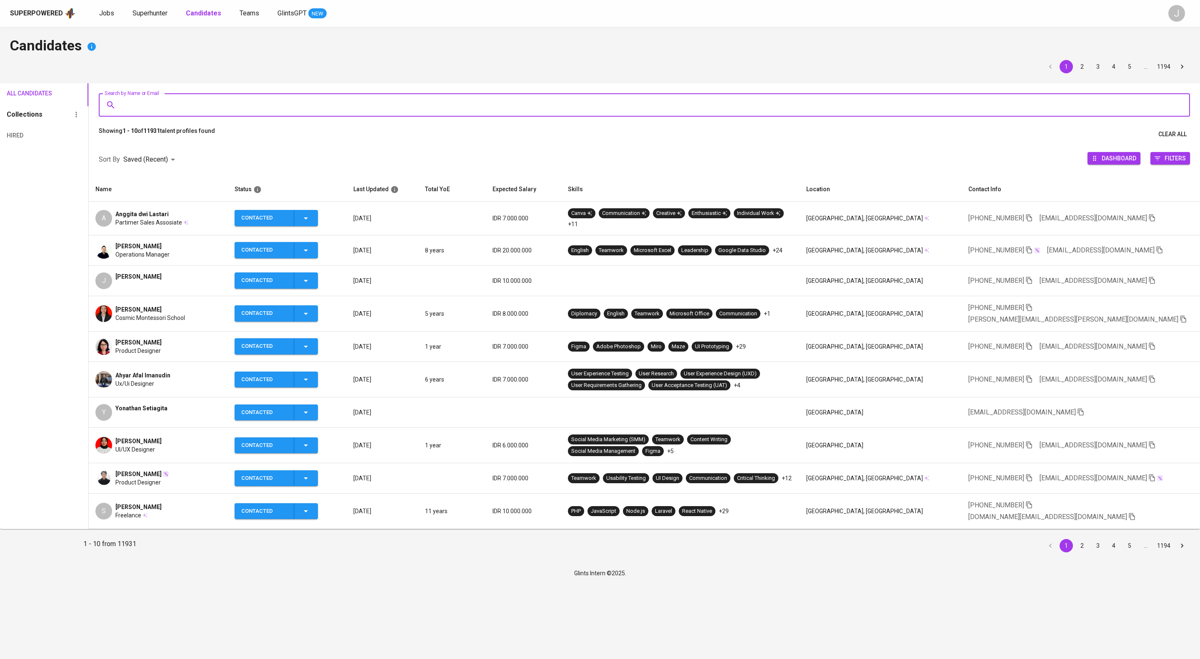
click at [367, 112] on input "Search by Name or Email" at bounding box center [646, 105] width 1054 height 16
paste input "[PERSON_NAME][EMAIL_ADDRESS][DOMAIN_NAME]"
type input "[PERSON_NAME][EMAIL_ADDRESS][DOMAIN_NAME]"
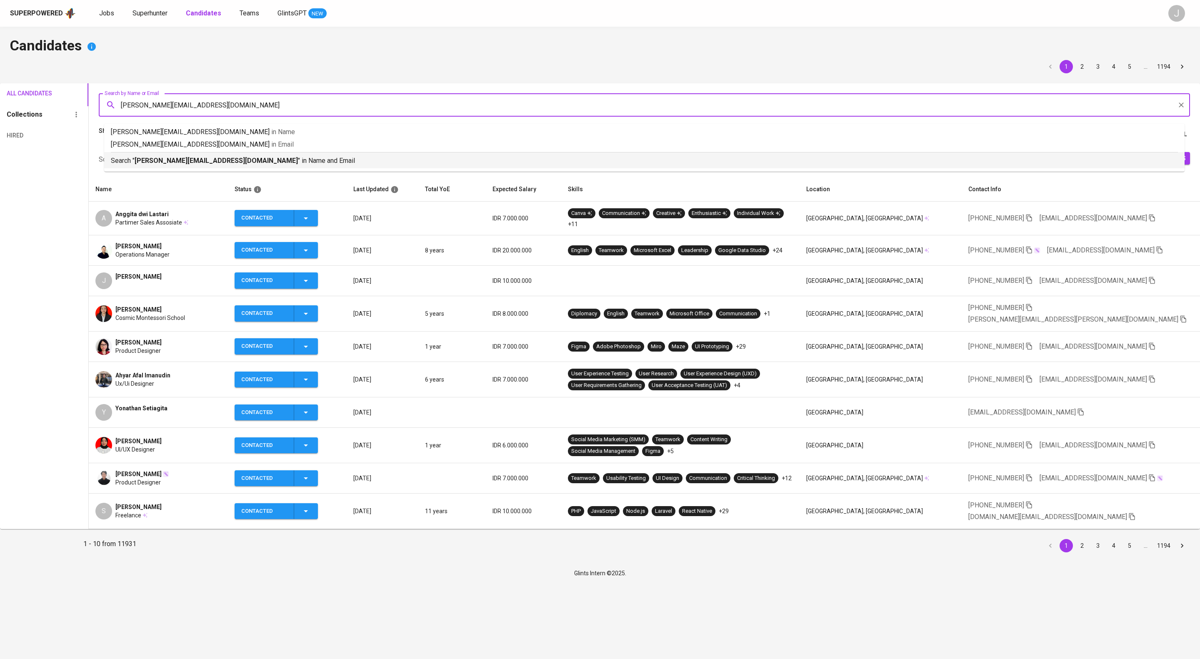
click at [404, 166] on p "Search " [PERSON_NAME][EMAIL_ADDRESS][DOMAIN_NAME] " in Name and Email" at bounding box center [644, 161] width 1067 height 10
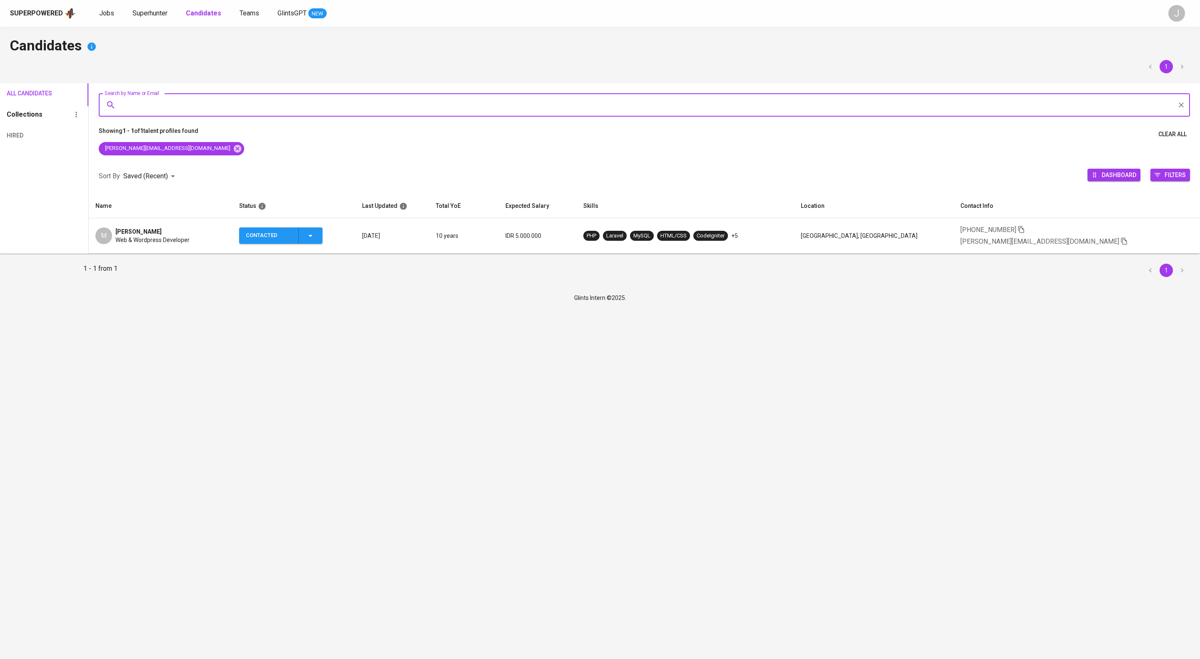
click at [315, 241] on icon "button" at bounding box center [310, 236] width 10 height 10
click at [323, 321] on li "Contacted for another job" at bounding box center [307, 313] width 93 height 15
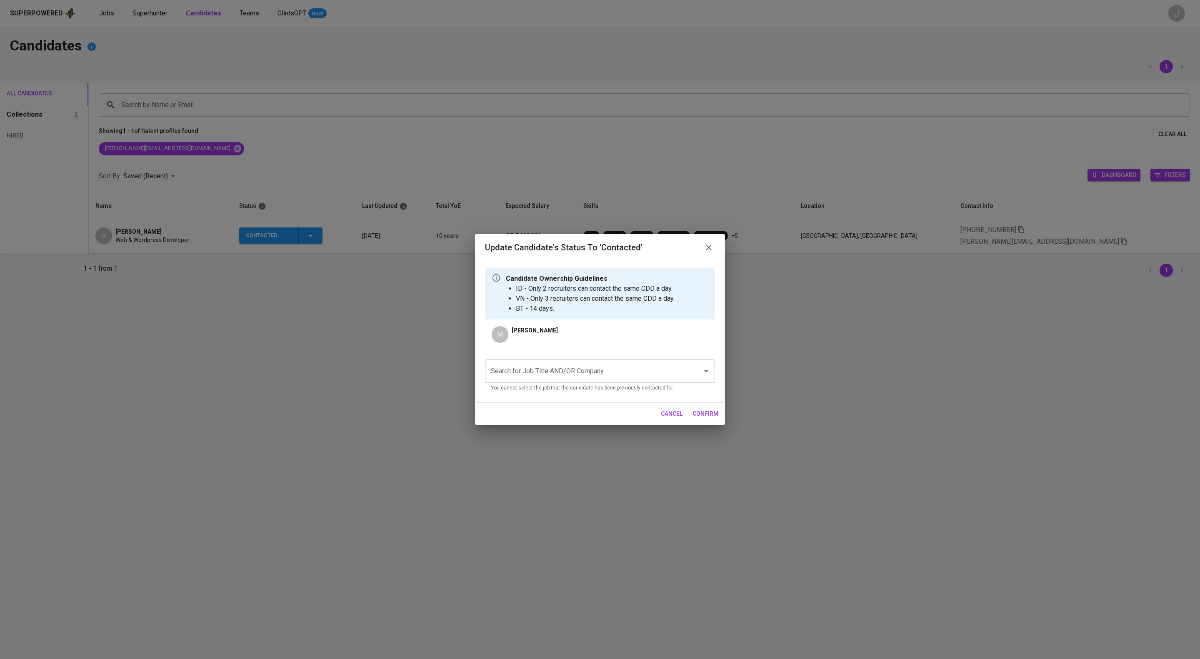
click at [580, 373] on div "Search for Job Title AND/OR Company" at bounding box center [600, 371] width 230 height 23
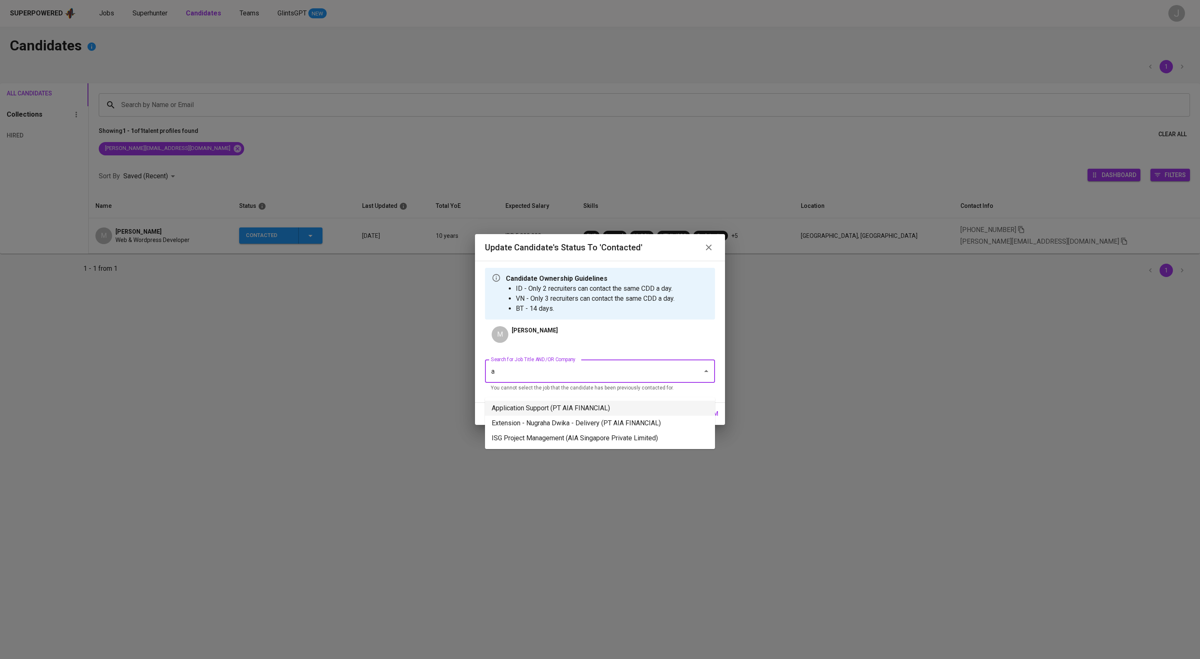
click at [569, 410] on li "Application Support (PT AIA FINANCIAL)" at bounding box center [600, 408] width 230 height 15
type input "a"
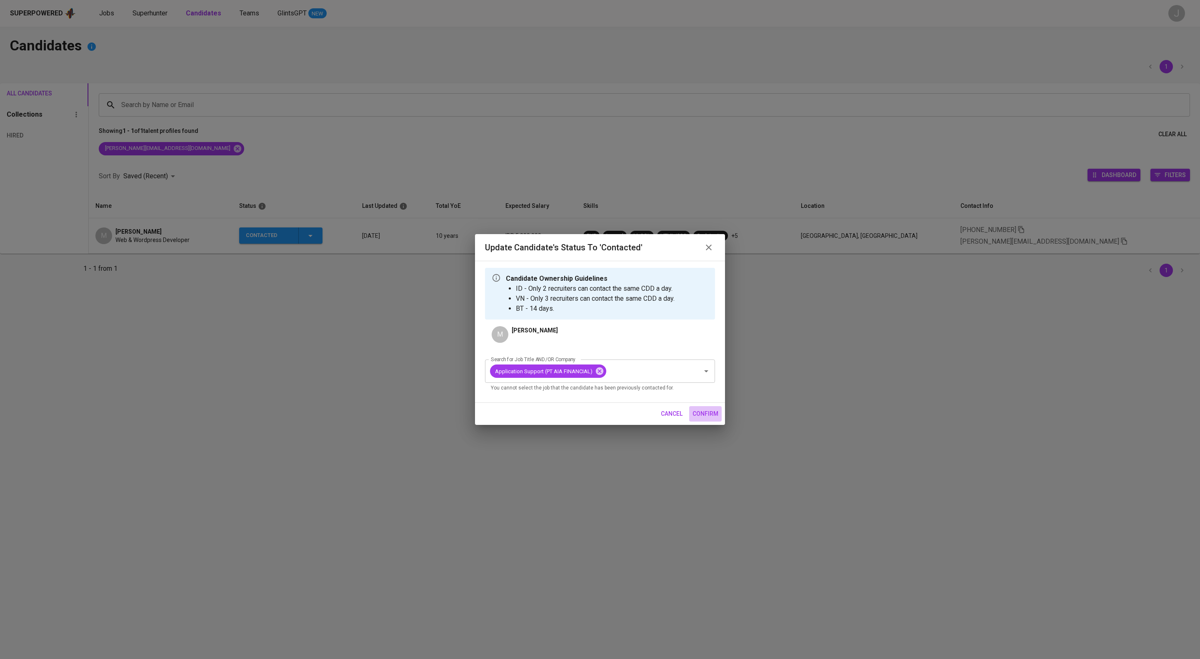
click at [701, 419] on span "confirm" at bounding box center [705, 414] width 26 height 10
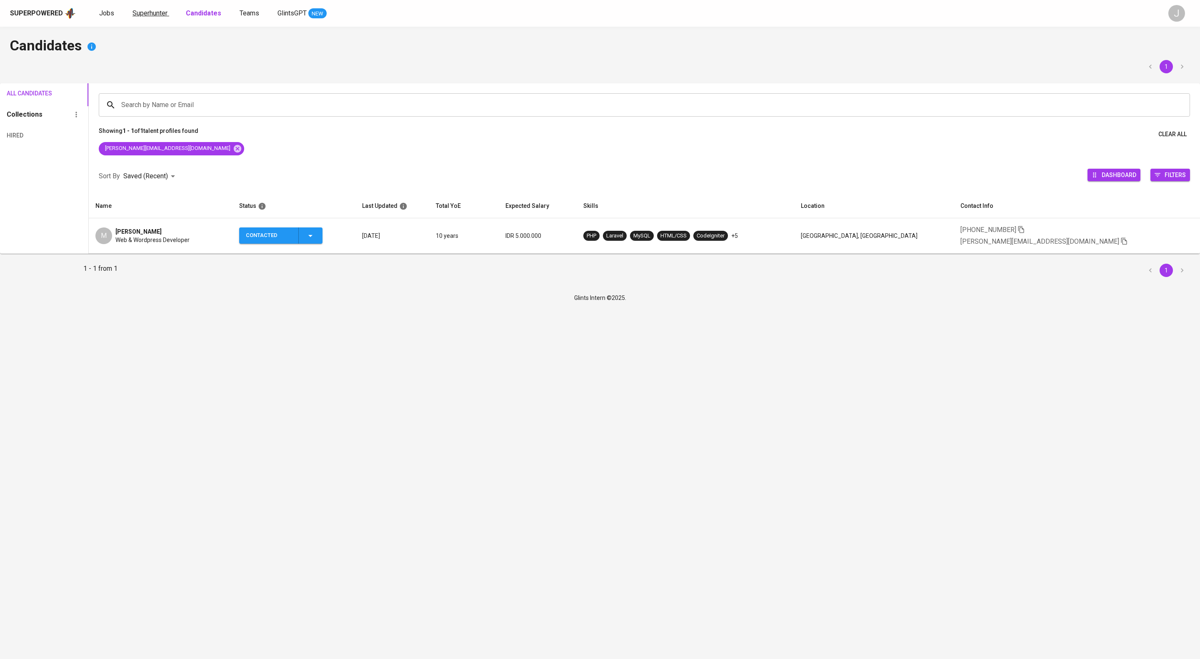
click at [167, 15] on span "Superhunter" at bounding box center [149, 13] width 35 height 8
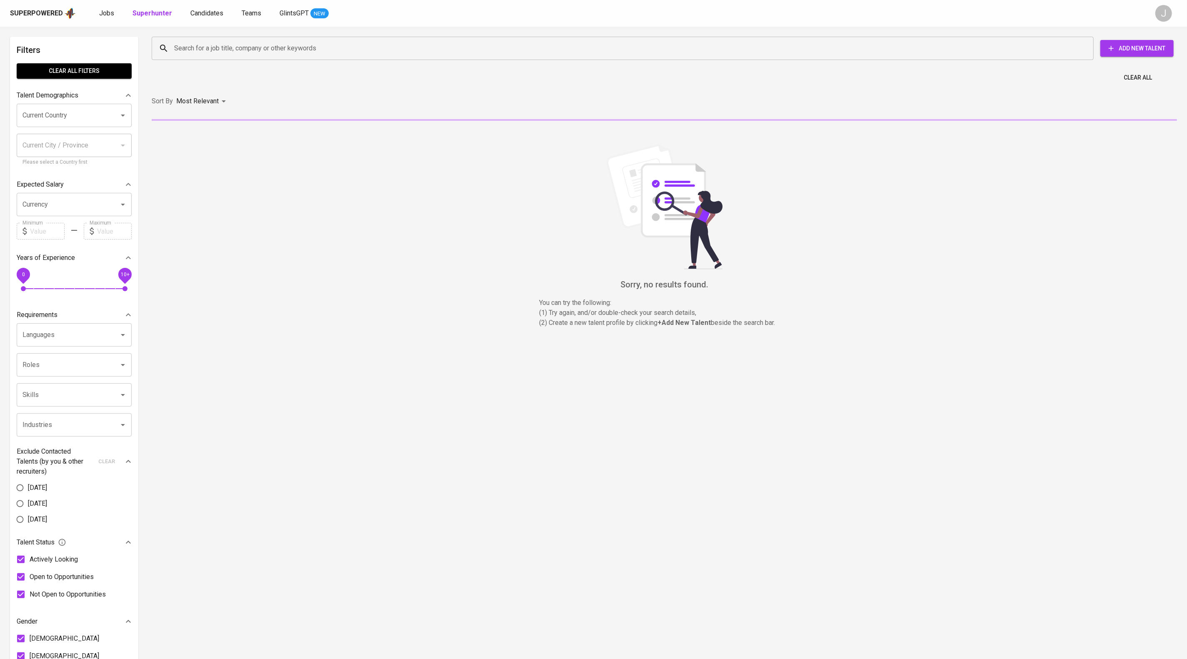
click at [234, 48] on input "Search for a job title, company or other keywords" at bounding box center [624, 48] width 905 height 16
paste input "[EMAIL_ADDRESS][DOMAIN_NAME]"
type input "[EMAIL_ADDRESS][DOMAIN_NAME]"
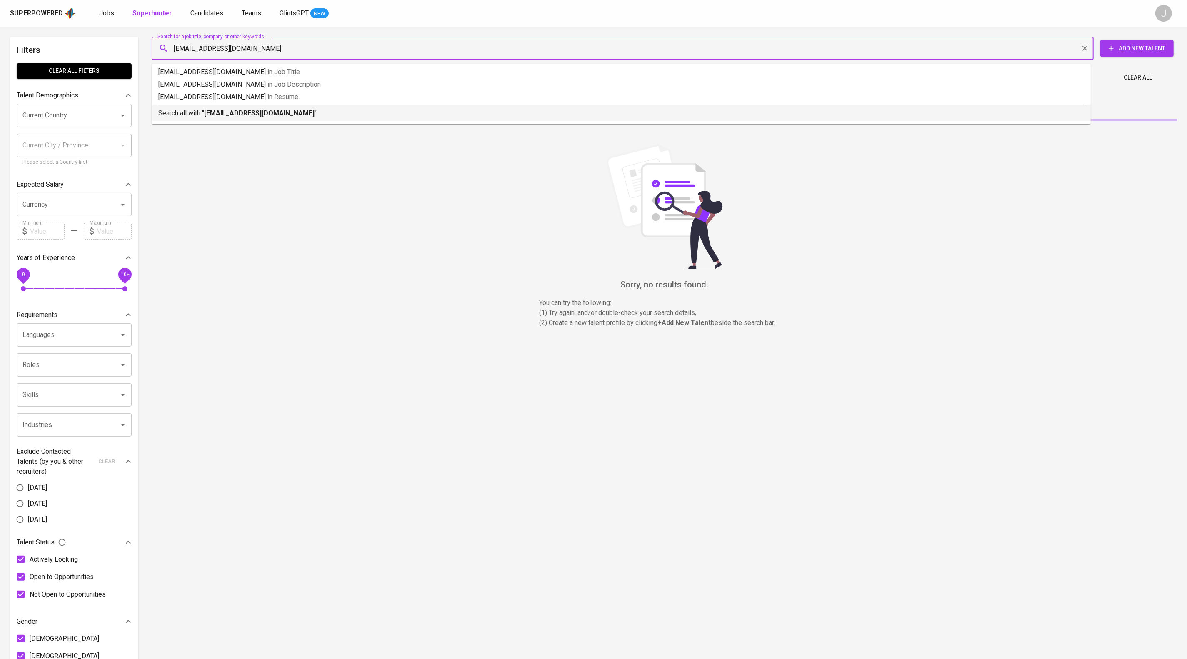
click at [332, 118] on p "Search all with " [EMAIL_ADDRESS][DOMAIN_NAME] "" at bounding box center [621, 113] width 926 height 10
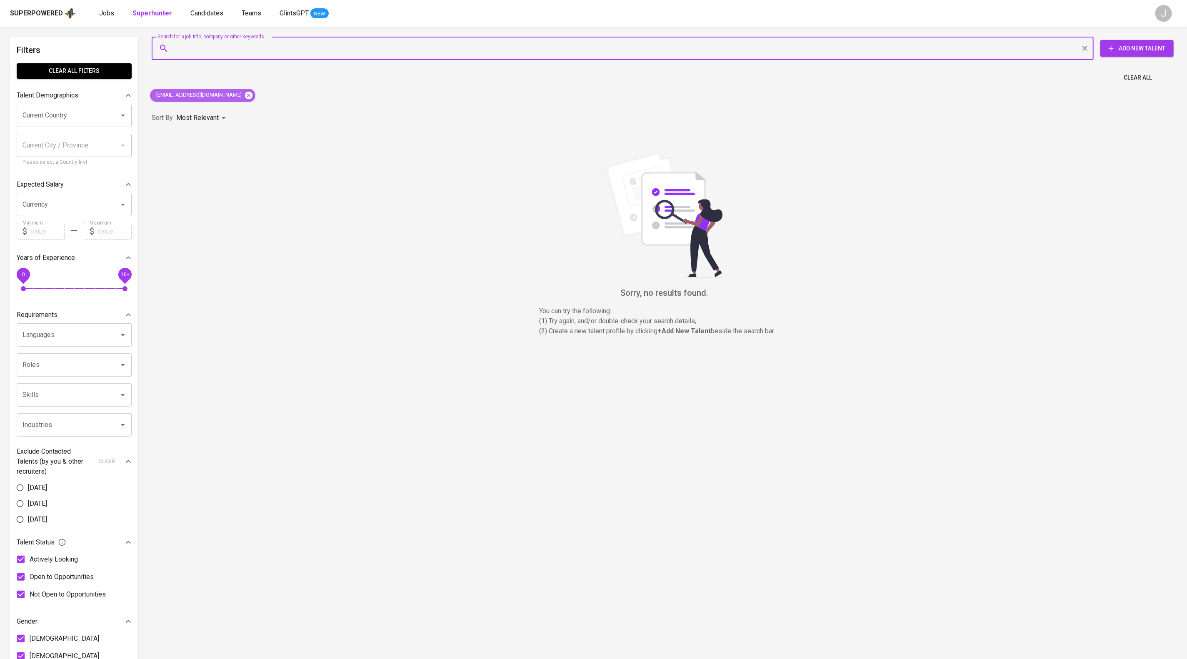
click at [244, 100] on icon at bounding box center [248, 95] width 9 height 9
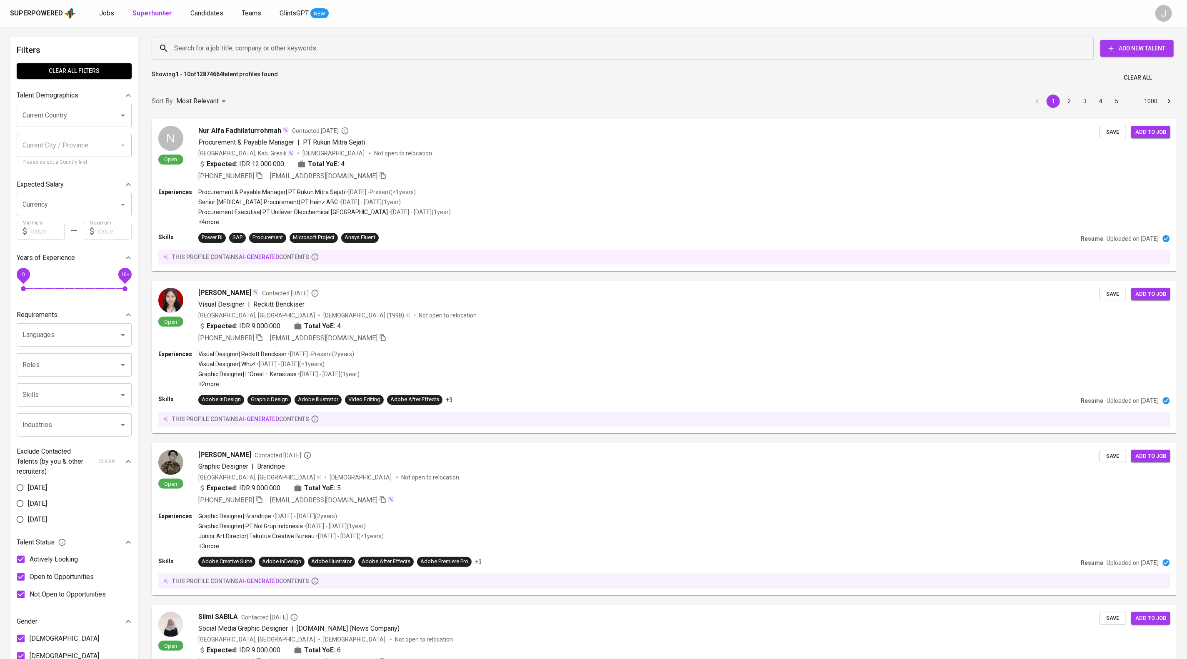
click at [186, 40] on div "Search for a job title, company or other keywords" at bounding box center [623, 48] width 942 height 23
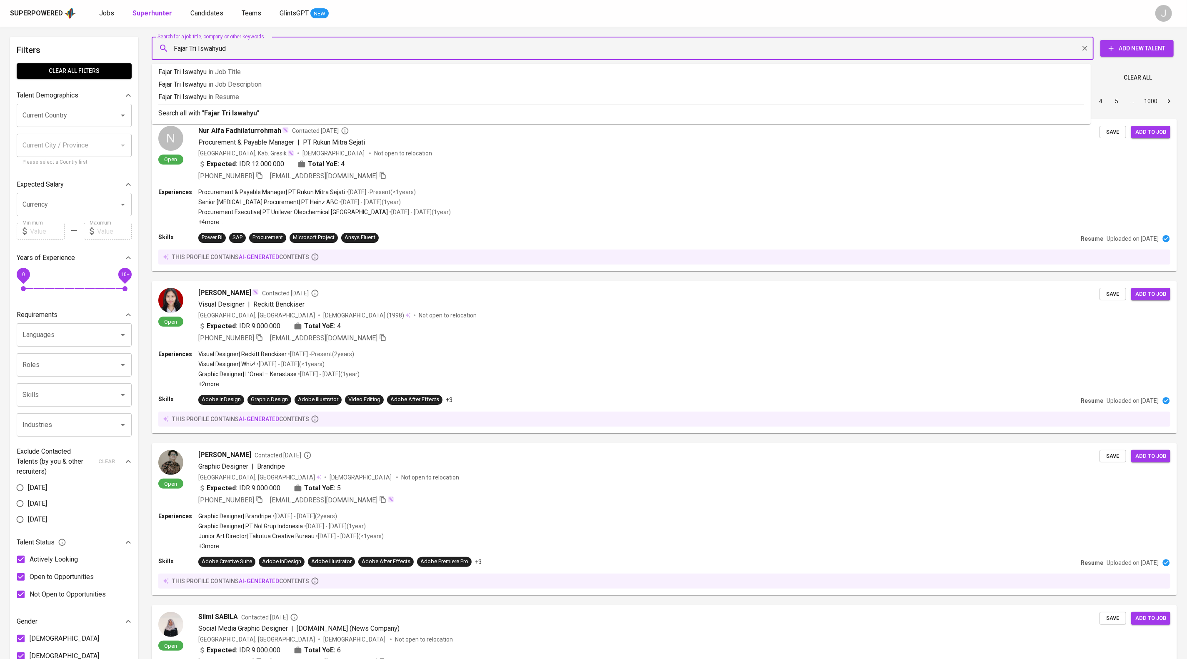
type input "Fajar [PERSON_NAME]"
click at [261, 117] on b "Fajar [PERSON_NAME]" at bounding box center [239, 113] width 70 height 8
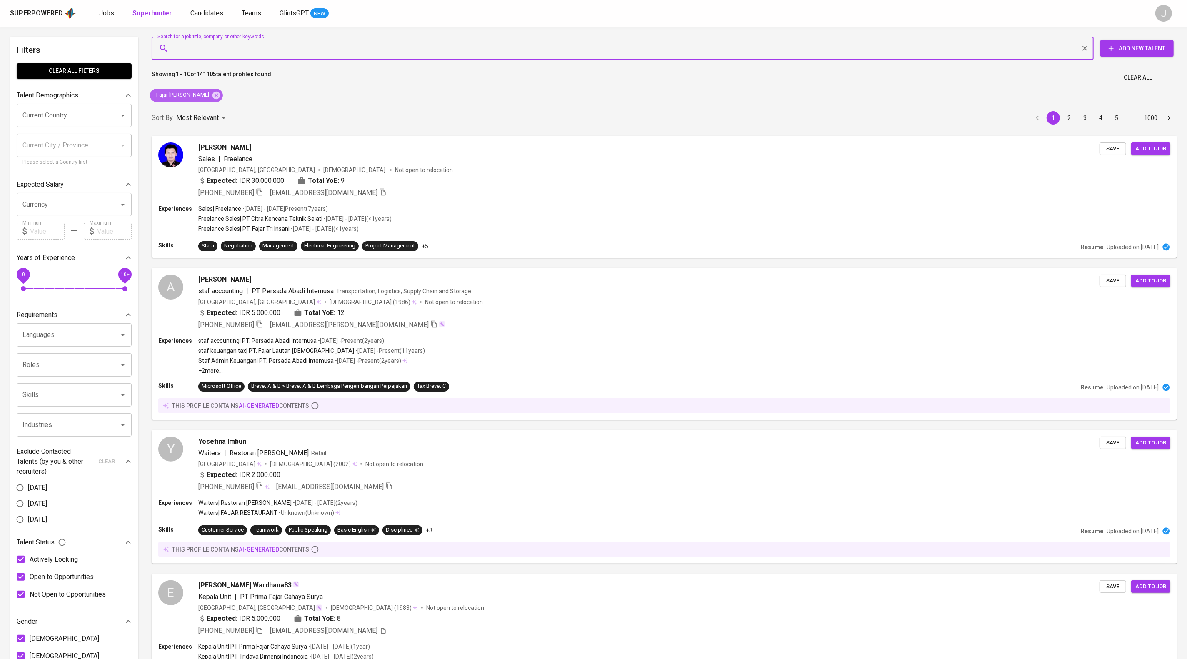
drag, startPoint x: 217, startPoint y: 101, endPoint x: 251, endPoint y: 44, distance: 66.2
click at [217, 99] on icon at bounding box center [215, 94] width 7 height 7
click at [251, 41] on input "Search for a job title, company or other keywords" at bounding box center [624, 48] width 905 height 16
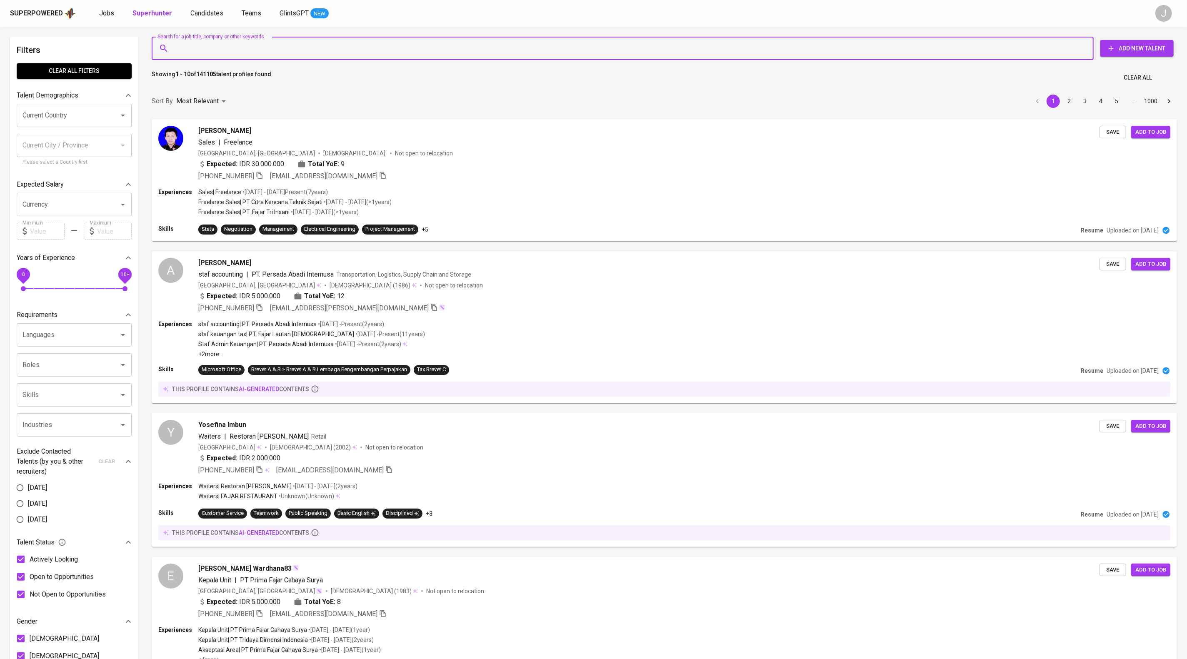
click at [251, 45] on input "Search for a job title, company or other keywords" at bounding box center [624, 48] width 905 height 16
paste input "[EMAIL_ADDRESS][DOMAIN_NAME]"
type input "[EMAIL_ADDRESS][DOMAIN_NAME]"
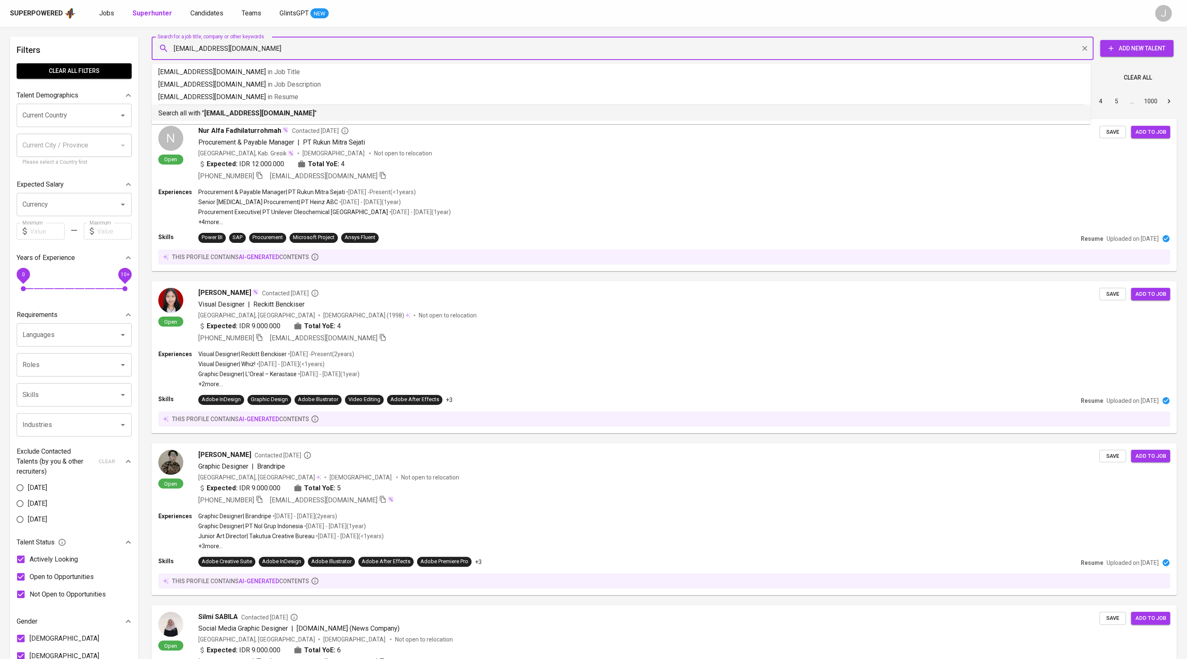
click at [339, 112] on ul "[EMAIL_ADDRESS][DOMAIN_NAME] in Job Title [EMAIL_ADDRESS][DOMAIN_NAME] in Job D…" at bounding box center [621, 94] width 939 height 60
drag, startPoint x: 337, startPoint y: 116, endPoint x: 332, endPoint y: 120, distance: 6.8
click at [337, 115] on div "Search all with " [EMAIL_ADDRESS][DOMAIN_NAME] "" at bounding box center [621, 112] width 926 height 14
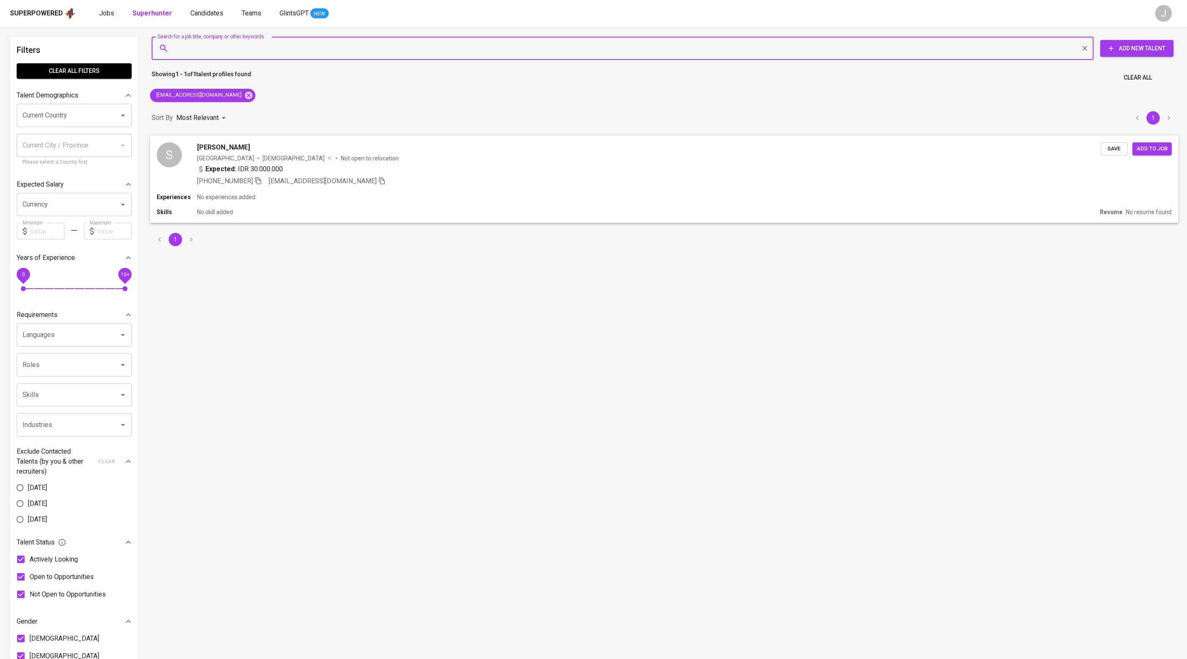
click at [1108, 153] on span "Save" at bounding box center [1114, 149] width 18 height 10
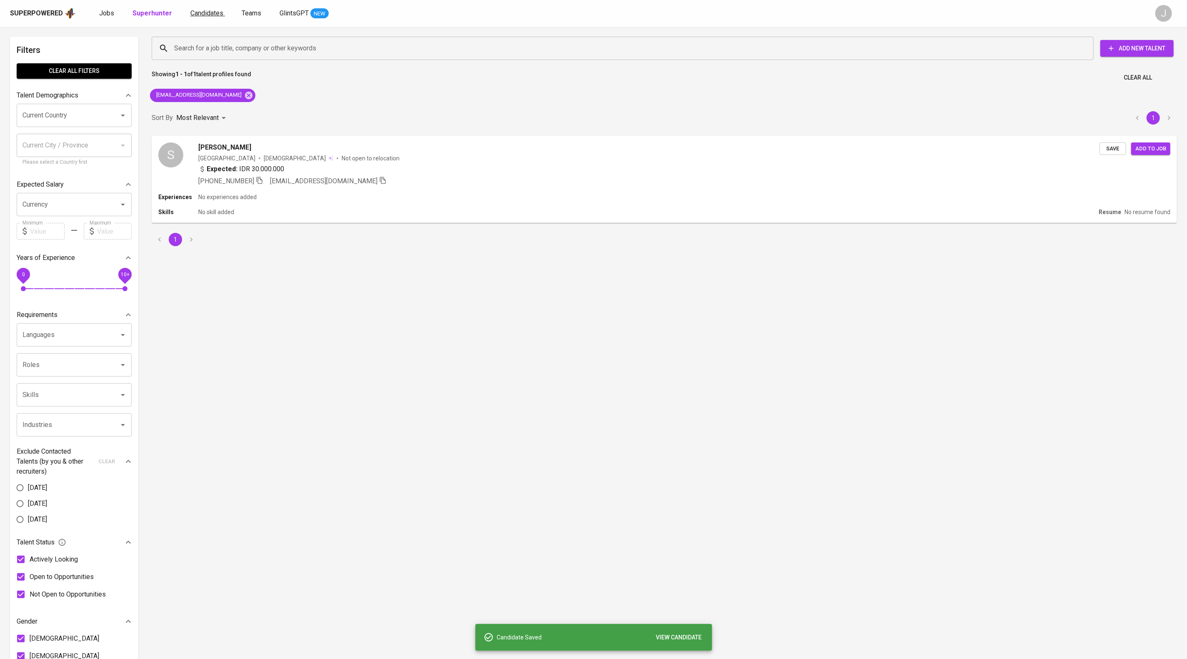
click at [223, 13] on span "Candidates" at bounding box center [206, 13] width 33 height 8
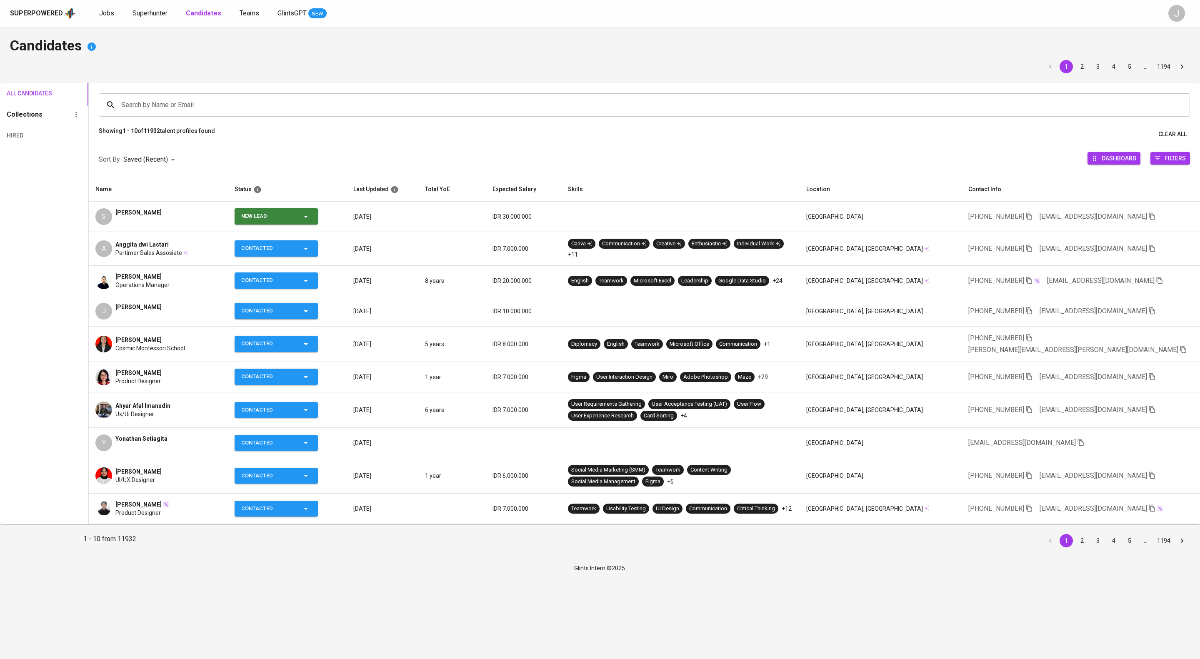
click at [311, 222] on icon "button" at bounding box center [306, 217] width 10 height 10
click at [290, 268] on li "Contacted" at bounding box center [294, 264] width 83 height 15
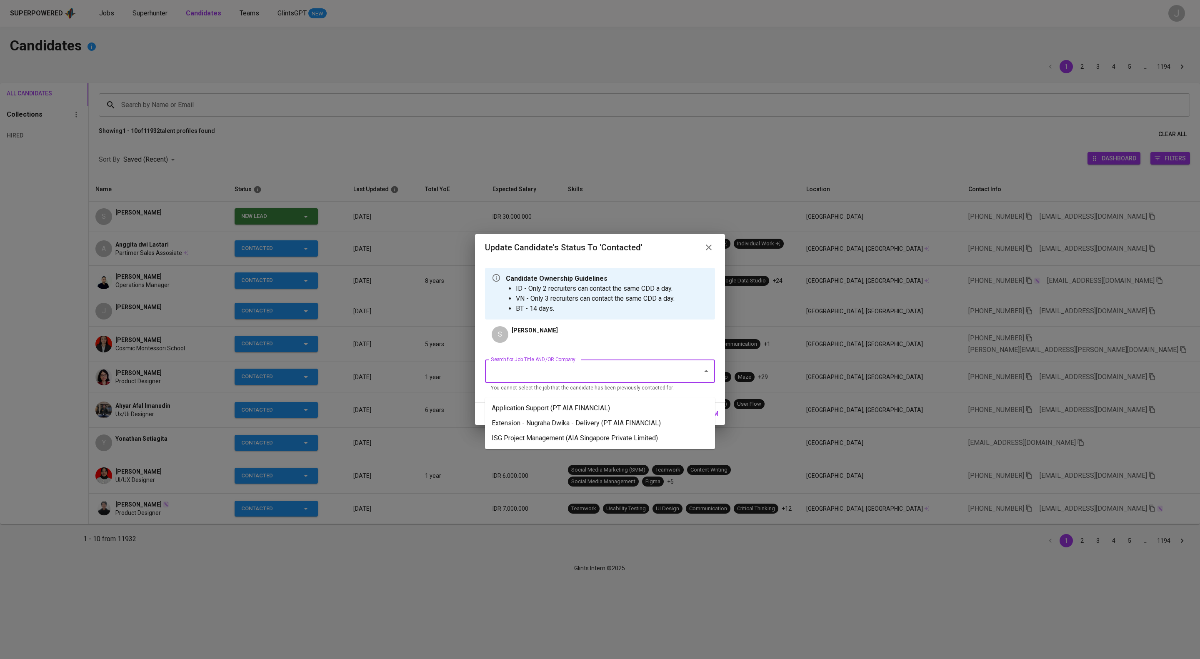
click at [572, 379] on input "Search for Job Title AND/OR Company" at bounding box center [588, 371] width 199 height 16
drag, startPoint x: 576, startPoint y: 408, endPoint x: 671, endPoint y: 437, distance: 99.1
click at [577, 409] on li "Application Support (PT AIA FINANCIAL)" at bounding box center [600, 408] width 230 height 15
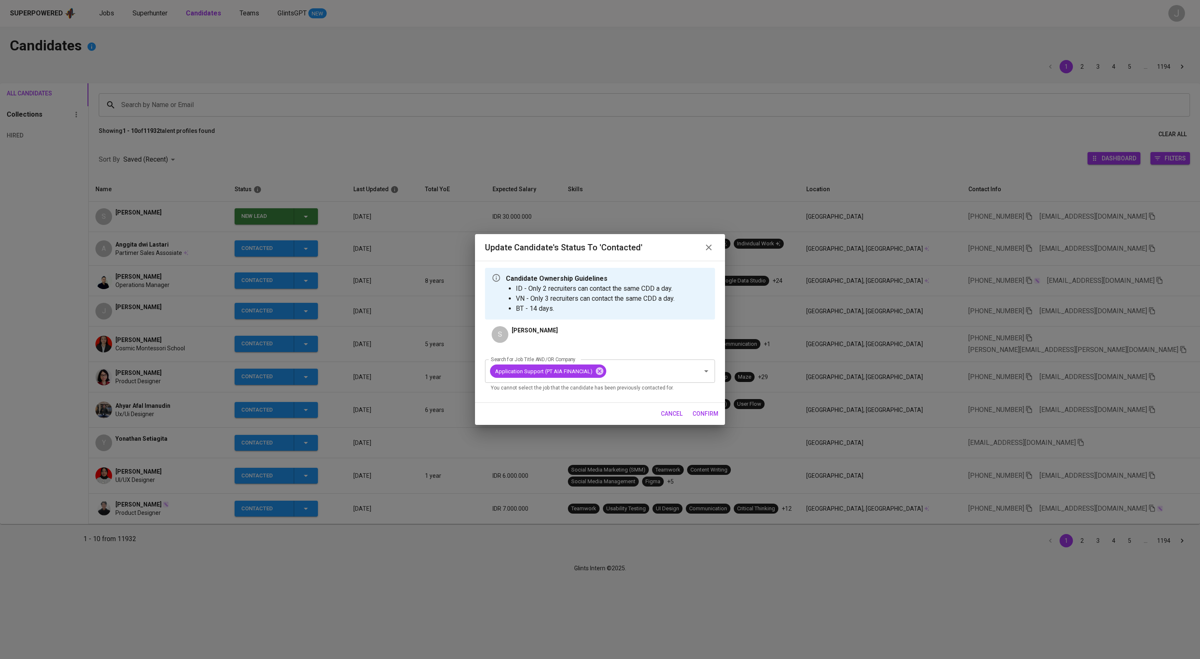
click at [711, 419] on span "confirm" at bounding box center [705, 414] width 26 height 10
